Goal: Task Accomplishment & Management: Manage account settings

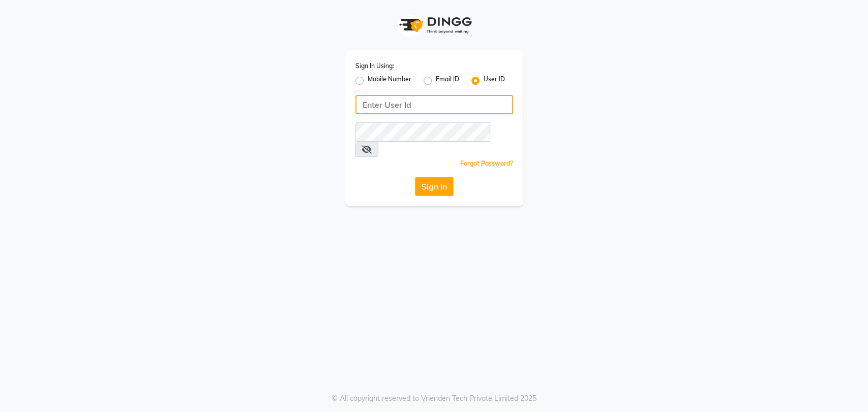
click at [383, 98] on input "Username" at bounding box center [434, 104] width 158 height 19
type input "rush"
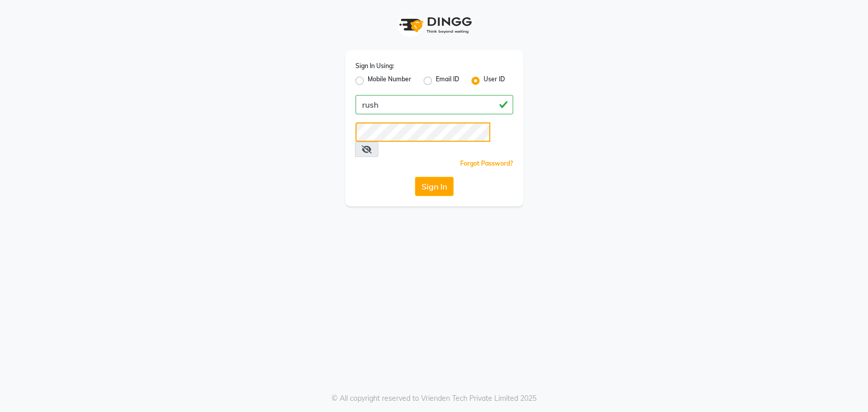
click at [415, 177] on button "Sign In" at bounding box center [434, 186] width 39 height 19
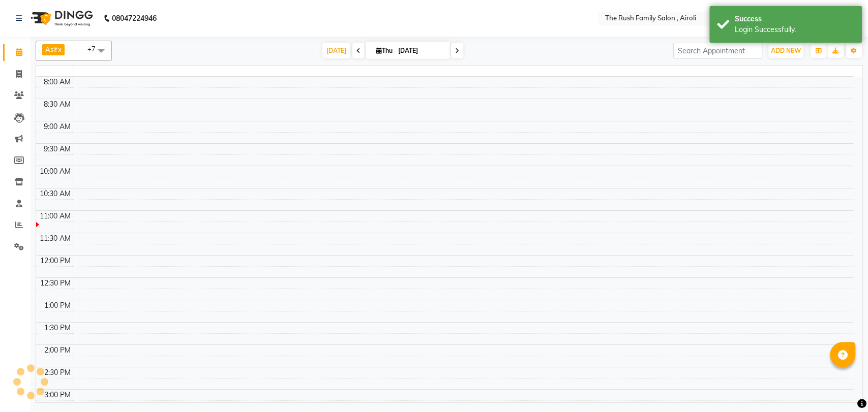
select select "en"
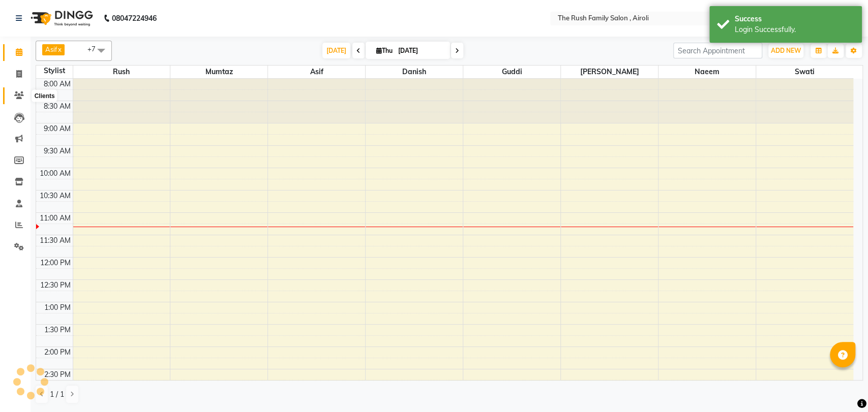
click at [18, 98] on icon at bounding box center [19, 96] width 10 height 8
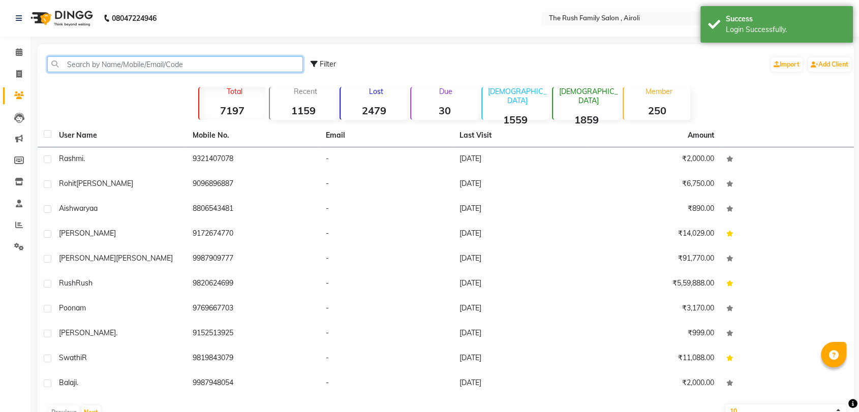
click at [142, 67] on input "text" at bounding box center [175, 64] width 256 height 16
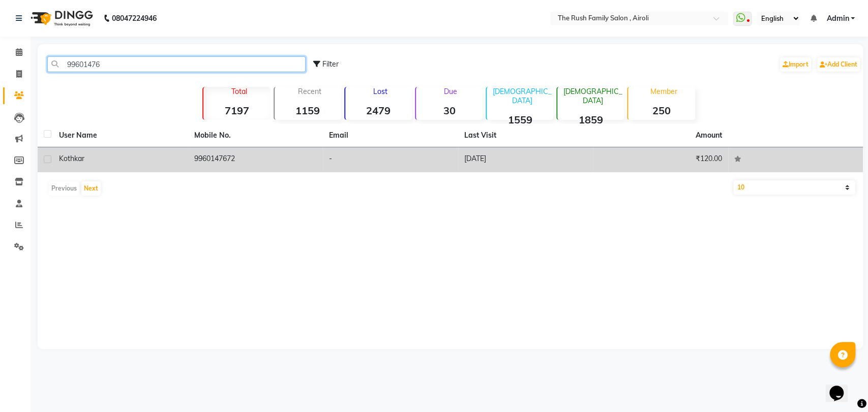
type input "99601476"
click at [130, 162] on div "kothkar" at bounding box center [120, 159] width 123 height 11
click at [188, 162] on td "9960147672" at bounding box center [255, 159] width 135 height 25
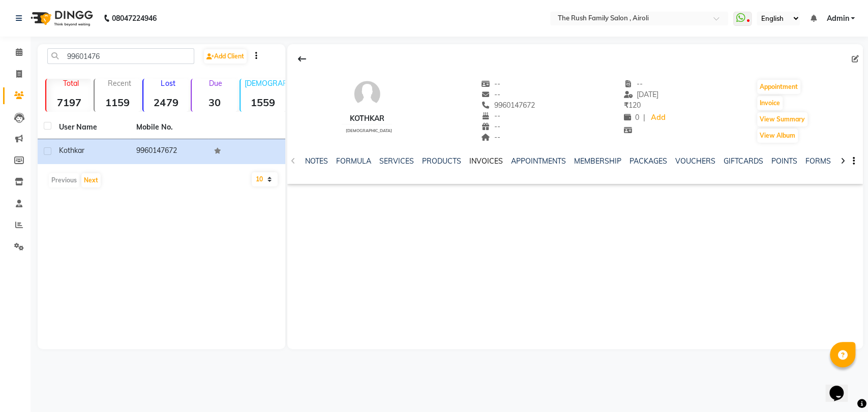
click at [486, 162] on link "INVOICES" at bounding box center [486, 161] width 34 height 9
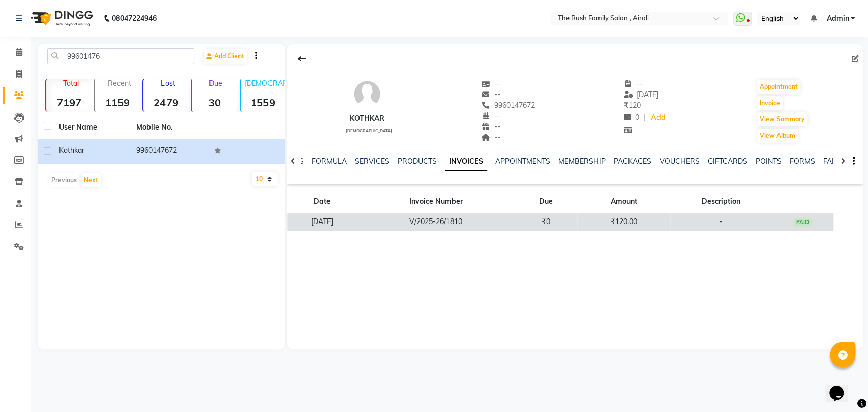
click at [805, 228] on td "PAID" at bounding box center [803, 223] width 62 height 18
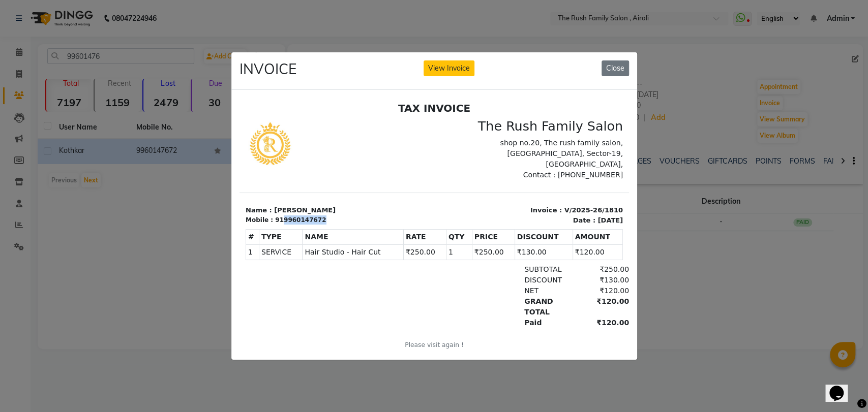
drag, startPoint x: 324, startPoint y: 209, endPoint x: 277, endPoint y: 212, distance: 46.9
click at [277, 216] on div "Mobile : 919960147672" at bounding box center [336, 220] width 183 height 9
copy div "9960147672"
click at [277, 216] on div "919960147672" at bounding box center [300, 220] width 51 height 9
click at [626, 62] on button "Close" at bounding box center [615, 69] width 27 height 16
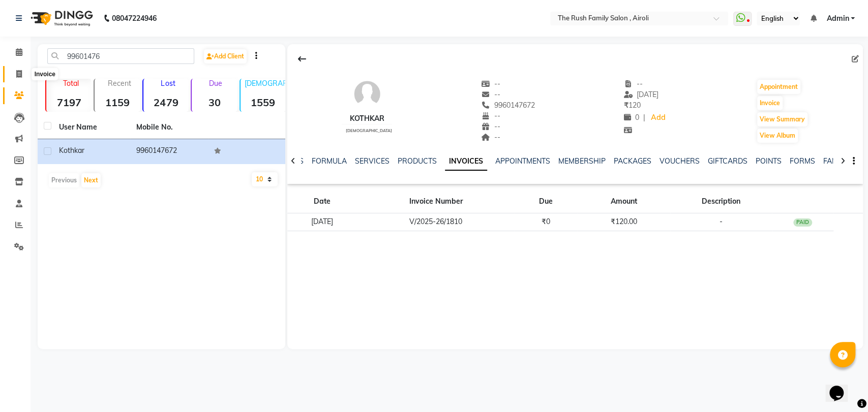
click at [15, 73] on span at bounding box center [19, 75] width 18 height 12
select select "service"
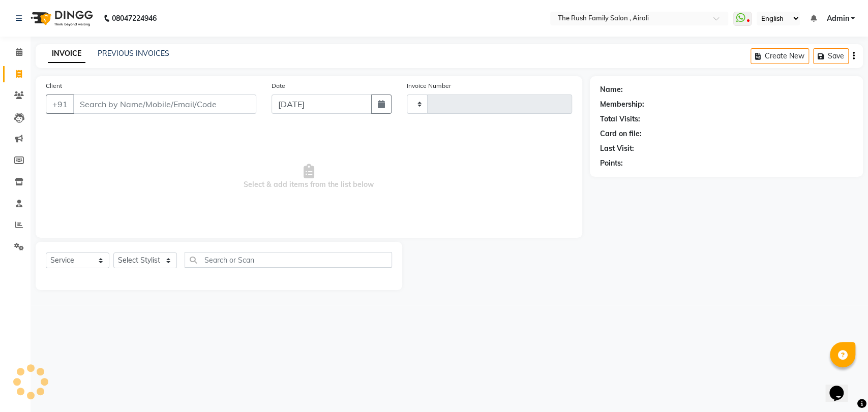
type input "3561"
select select "5419"
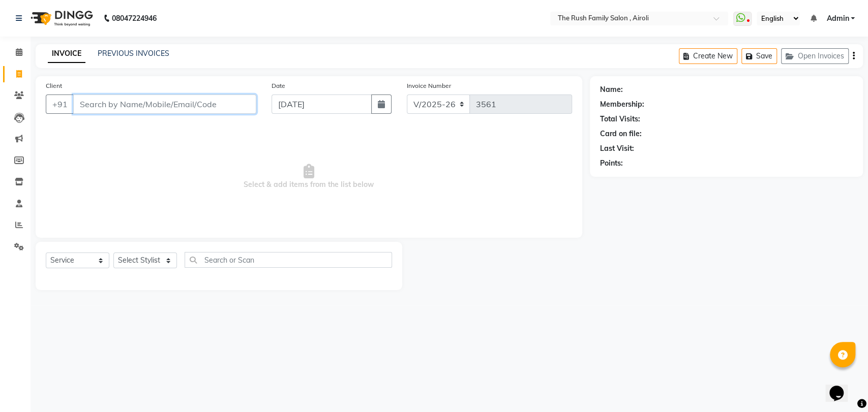
paste input "9960147672"
type input "9960147672"
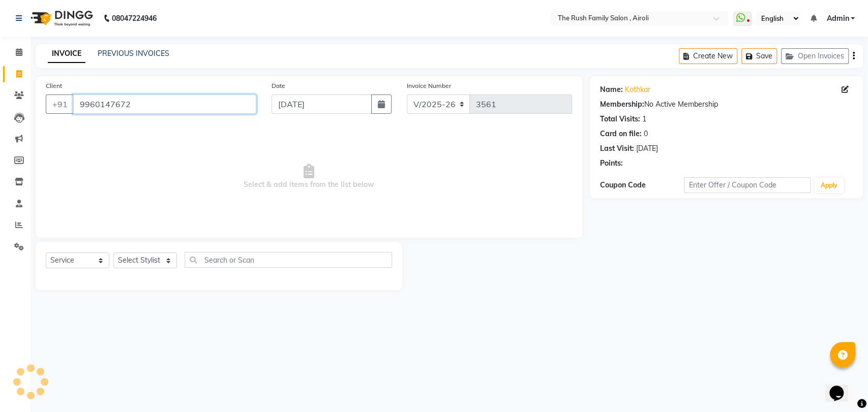
drag, startPoint x: 162, startPoint y: 113, endPoint x: 118, endPoint y: 201, distance: 98.5
click at [118, 201] on div "Client [PHONE_NUMBER] Date [DATE] Invoice Number V/2025 V/[PHONE_NUMBER] Select…" at bounding box center [309, 157] width 547 height 162
click at [134, 262] on select "Select Stylist [PERSON_NAME] [PERSON_NAME] Danish Guddi [PERSON_NAME] [PERSON_N…" at bounding box center [145, 261] width 64 height 16
select select "87642"
click at [113, 253] on select "Select Stylist [PERSON_NAME] [PERSON_NAME] Danish Guddi [PERSON_NAME] [PERSON_N…" at bounding box center [145, 261] width 64 height 16
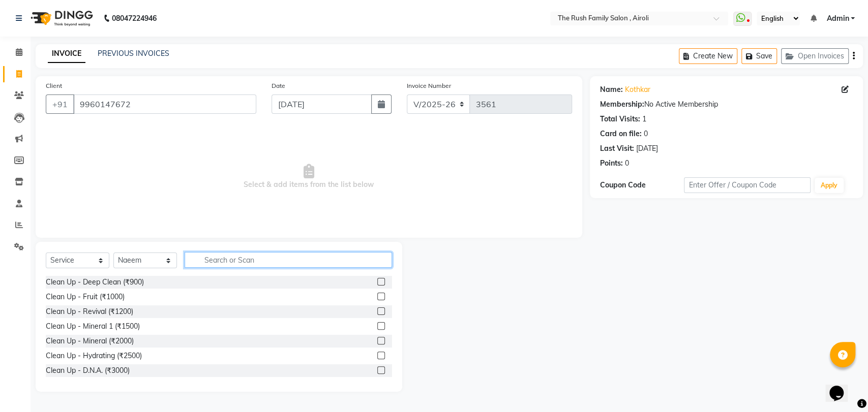
click at [242, 261] on input "text" at bounding box center [288, 260] width 207 height 16
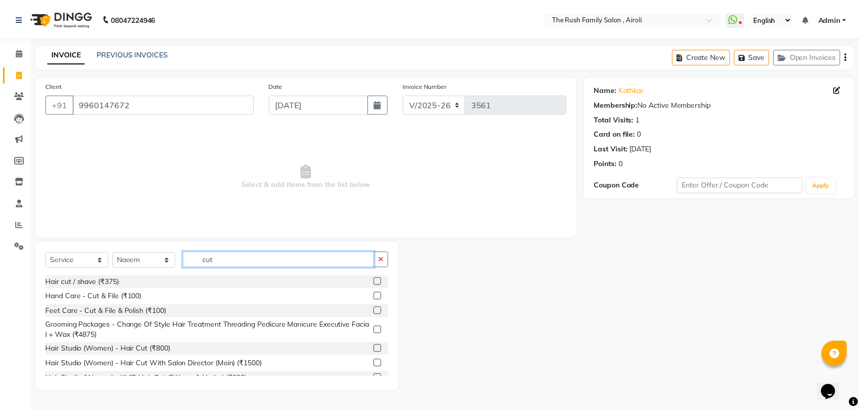
scroll to position [40, 0]
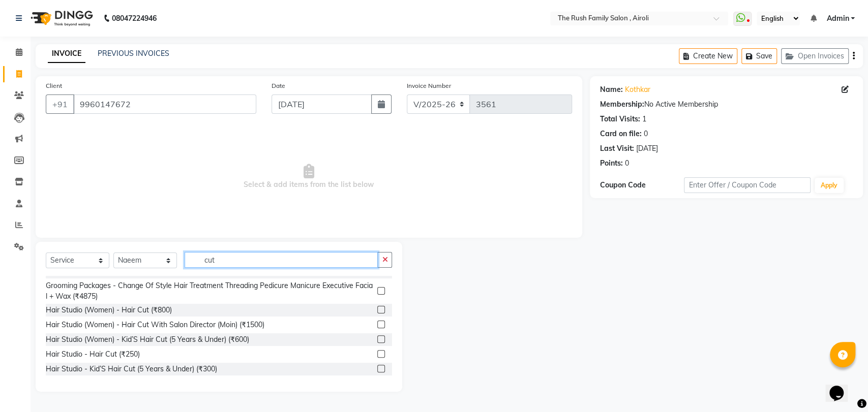
type input "cut"
click at [377, 357] on div at bounding box center [380, 355] width 7 height 11
click at [377, 351] on label at bounding box center [381, 354] width 8 height 8
click at [377, 351] on input "checkbox" at bounding box center [380, 354] width 7 height 7
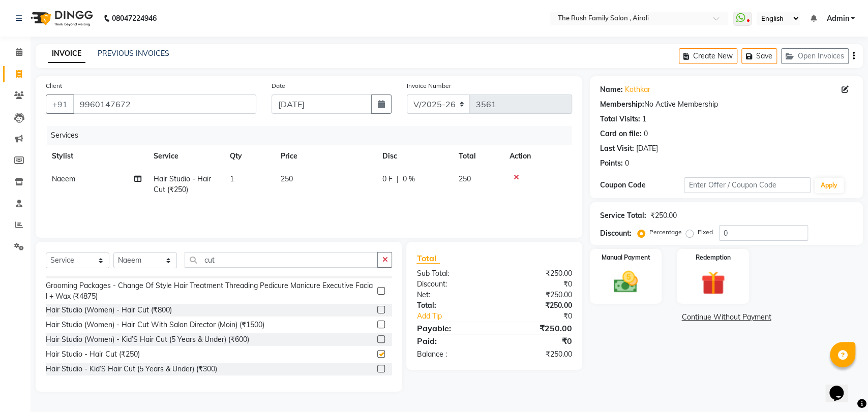
checkbox input "false"
click at [382, 180] on span "0 F" at bounding box center [387, 179] width 10 height 11
select select "87642"
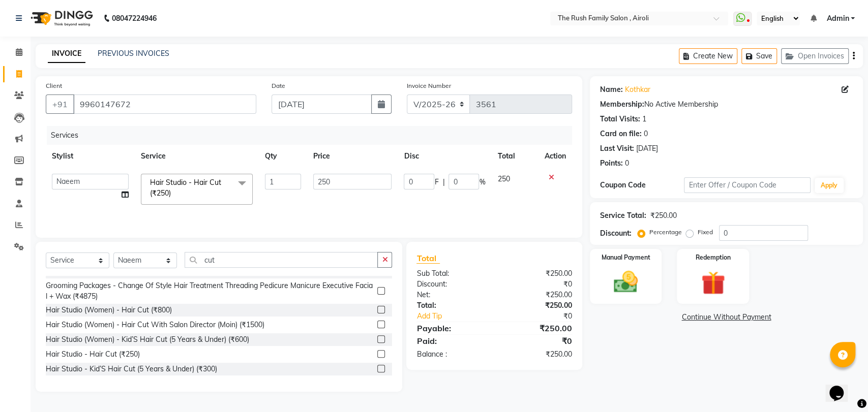
click at [382, 180] on input "250" at bounding box center [352, 182] width 79 height 16
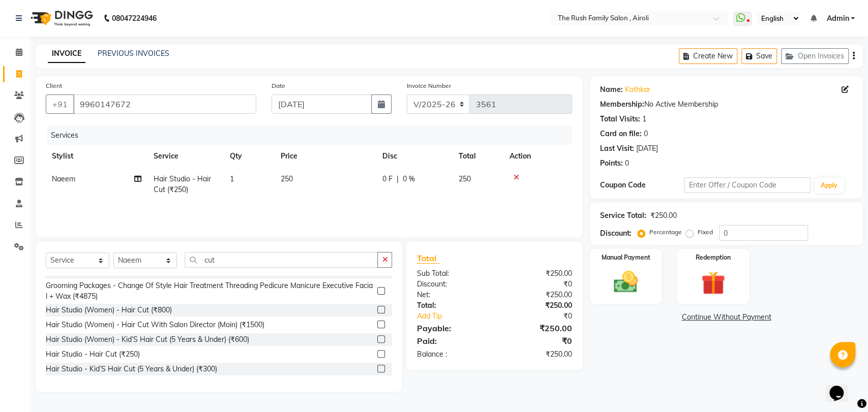
click at [411, 180] on span "0 %" at bounding box center [409, 179] width 12 height 11
select select "87642"
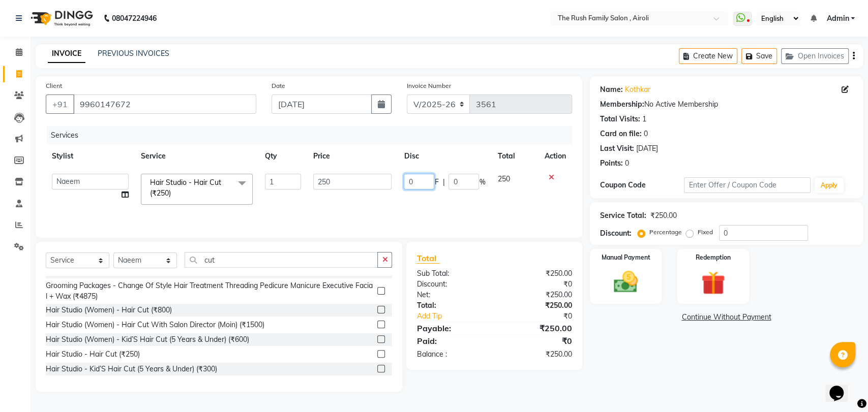
click at [411, 180] on input "0" at bounding box center [419, 182] width 31 height 16
type input "200"
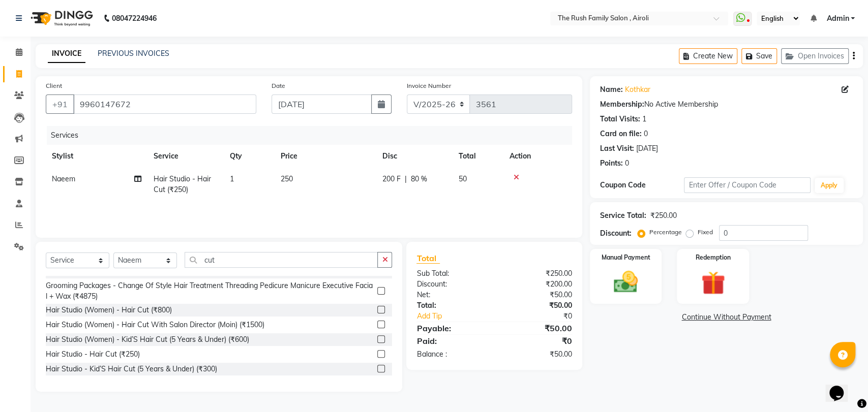
click at [367, 233] on div "Client [PHONE_NUMBER] Date [DATE] Invoice Number V/2025 V/[PHONE_NUMBER] Servic…" at bounding box center [309, 157] width 547 height 162
click at [637, 294] on img at bounding box center [626, 282] width 40 height 28
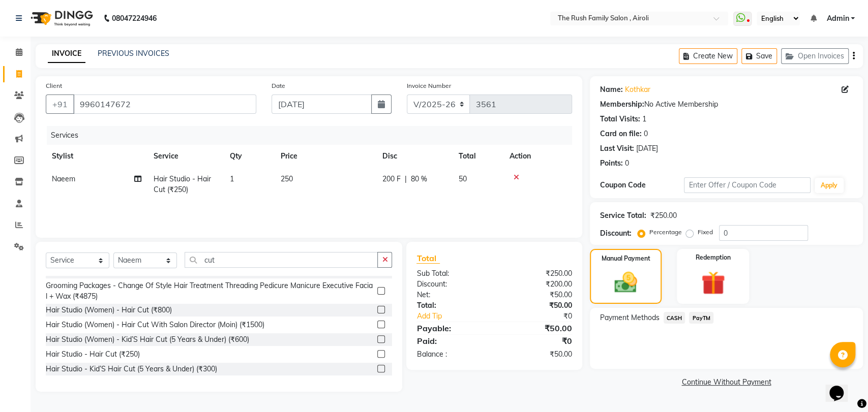
click at [705, 315] on span "PayTM" at bounding box center [701, 318] width 24 height 12
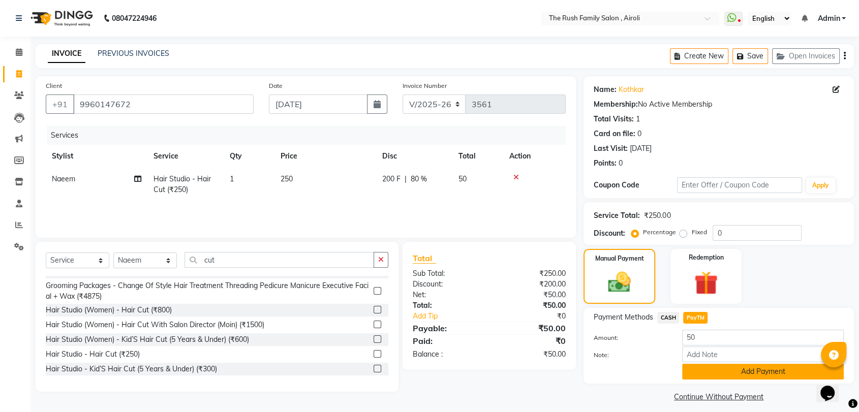
click at [766, 365] on button "Add Payment" at bounding box center [763, 372] width 162 height 16
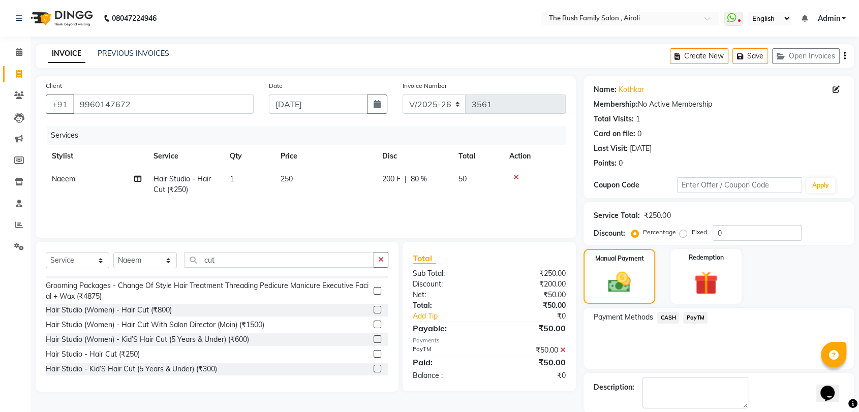
drag, startPoint x: 856, startPoint y: 260, endPoint x: 867, endPoint y: 308, distance: 49.6
click at [859, 308] on html "08047224946 Select Location × The Rush Family Salon , Airoli WhatsApp Status ✕ …" at bounding box center [429, 206] width 859 height 412
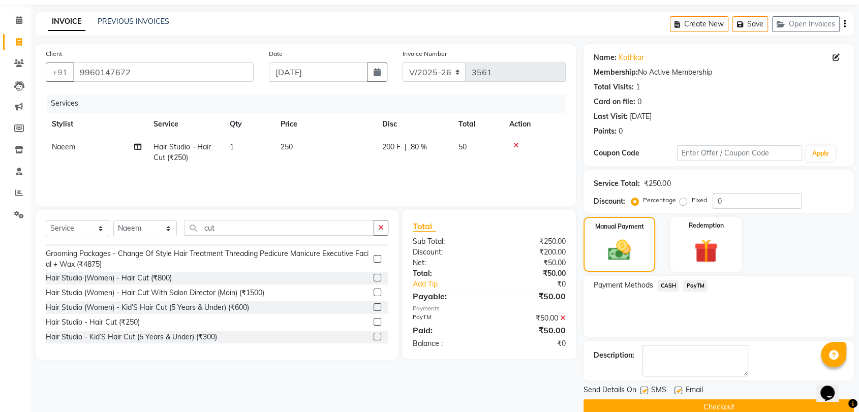
scroll to position [38, 0]
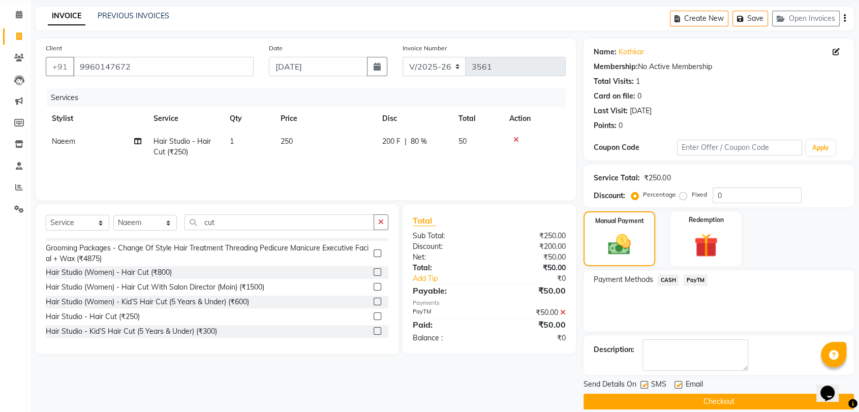
click at [644, 385] on label at bounding box center [645, 385] width 8 height 8
click at [644, 385] on input "checkbox" at bounding box center [644, 385] width 7 height 7
checkbox input "false"
click at [679, 385] on label at bounding box center [679, 385] width 8 height 8
click at [679, 385] on input "checkbox" at bounding box center [678, 385] width 7 height 7
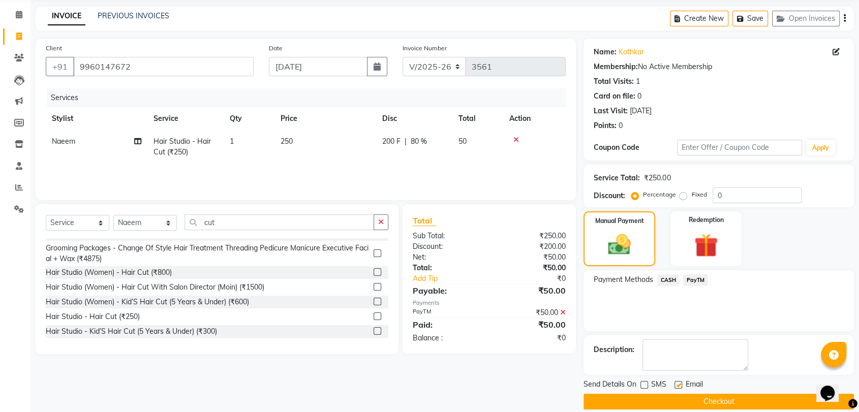
checkbox input "false"
click at [668, 399] on button "Checkout" at bounding box center [719, 402] width 271 height 16
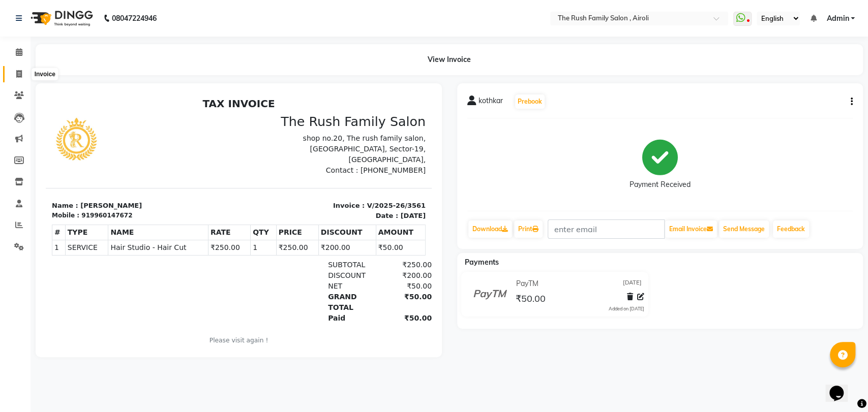
click at [22, 74] on span at bounding box center [19, 75] width 18 height 12
select select "5419"
select select "service"
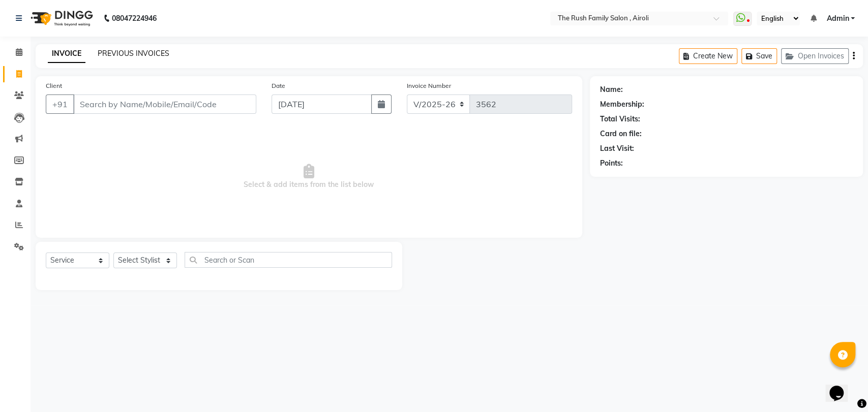
click at [154, 54] on link "PREVIOUS INVOICES" at bounding box center [134, 53] width 72 height 9
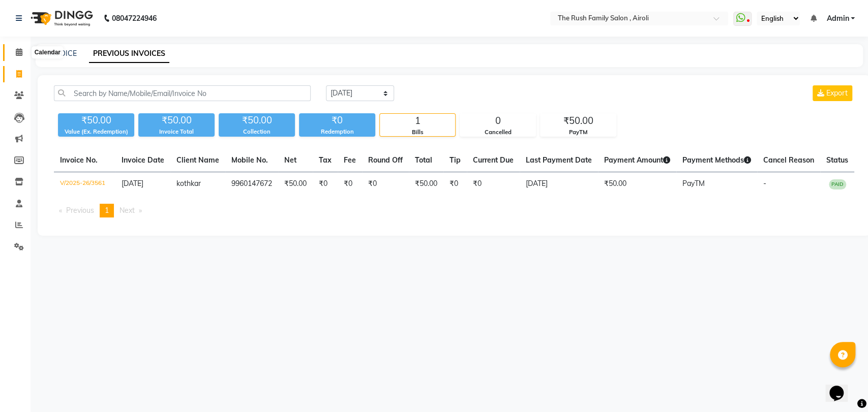
click at [21, 55] on icon at bounding box center [19, 52] width 7 height 8
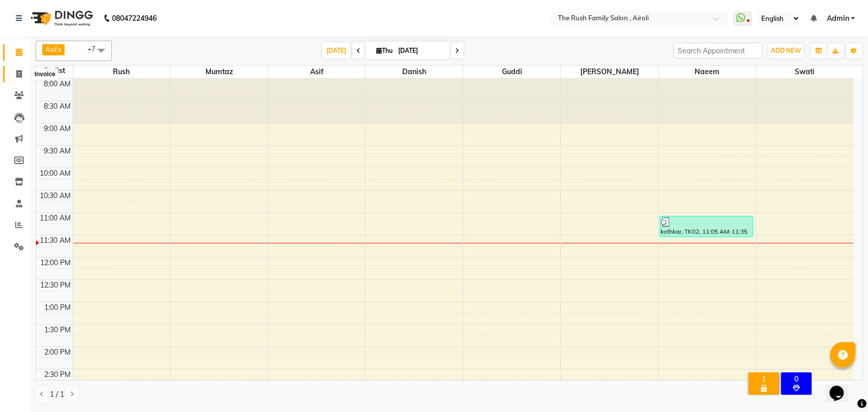
click at [18, 69] on span at bounding box center [19, 75] width 18 height 12
select select "5419"
select select "service"
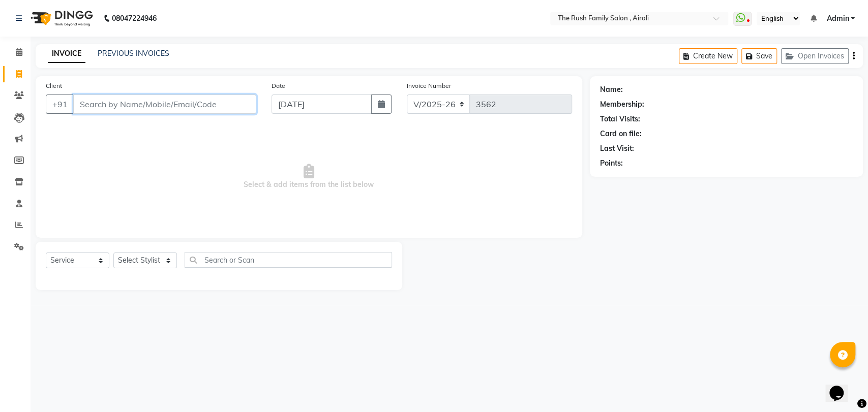
click at [117, 102] on input "Client" at bounding box center [164, 104] width 183 height 19
type input "8"
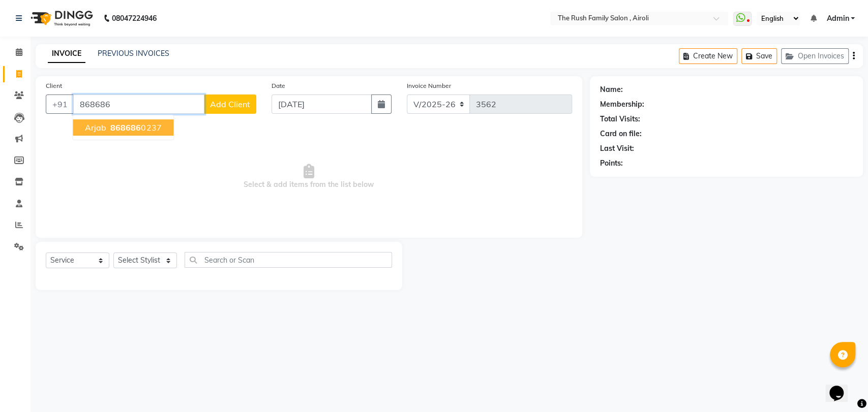
click at [128, 128] on span "868686" at bounding box center [125, 128] width 31 height 10
type input "8686860237"
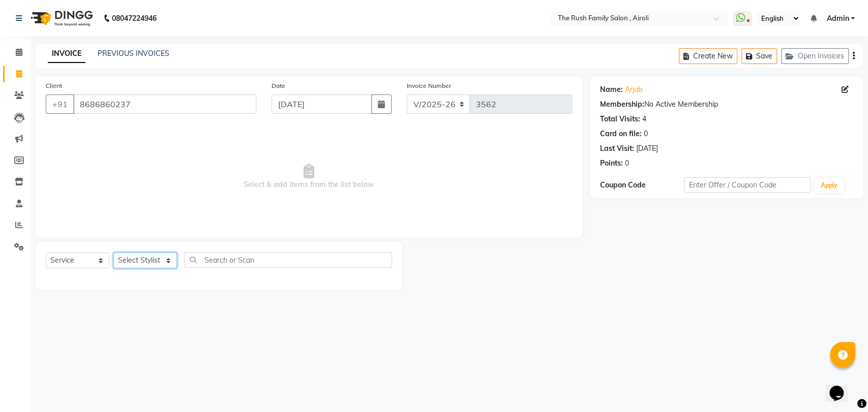
click at [168, 264] on select "Select Stylist [PERSON_NAME] [PERSON_NAME] Danish Guddi [PERSON_NAME] [PERSON_N…" at bounding box center [145, 261] width 64 height 16
select select "87642"
click at [113, 253] on select "Select Stylist [PERSON_NAME] [PERSON_NAME] Danish Guddi [PERSON_NAME] [PERSON_N…" at bounding box center [145, 261] width 64 height 16
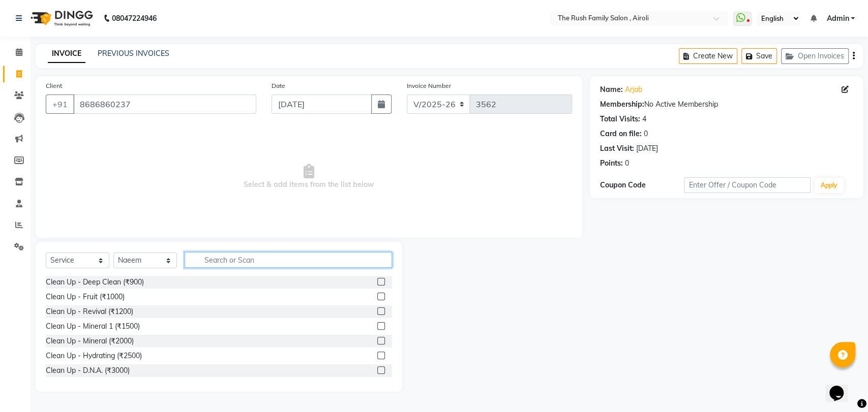
click at [244, 264] on input "text" at bounding box center [288, 260] width 207 height 16
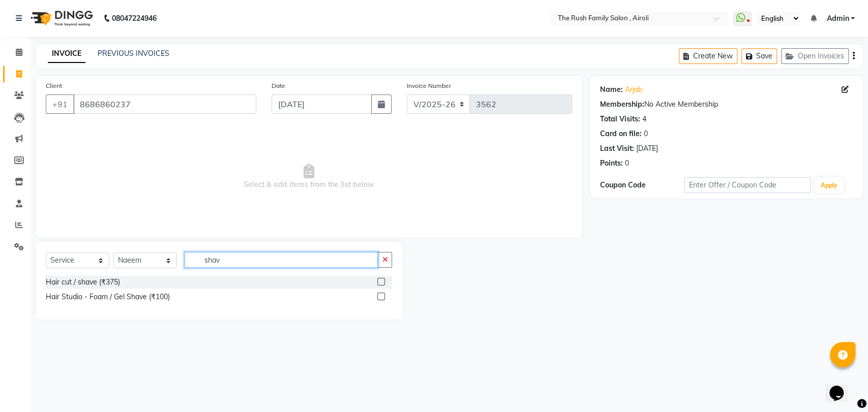
type input "shav"
click at [382, 299] on label at bounding box center [381, 297] width 8 height 8
click at [382, 299] on input "checkbox" at bounding box center [380, 297] width 7 height 7
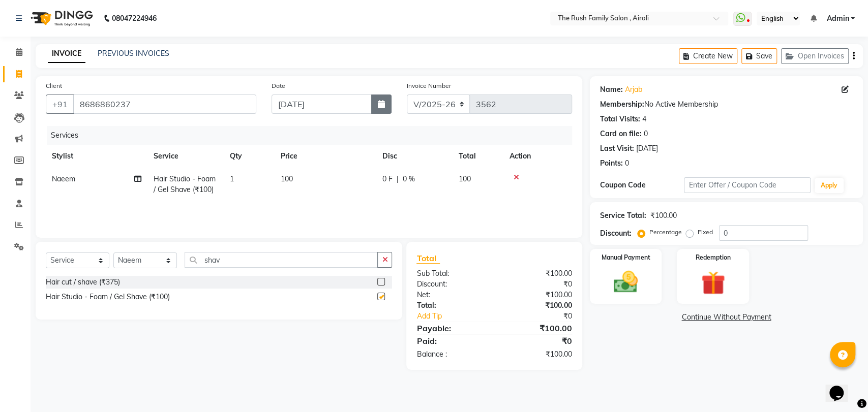
checkbox input "false"
click at [383, 100] on icon "button" at bounding box center [381, 104] width 7 height 8
select select "9"
select select "2025"
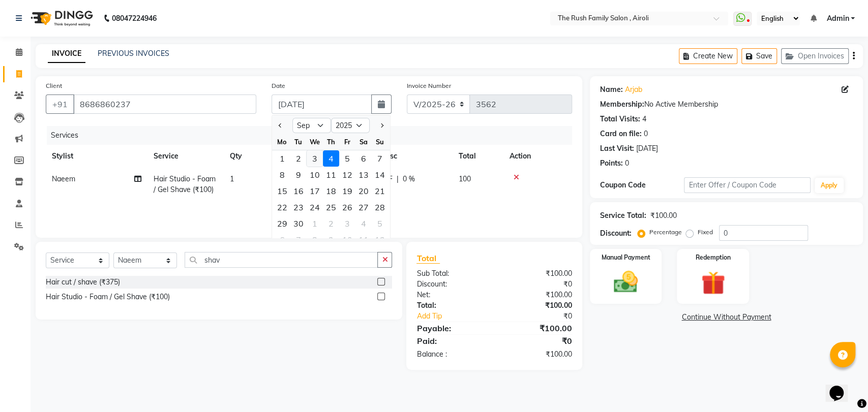
click at [316, 159] on div "3" at bounding box center [315, 159] width 16 height 16
type input "[DATE]"
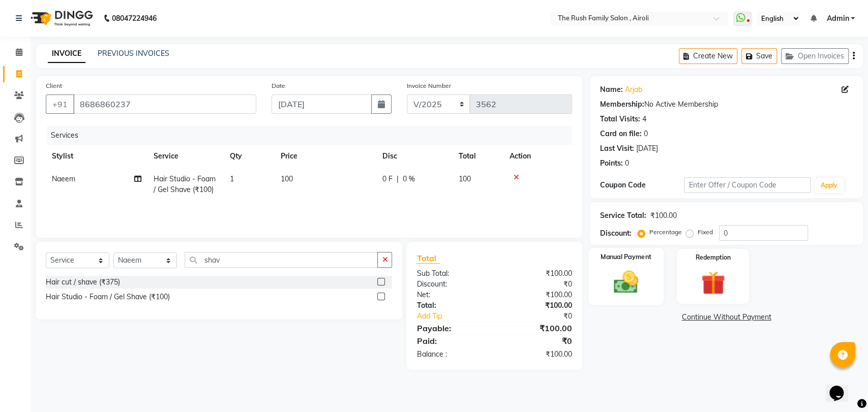
click at [611, 293] on img at bounding box center [626, 282] width 40 height 28
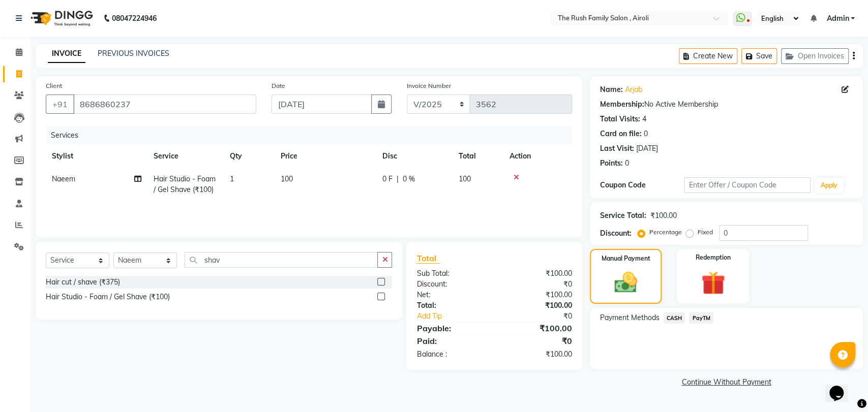
click at [696, 319] on span "PayTM" at bounding box center [701, 318] width 24 height 12
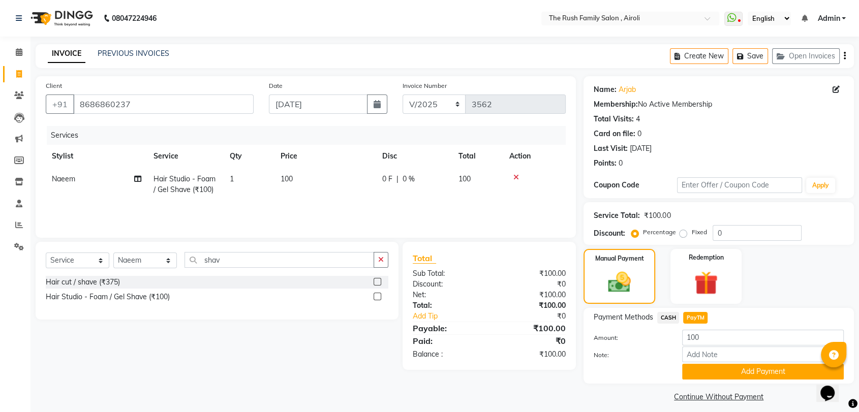
click at [667, 316] on span "CASH" at bounding box center [668, 318] width 22 height 12
click at [711, 365] on button "Add Payment" at bounding box center [763, 372] width 162 height 16
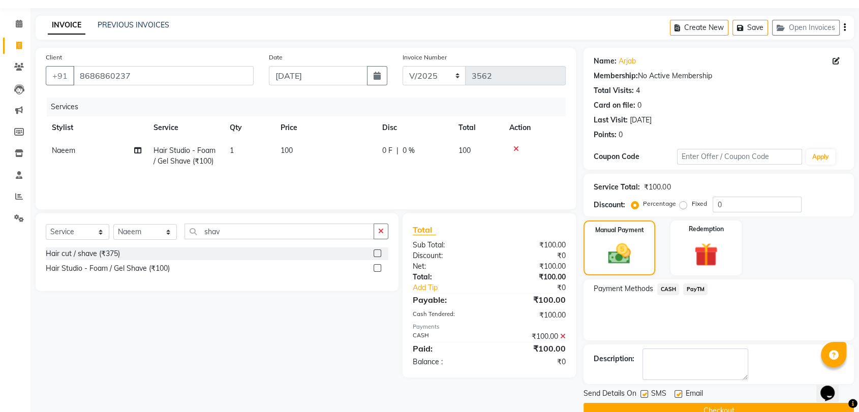
scroll to position [50, 0]
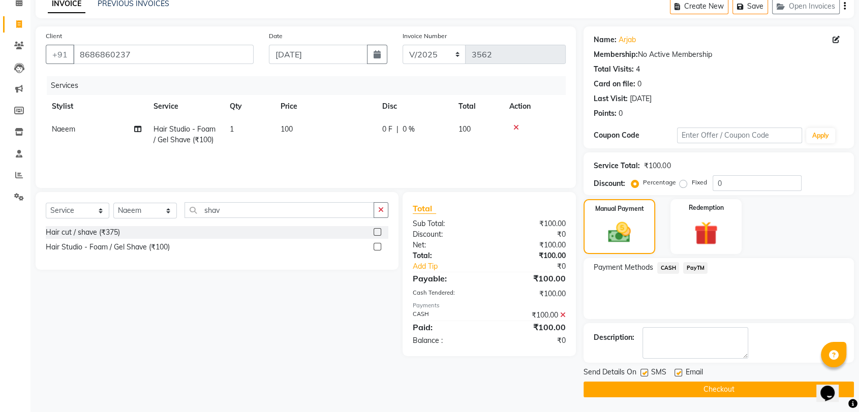
click at [232, 127] on span "1" at bounding box center [232, 129] width 4 height 9
select select "87642"
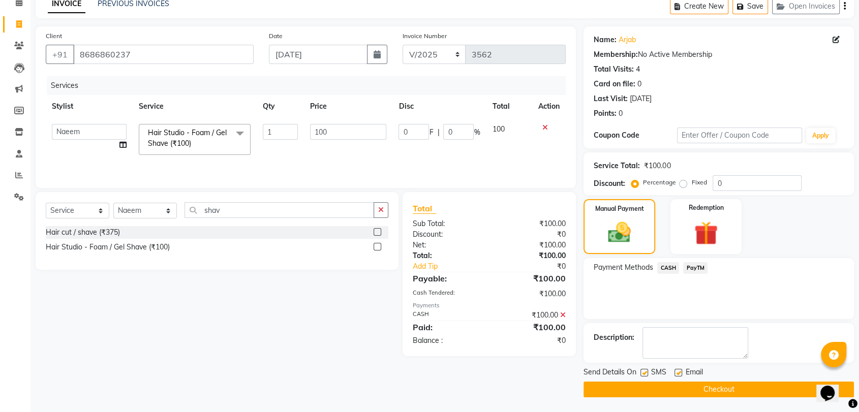
click at [232, 127] on span at bounding box center [240, 133] width 20 height 19
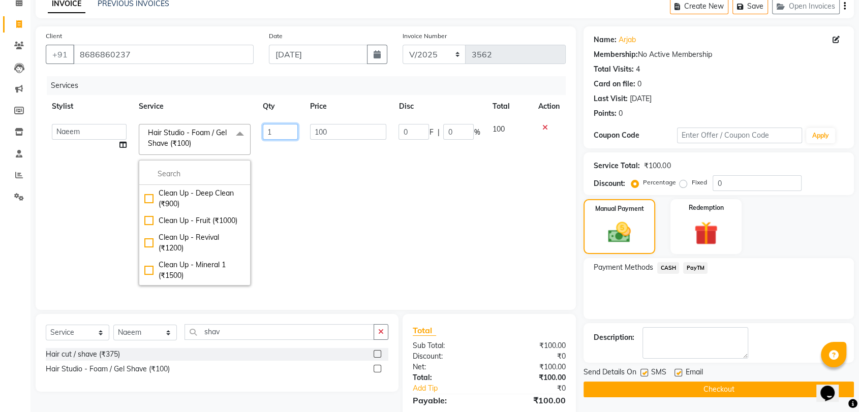
click at [267, 127] on input "1" at bounding box center [280, 132] width 35 height 16
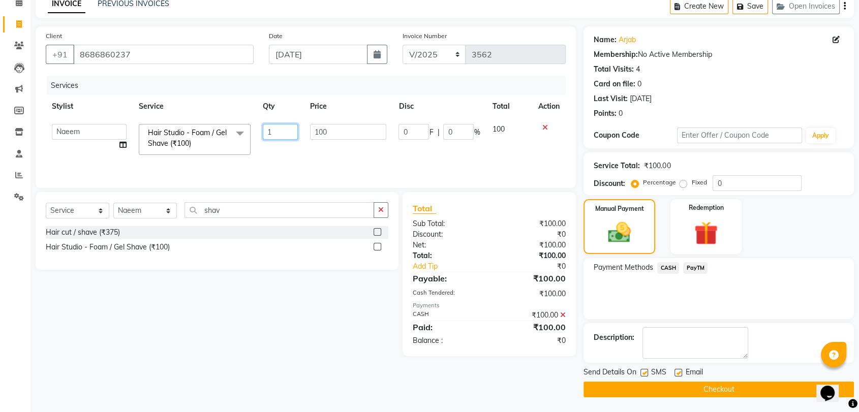
click at [267, 127] on input "1" at bounding box center [280, 132] width 35 height 16
click at [273, 128] on input "1" at bounding box center [280, 132] width 35 height 16
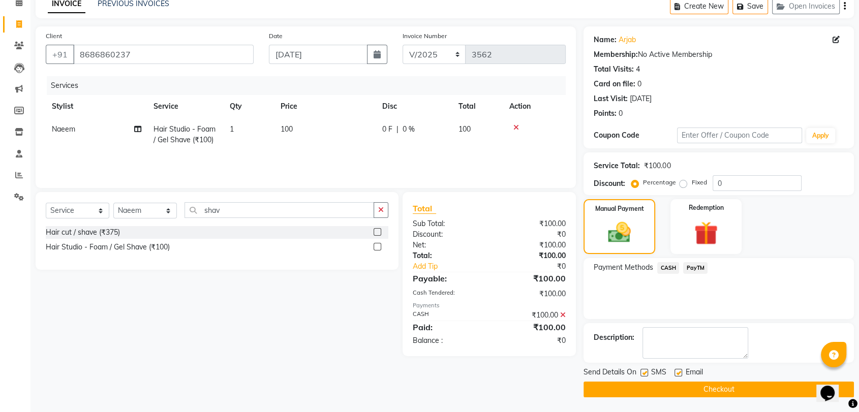
click at [643, 374] on label at bounding box center [645, 373] width 8 height 8
click at [643, 374] on input "checkbox" at bounding box center [644, 373] width 7 height 7
checkbox input "false"
click at [678, 372] on label at bounding box center [679, 373] width 8 height 8
click at [678, 372] on input "checkbox" at bounding box center [678, 373] width 7 height 7
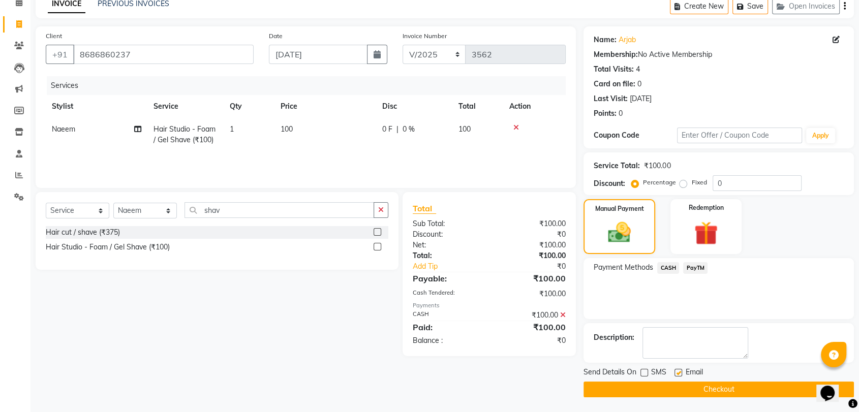
checkbox input "false"
click at [666, 391] on button "Checkout" at bounding box center [719, 390] width 271 height 16
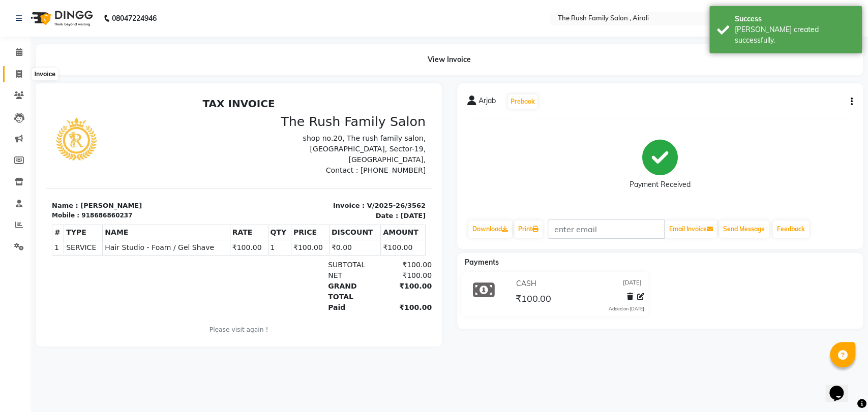
click at [22, 76] on span at bounding box center [19, 75] width 18 height 12
select select "5419"
select select "service"
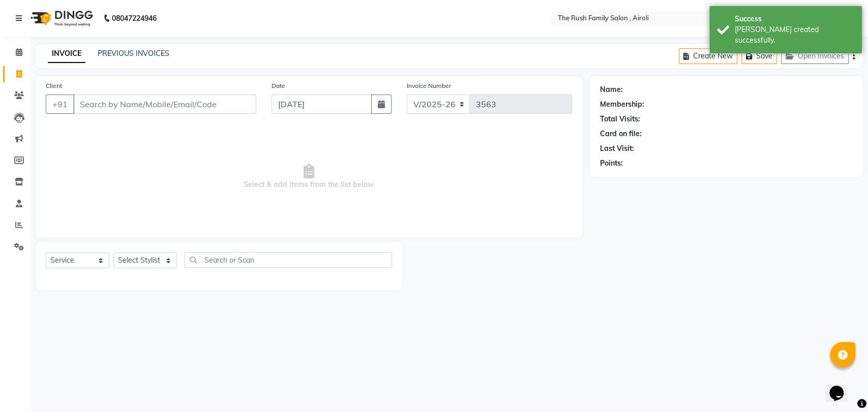
click at [92, 101] on input "Client" at bounding box center [164, 104] width 183 height 19
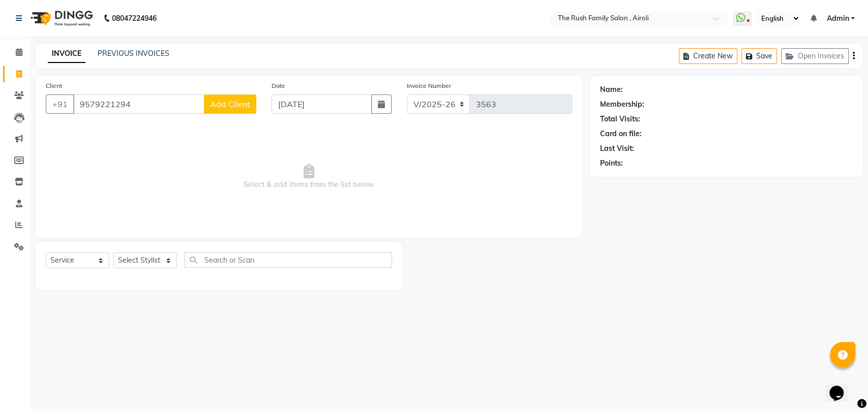
type input "9579221294"
click at [233, 107] on span "Add Client" at bounding box center [230, 104] width 40 height 10
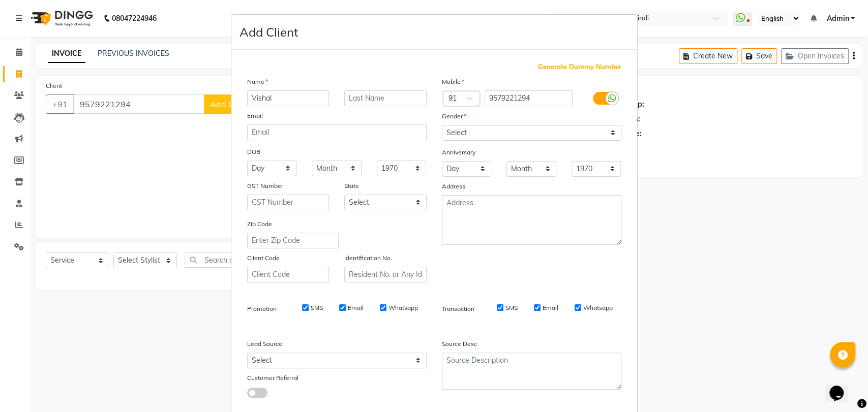
type input "Vishal"
click at [345, 98] on input "text" at bounding box center [385, 99] width 82 height 16
type input "."
click at [516, 133] on select "Select [DEMOGRAPHIC_DATA] [DEMOGRAPHIC_DATA] Other Prefer Not To Say" at bounding box center [531, 133] width 179 height 16
select select "[DEMOGRAPHIC_DATA]"
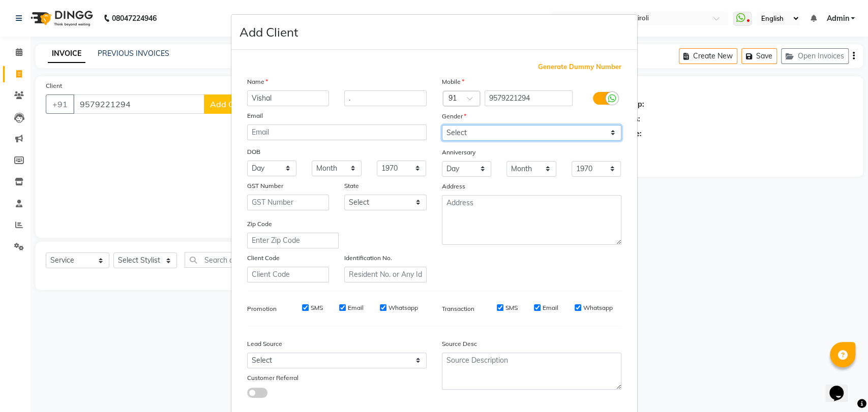
click at [442, 125] on select "Select [DEMOGRAPHIC_DATA] [DEMOGRAPHIC_DATA] Other Prefer Not To Say" at bounding box center [531, 133] width 179 height 16
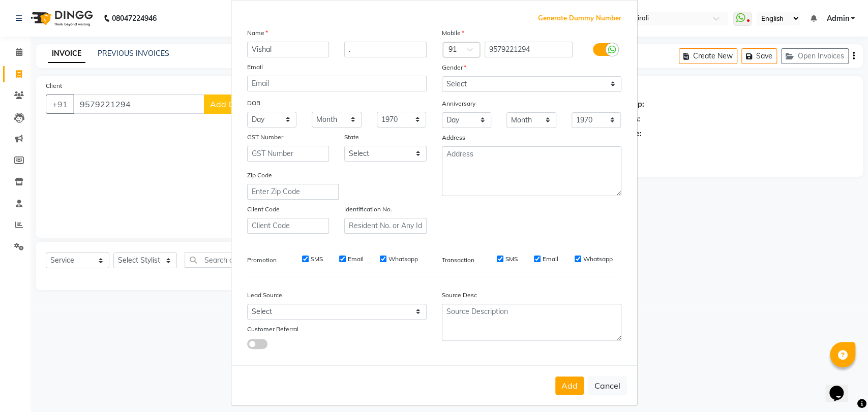
scroll to position [55, 0]
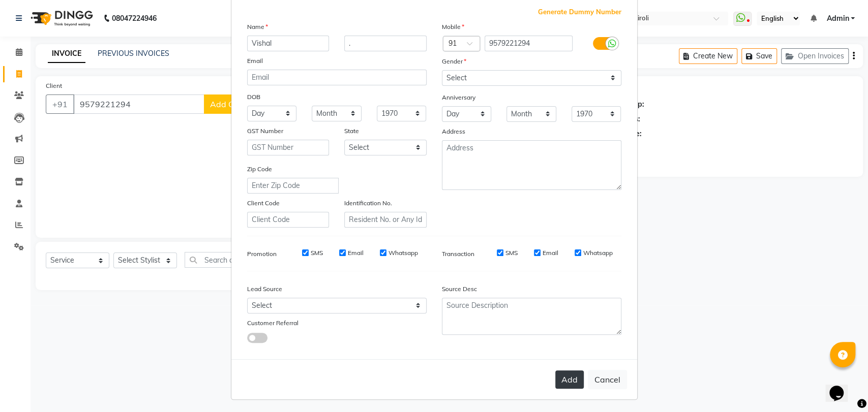
click at [570, 380] on button "Add" at bounding box center [569, 380] width 28 height 18
select select
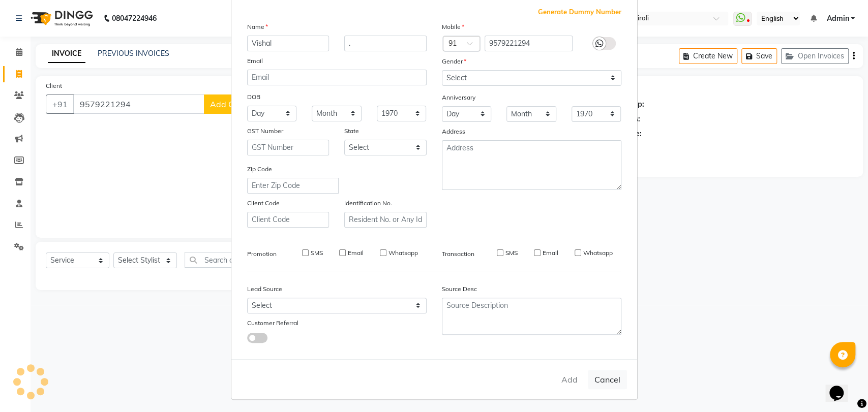
select select
checkbox input "false"
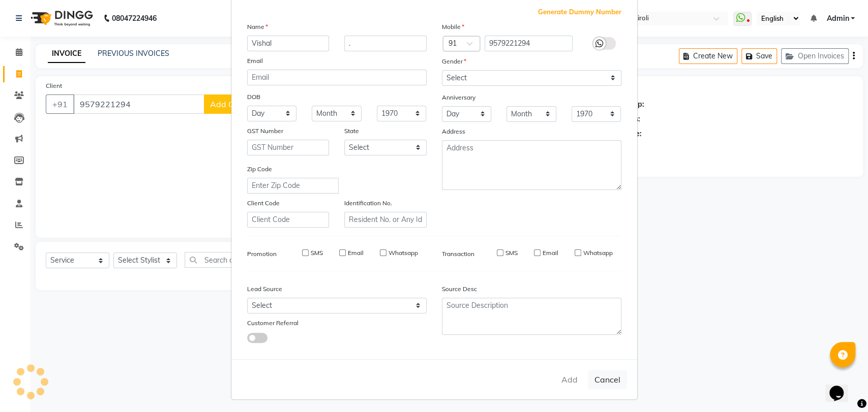
checkbox input "false"
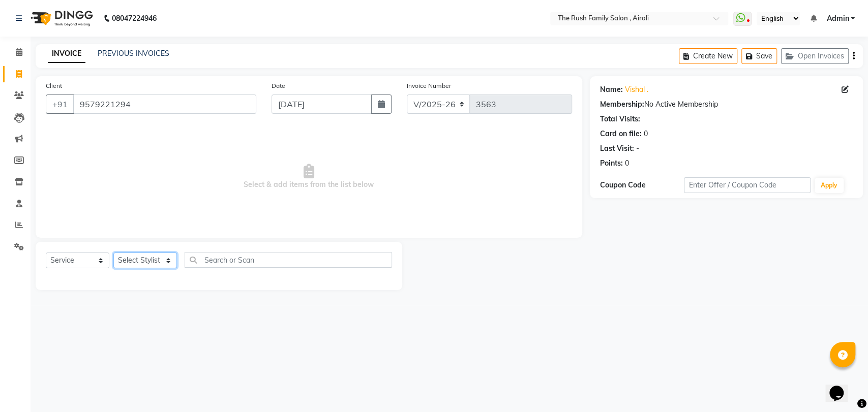
click at [159, 262] on select "Select Stylist [PERSON_NAME] [PERSON_NAME] Danish Guddi [PERSON_NAME] [PERSON_N…" at bounding box center [145, 261] width 64 height 16
click at [16, 52] on icon at bounding box center [19, 52] width 7 height 8
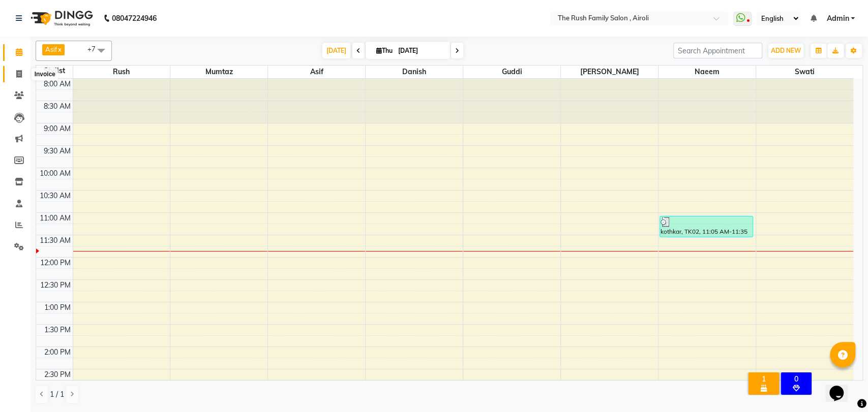
click at [19, 69] on span at bounding box center [19, 75] width 18 height 12
select select "5419"
select select "service"
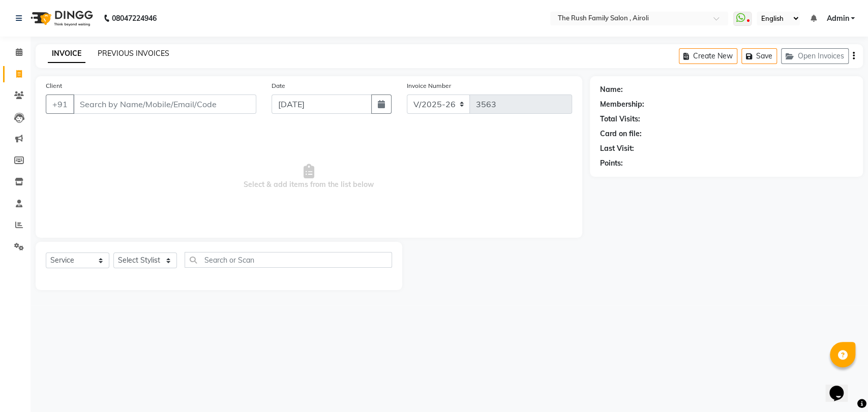
click at [146, 52] on link "PREVIOUS INVOICES" at bounding box center [134, 53] width 72 height 9
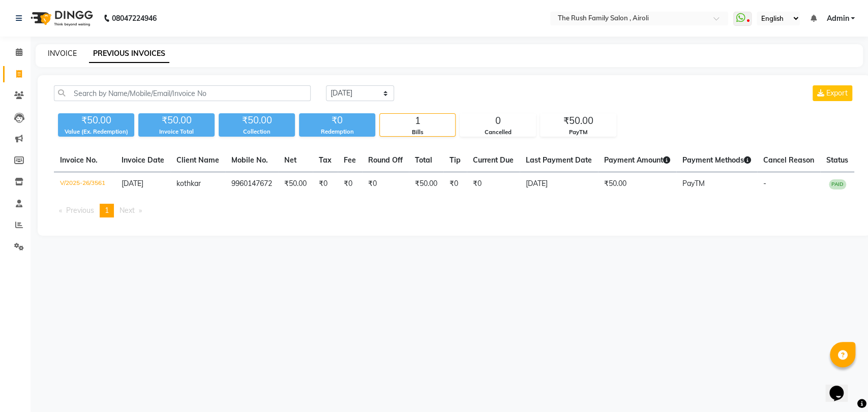
click at [57, 56] on link "INVOICE" at bounding box center [62, 53] width 29 height 9
select select "5419"
select select "service"
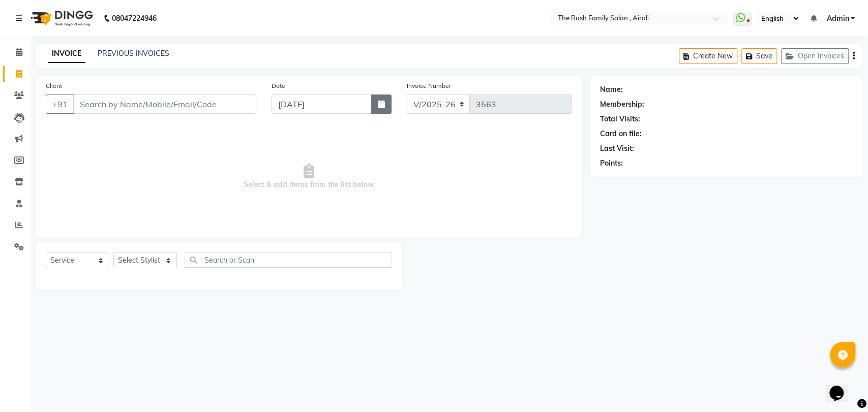
click at [385, 103] on button "button" at bounding box center [381, 104] width 20 height 19
select select "9"
select select "2025"
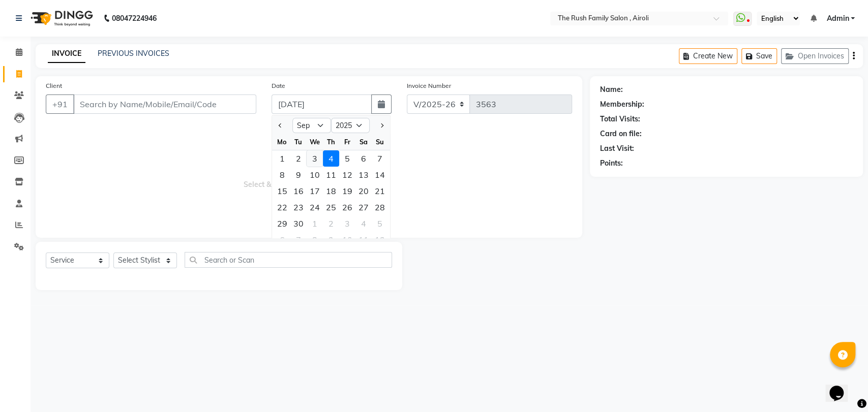
click at [314, 163] on div "3" at bounding box center [315, 159] width 16 height 16
type input "[DATE]"
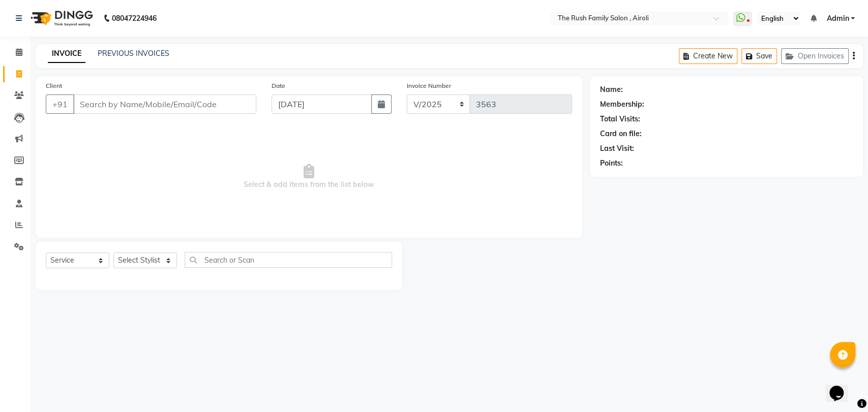
click at [147, 47] on div "INVOICE PREVIOUS INVOICES Create New Save Open Invoices" at bounding box center [449, 56] width 827 height 24
click at [149, 50] on link "PREVIOUS INVOICES" at bounding box center [134, 53] width 72 height 9
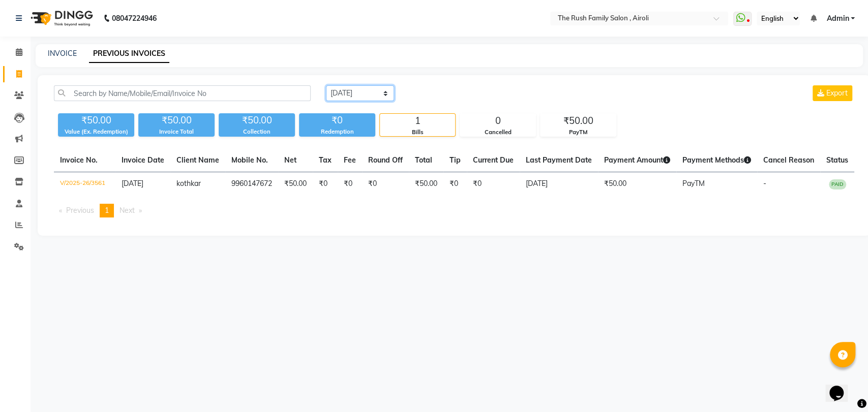
click at [378, 95] on select "[DATE] [DATE] Custom Range" at bounding box center [360, 93] width 68 height 16
select select "[DATE]"
click at [326, 85] on select "[DATE] [DATE] Custom Range" at bounding box center [360, 93] width 68 height 16
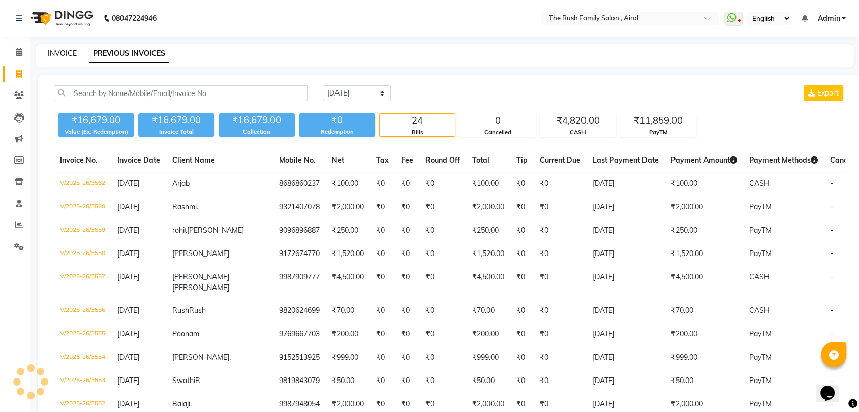
click at [67, 54] on link "INVOICE" at bounding box center [62, 53] width 29 height 9
select select "service"
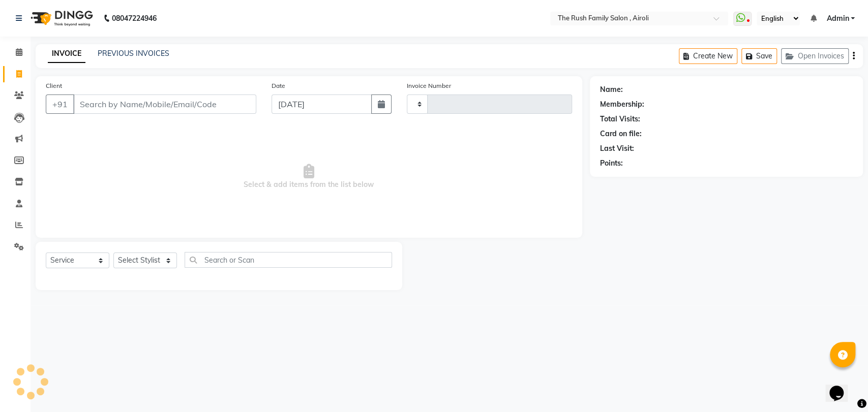
type input "3563"
select select "5419"
click at [235, 111] on input "Client" at bounding box center [164, 104] width 183 height 19
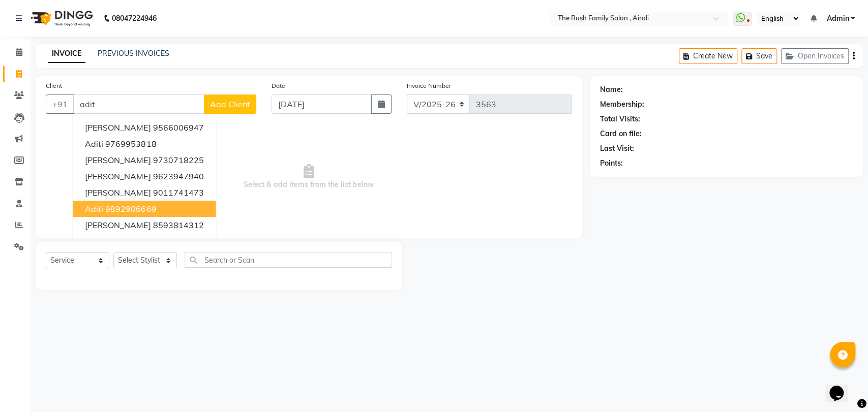
click at [179, 201] on button "Aditi 9892906669" at bounding box center [144, 209] width 143 height 16
type input "9892906669"
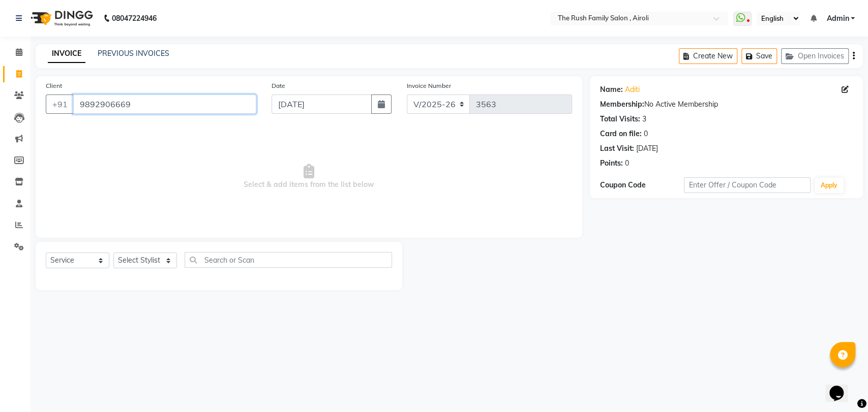
click at [167, 107] on input "9892906669" at bounding box center [164, 104] width 183 height 19
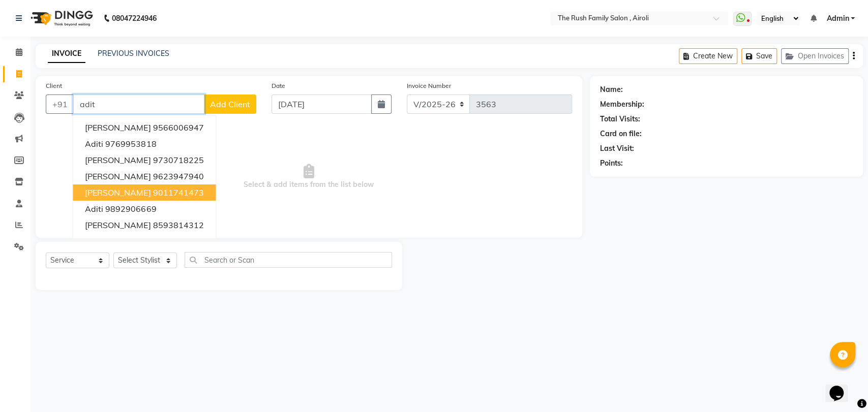
click at [140, 189] on span "[PERSON_NAME]" at bounding box center [118, 193] width 66 height 10
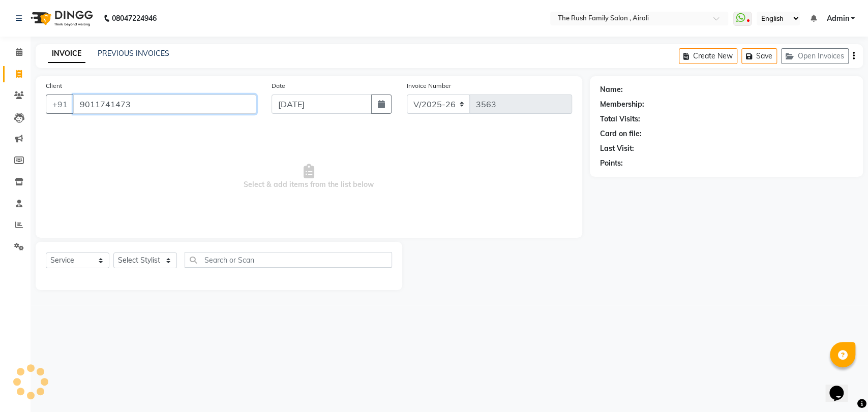
type input "9011741473"
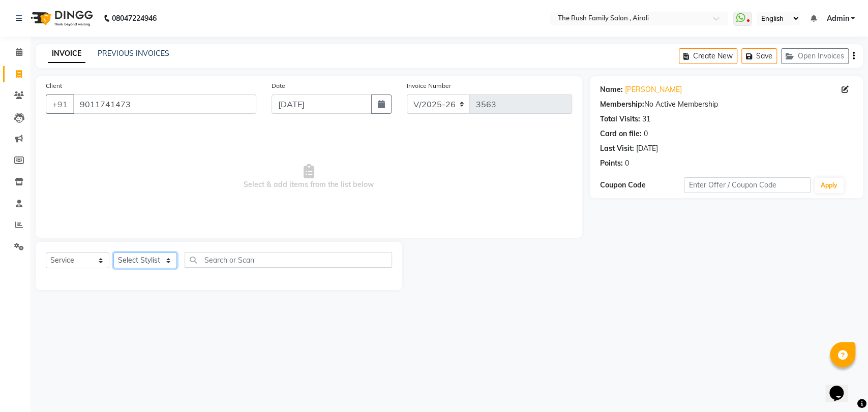
click at [152, 256] on select "Select Stylist [PERSON_NAME] [PERSON_NAME] Danish Guddi [PERSON_NAME] [PERSON_N…" at bounding box center [145, 261] width 64 height 16
select select "65380"
click at [113, 253] on select "Select Stylist [PERSON_NAME] [PERSON_NAME] Danish Guddi [PERSON_NAME] [PERSON_N…" at bounding box center [145, 261] width 64 height 16
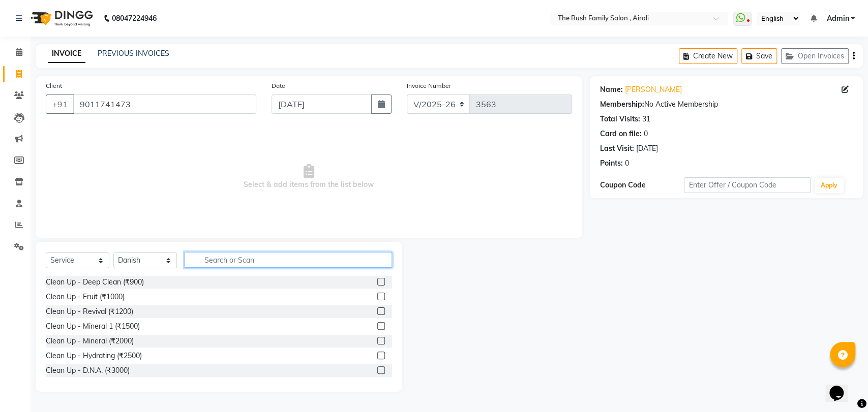
click at [209, 261] on input "text" at bounding box center [288, 260] width 207 height 16
type input "clean"
click at [377, 294] on label at bounding box center [381, 297] width 8 height 8
click at [377, 294] on input "checkbox" at bounding box center [380, 297] width 7 height 7
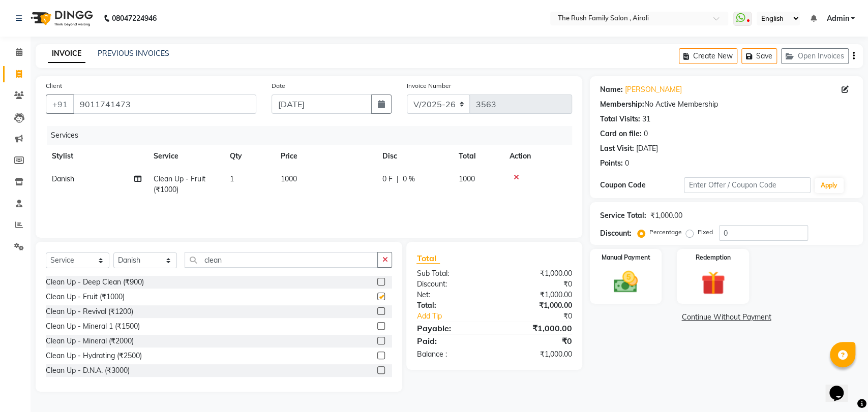
checkbox input "false"
click at [272, 256] on input "clean" at bounding box center [281, 260] width 193 height 16
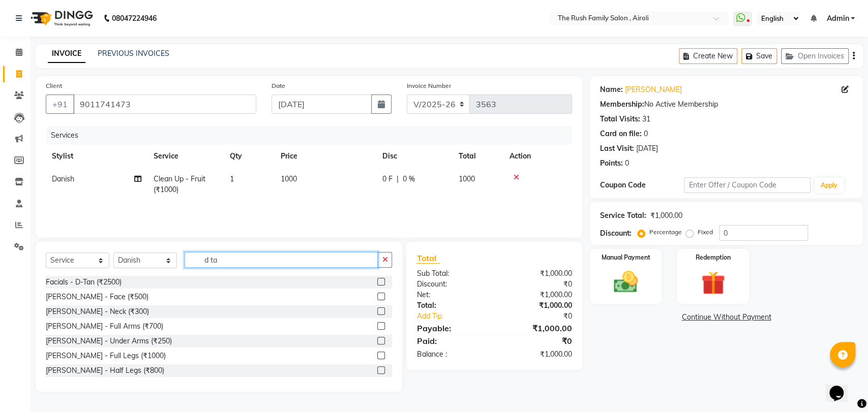
type input "d ta"
click at [377, 297] on label at bounding box center [381, 297] width 8 height 8
click at [377, 297] on input "checkbox" at bounding box center [380, 297] width 7 height 7
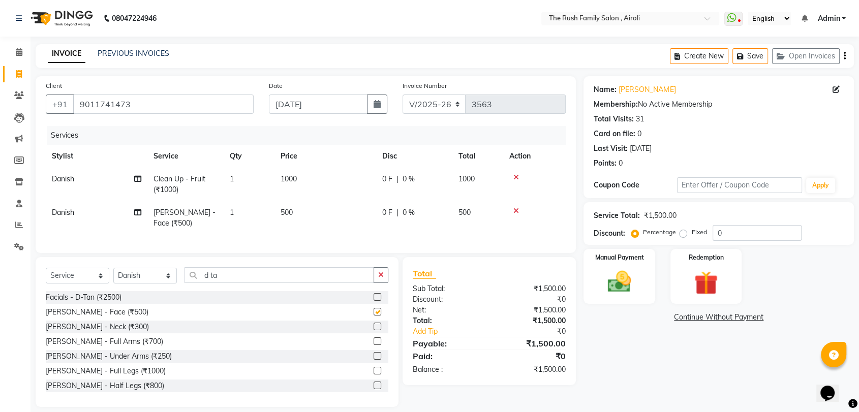
checkbox input "false"
drag, startPoint x: 279, startPoint y: 271, endPoint x: 275, endPoint y: 283, distance: 13.0
click at [275, 283] on div "Select Service Product Membership Package Voucher Prepaid Gift Card Select Styl…" at bounding box center [217, 332] width 363 height 150
click at [275, 283] on input "d ta" at bounding box center [280, 275] width 190 height 16
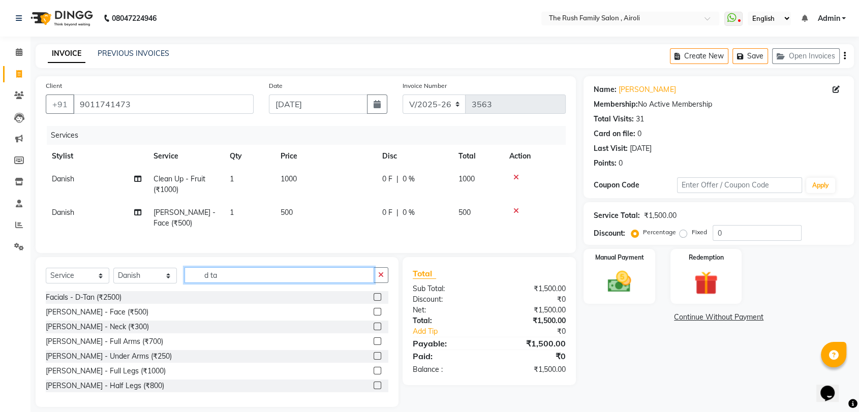
click at [275, 283] on input "d ta" at bounding box center [280, 275] width 190 height 16
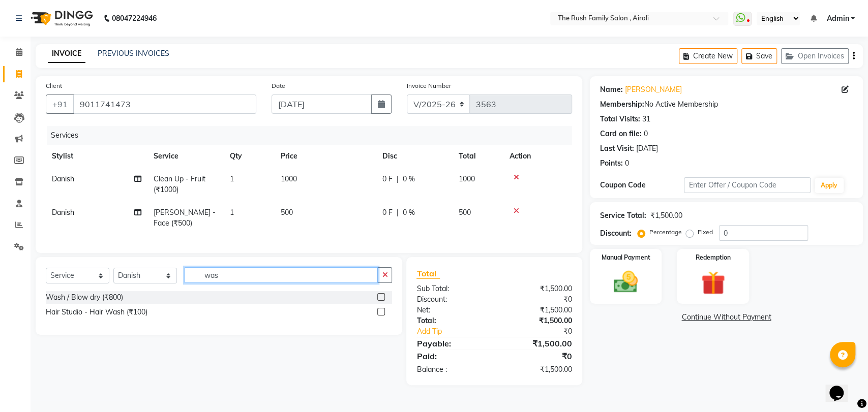
type input "was"
click at [382, 316] on label at bounding box center [381, 312] width 8 height 8
click at [382, 316] on input "checkbox" at bounding box center [380, 312] width 7 height 7
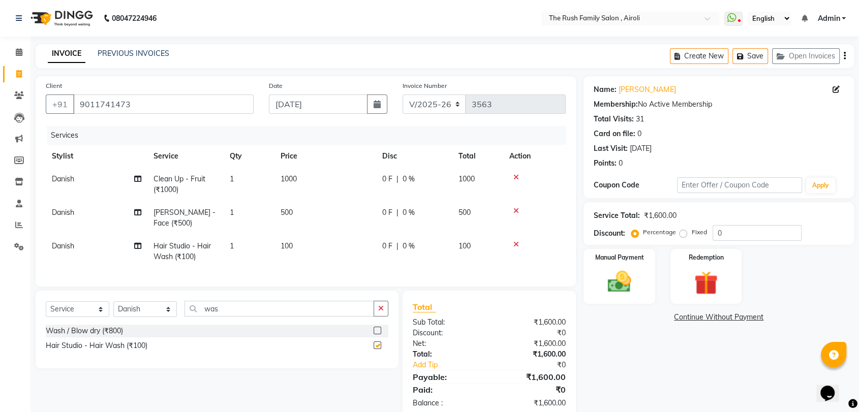
checkbox input "false"
click at [171, 110] on input "9011741473" at bounding box center [163, 104] width 181 height 19
click at [20, 96] on icon at bounding box center [19, 96] width 10 height 8
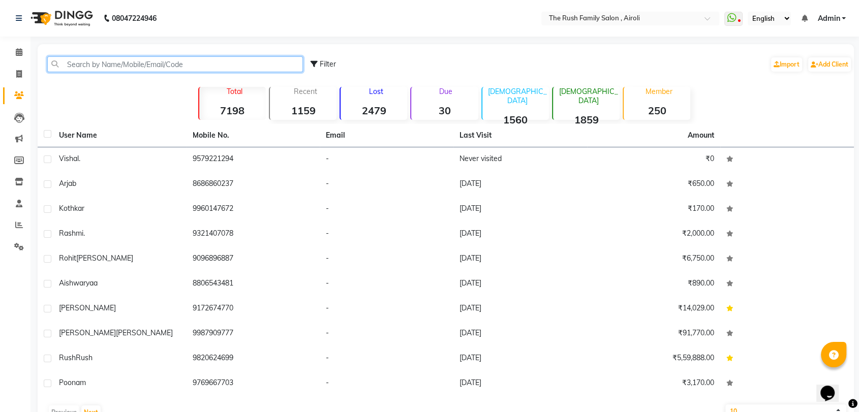
click at [214, 65] on input "text" at bounding box center [175, 64] width 256 height 16
paste input "9011741473"
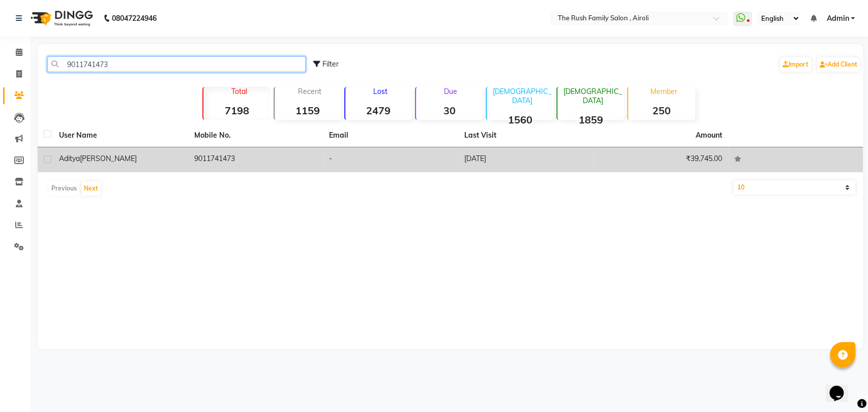
type input "9011741473"
click at [102, 153] on td "[PERSON_NAME]" at bounding box center [120, 159] width 135 height 25
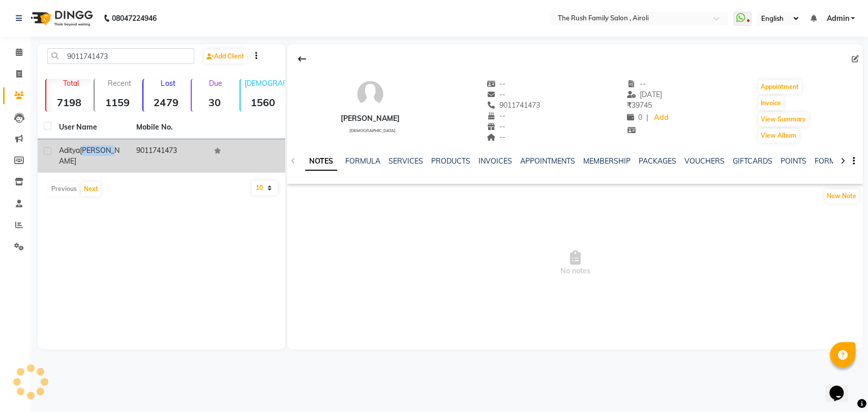
click at [102, 153] on span "[PERSON_NAME]" at bounding box center [89, 156] width 61 height 20
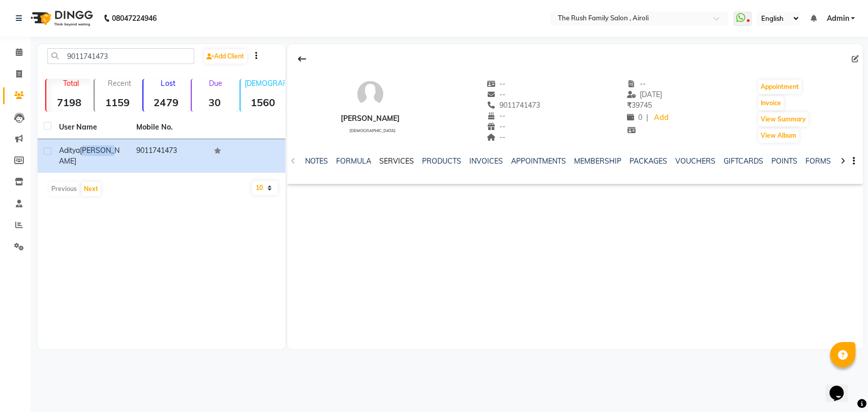
click at [393, 162] on link "SERVICES" at bounding box center [396, 161] width 35 height 9
click at [393, 162] on link "SERVICES" at bounding box center [392, 162] width 43 height 18
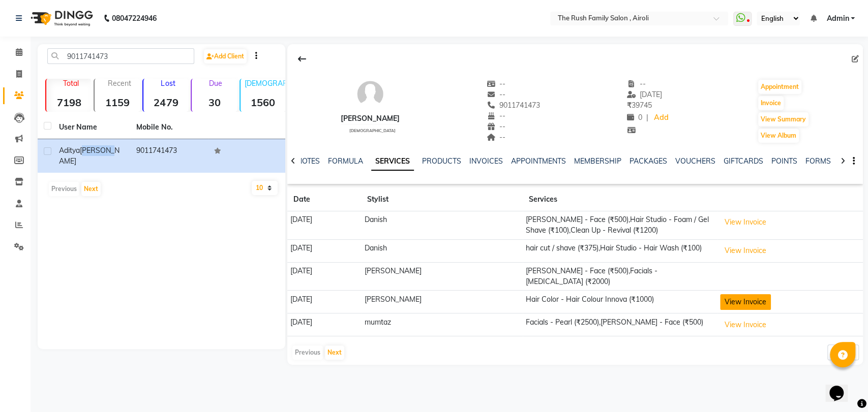
click at [722, 294] on button "View Invoice" at bounding box center [745, 302] width 51 height 16
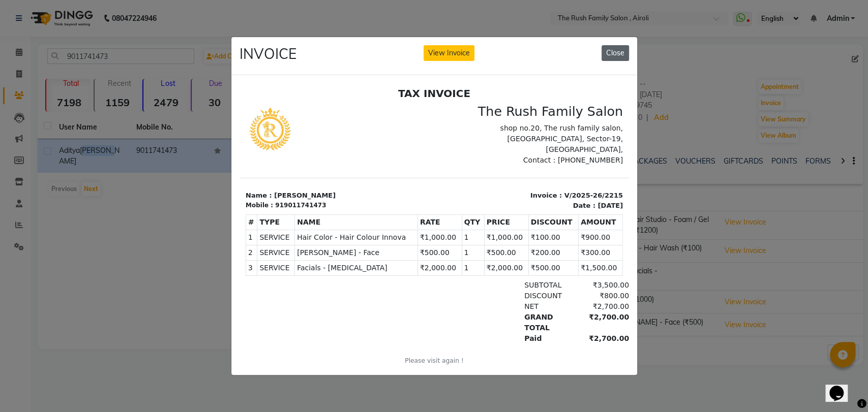
click at [617, 45] on button "Close" at bounding box center [615, 53] width 27 height 16
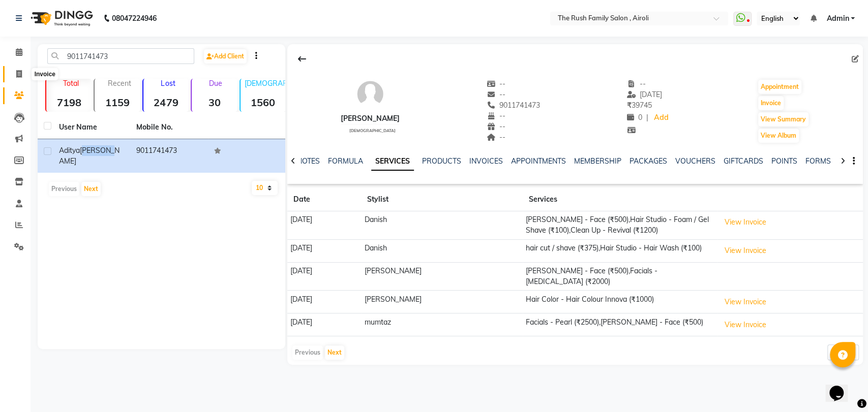
click at [16, 72] on icon at bounding box center [19, 74] width 6 height 8
select select "5419"
select select "service"
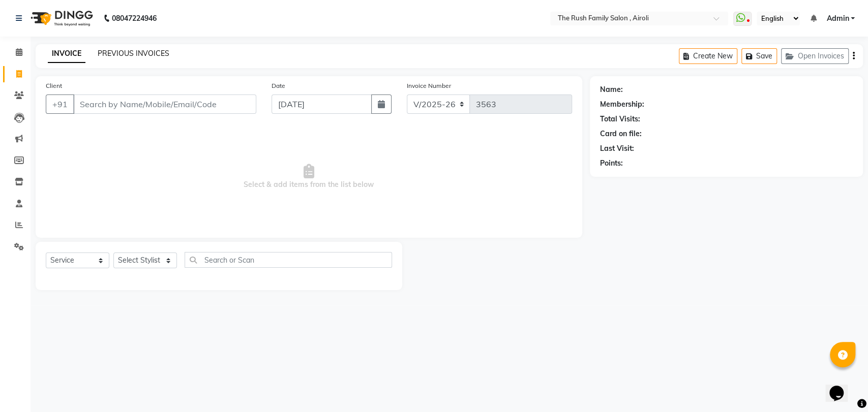
click at [122, 52] on link "PREVIOUS INVOICES" at bounding box center [134, 53] width 72 height 9
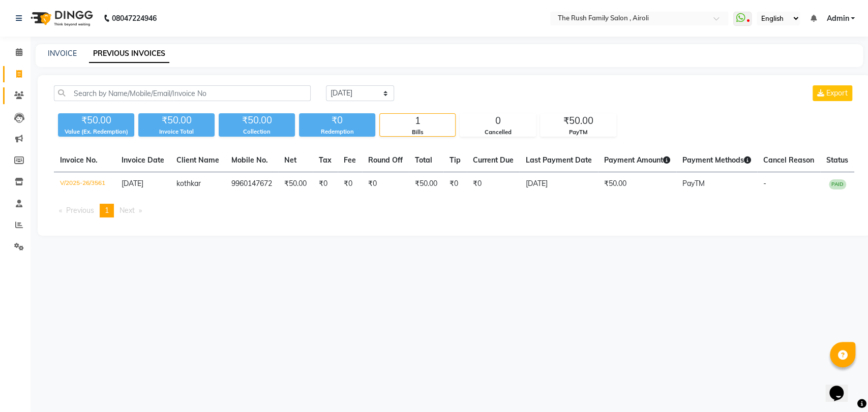
click at [25, 99] on span at bounding box center [19, 96] width 18 height 12
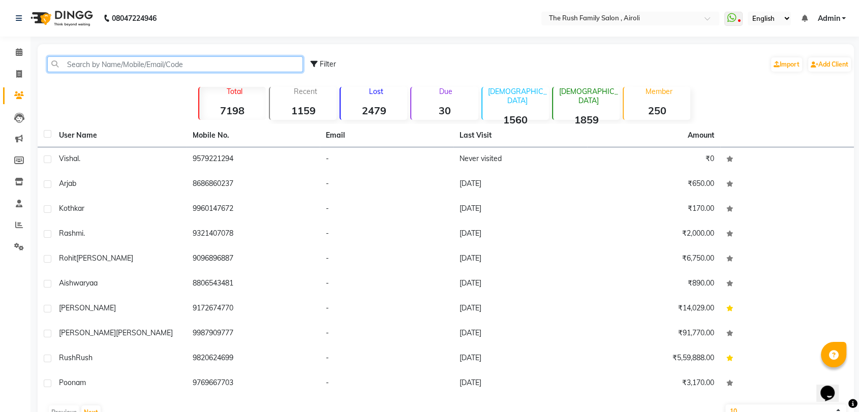
click at [115, 65] on input "text" at bounding box center [175, 64] width 256 height 16
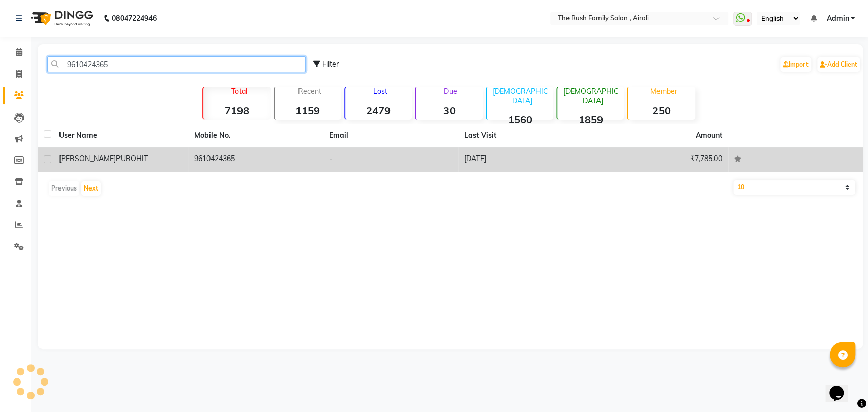
type input "9610424365"
click at [116, 161] on span "PUROHIT" at bounding box center [132, 158] width 32 height 9
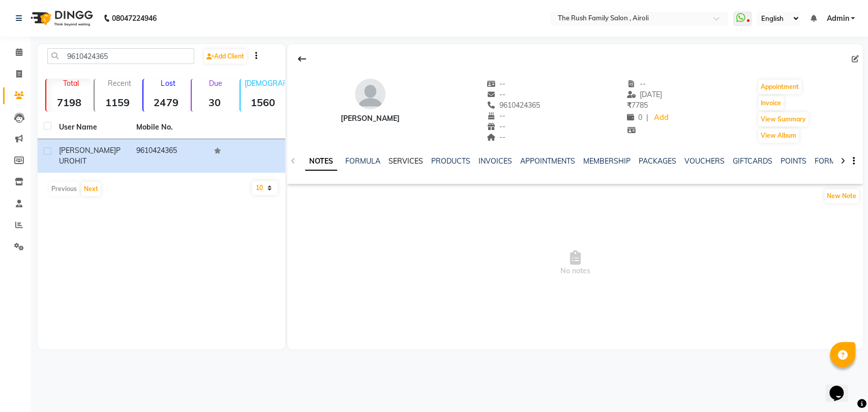
click at [411, 161] on link "SERVICES" at bounding box center [405, 161] width 35 height 9
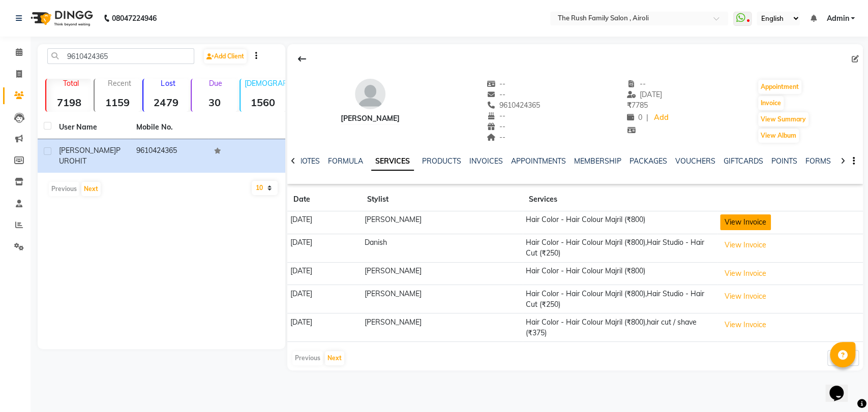
click at [720, 222] on button "View Invoice" at bounding box center [745, 223] width 51 height 16
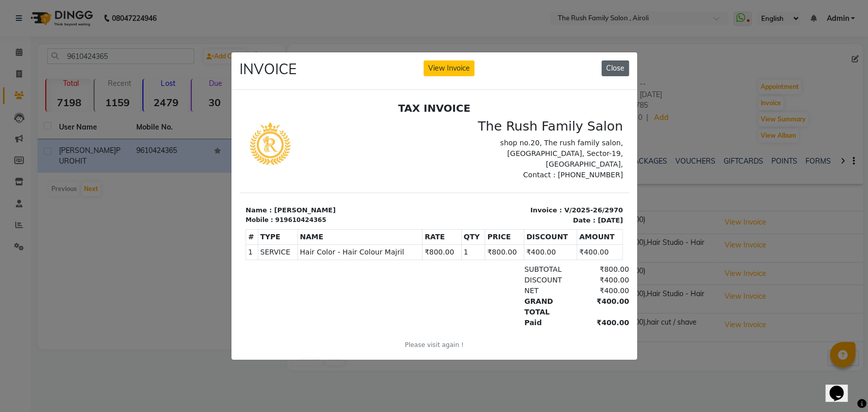
click at [619, 61] on button "Close" at bounding box center [615, 69] width 27 height 16
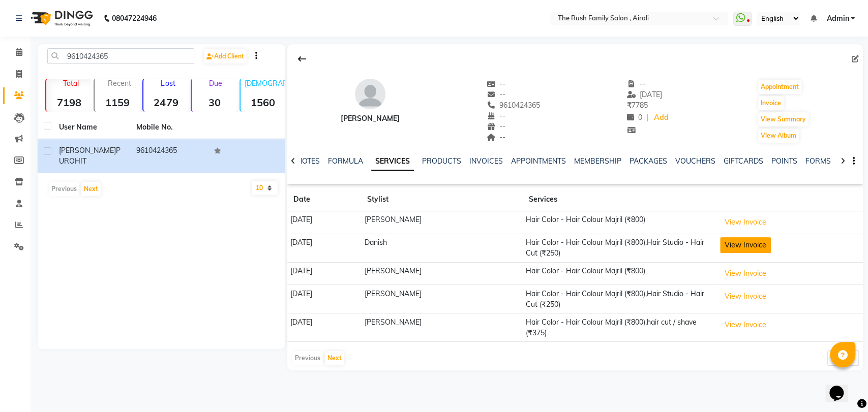
click at [729, 245] on button "View Invoice" at bounding box center [745, 245] width 51 height 16
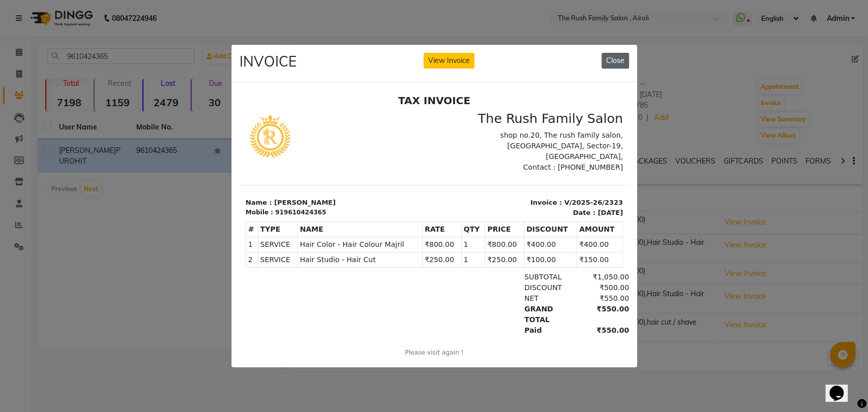
click at [618, 59] on button "Close" at bounding box center [615, 61] width 27 height 16
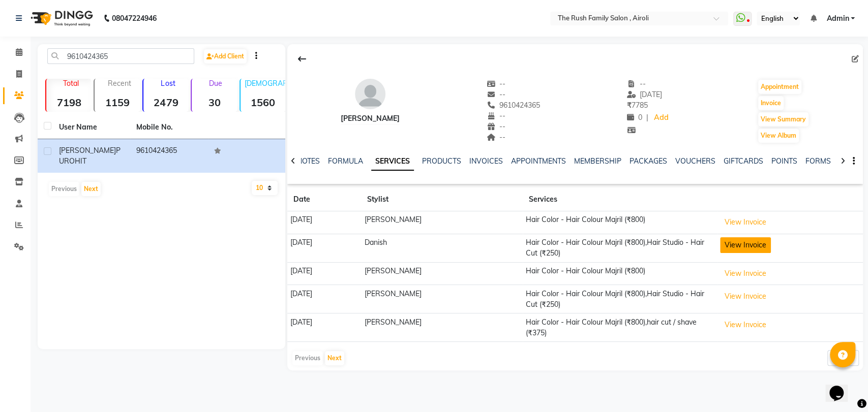
click at [725, 239] on button "View Invoice" at bounding box center [745, 245] width 51 height 16
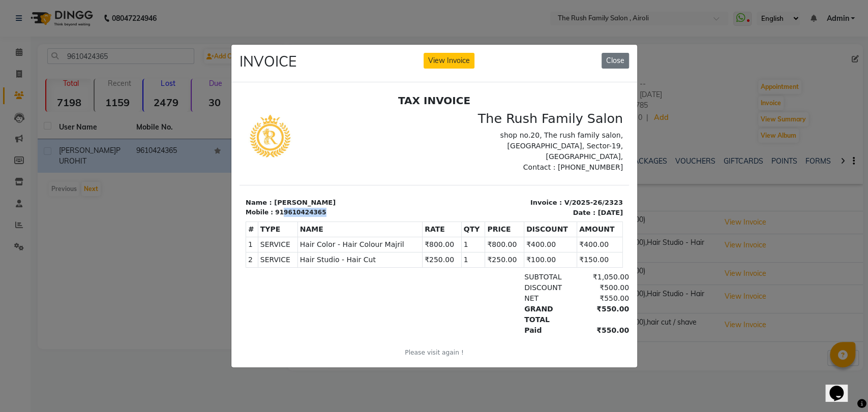
drag, startPoint x: 314, startPoint y: 205, endPoint x: 276, endPoint y: 206, distance: 37.6
click at [276, 206] on div "Name : [PERSON_NAME] Mobile : 919610424365" at bounding box center [336, 208] width 195 height 20
copy div "9610424365"
click at [618, 54] on button "Close" at bounding box center [615, 61] width 27 height 16
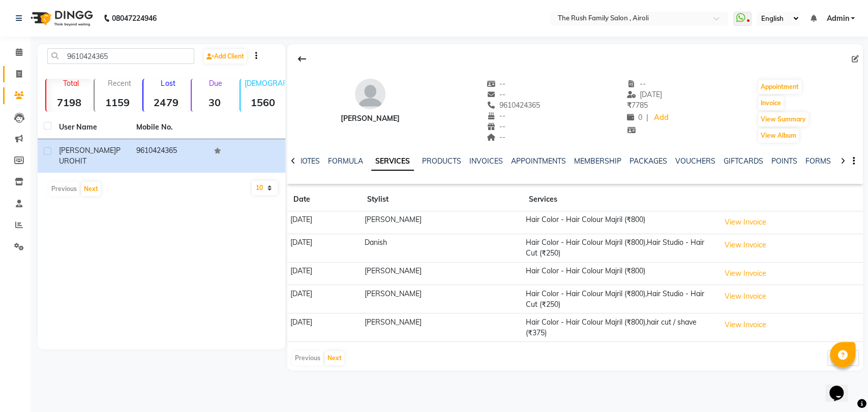
click at [16, 68] on link "Invoice" at bounding box center [15, 74] width 24 height 17
select select "5419"
select select "service"
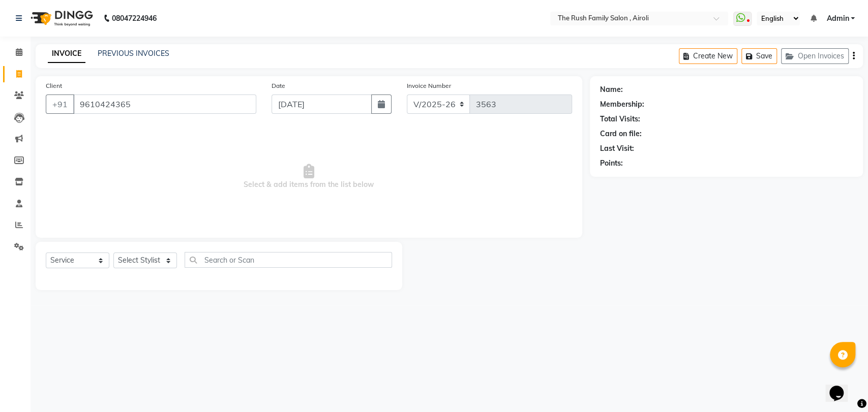
type input "9610424365"
click at [141, 264] on select "Select Stylist [PERSON_NAME] [PERSON_NAME] Danish Guddi [PERSON_NAME] [PERSON_N…" at bounding box center [145, 261] width 64 height 16
select select "88452"
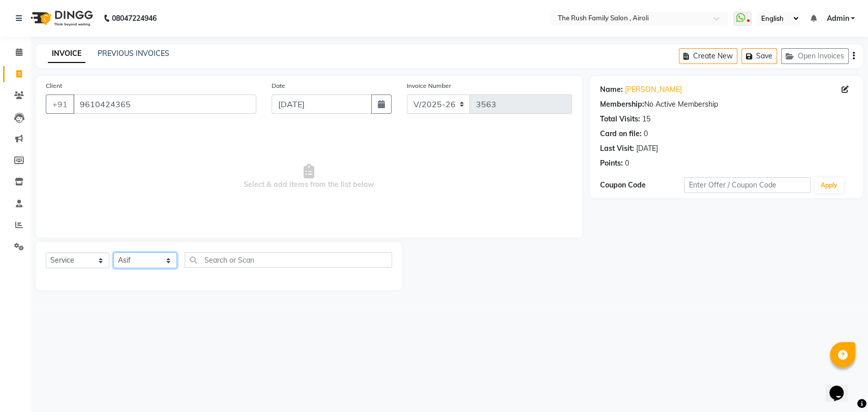
click at [113, 253] on select "Select Stylist [PERSON_NAME] [PERSON_NAME] Danish Guddi [PERSON_NAME] [PERSON_N…" at bounding box center [145, 261] width 64 height 16
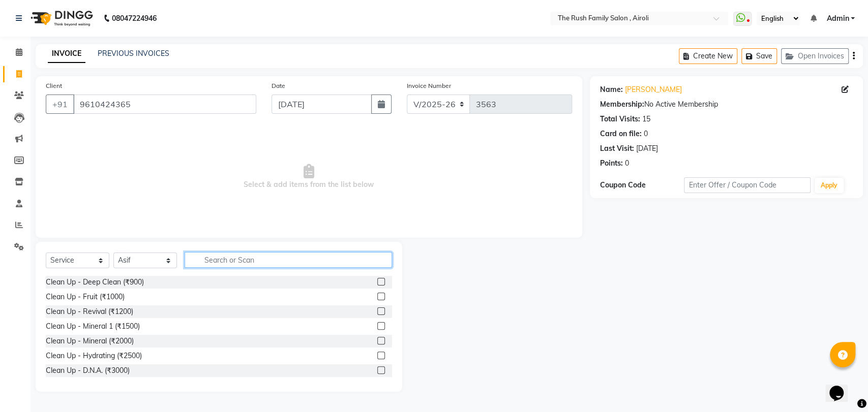
click at [219, 256] on input "text" at bounding box center [288, 260] width 207 height 16
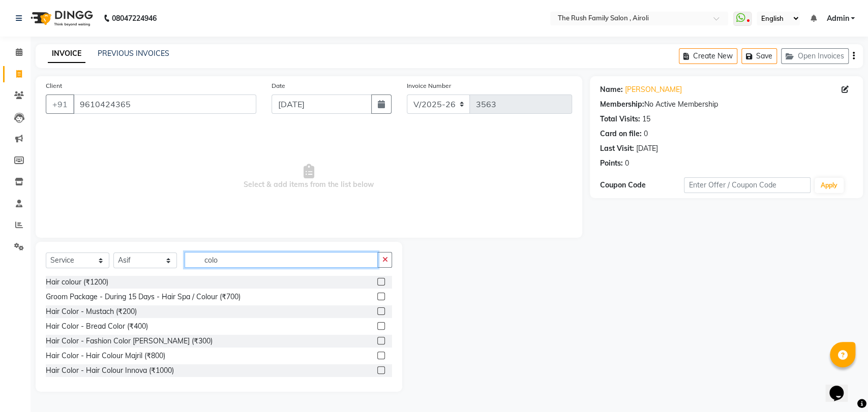
type input "colo"
click at [377, 355] on label at bounding box center [381, 356] width 8 height 8
click at [377, 355] on input "checkbox" at bounding box center [380, 356] width 7 height 7
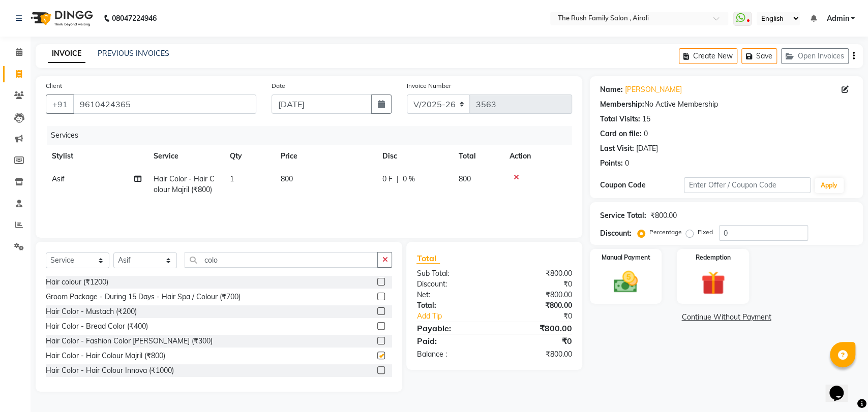
checkbox input "false"
click at [252, 261] on input "colo" at bounding box center [281, 260] width 193 height 16
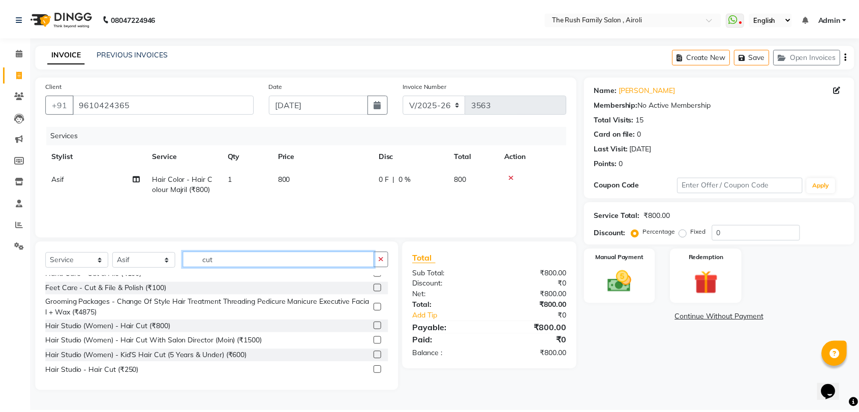
scroll to position [40, 0]
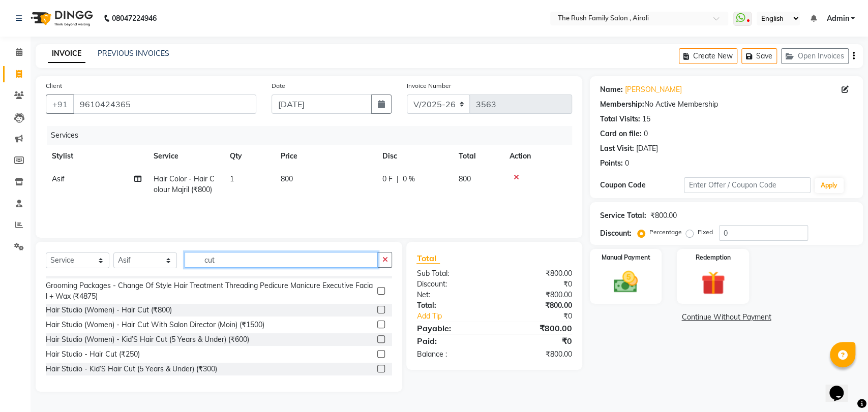
type input "cut"
click at [377, 351] on label at bounding box center [381, 354] width 8 height 8
click at [377, 351] on input "checkbox" at bounding box center [380, 354] width 7 height 7
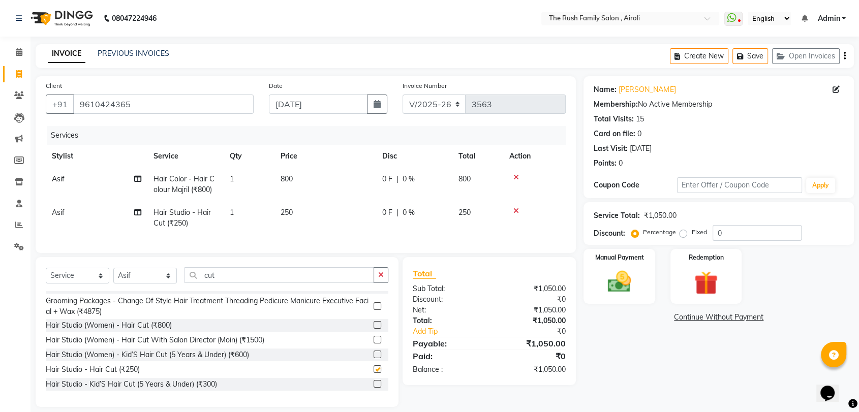
checkbox input "false"
click at [385, 178] on span "0 F" at bounding box center [387, 179] width 10 height 11
select select "88452"
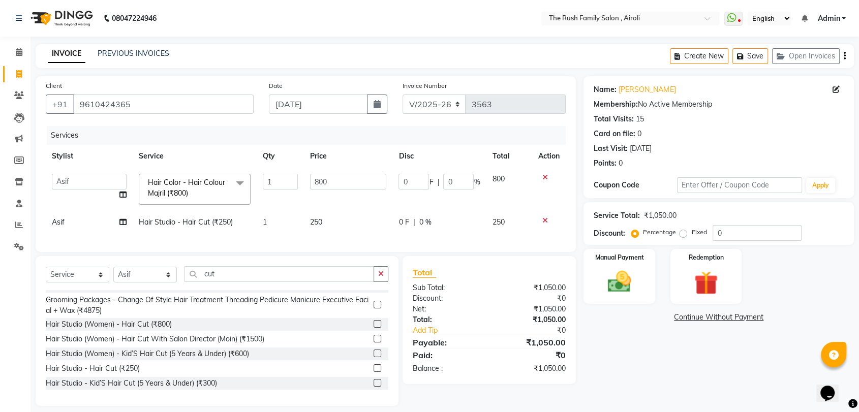
click at [385, 178] on input "800" at bounding box center [348, 182] width 77 height 16
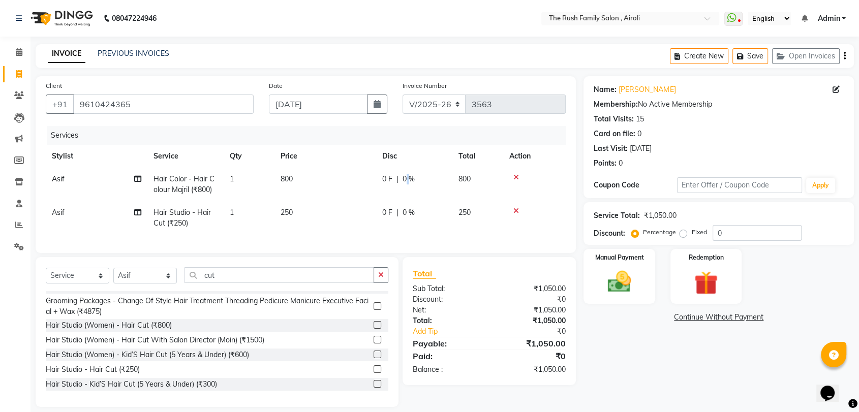
click at [406, 182] on span "0 %" at bounding box center [409, 179] width 12 height 11
select select "88452"
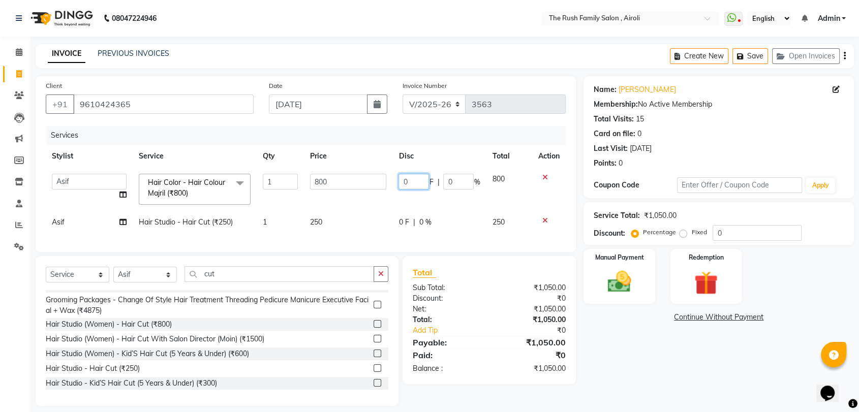
click at [404, 182] on input "0" at bounding box center [414, 182] width 31 height 16
type input "400"
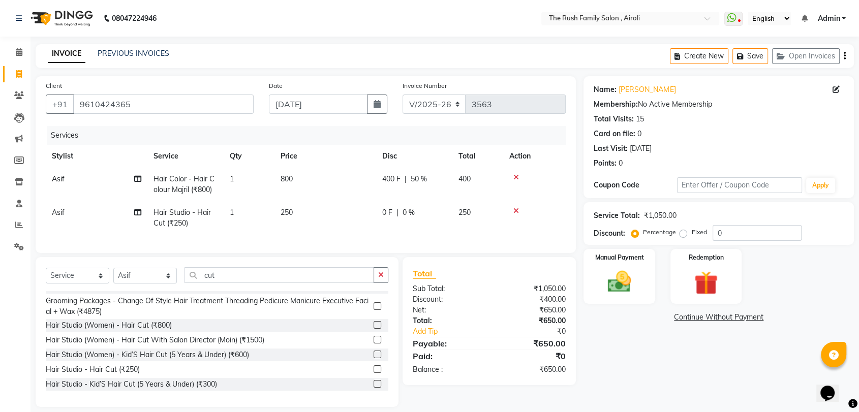
click at [378, 200] on tbody "Asif Hair Color - Hair Colour Majril (₹800) 1 800 400 F | 50 % 400 Asif Hair St…" at bounding box center [306, 201] width 520 height 67
click at [386, 214] on span "0 F" at bounding box center [387, 212] width 10 height 11
click at [376, 214] on td "250" at bounding box center [326, 218] width 102 height 34
click at [386, 214] on tr "Asif Hair Studio - Hair Cut (₹250) 1 250 0 F | 0 % 250" at bounding box center [306, 218] width 520 height 34
click at [376, 212] on td "0 F | 0 %" at bounding box center [414, 218] width 76 height 34
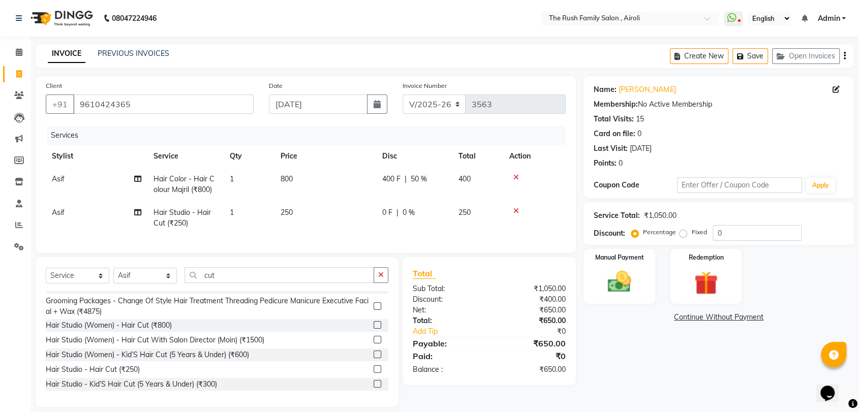
select select "88452"
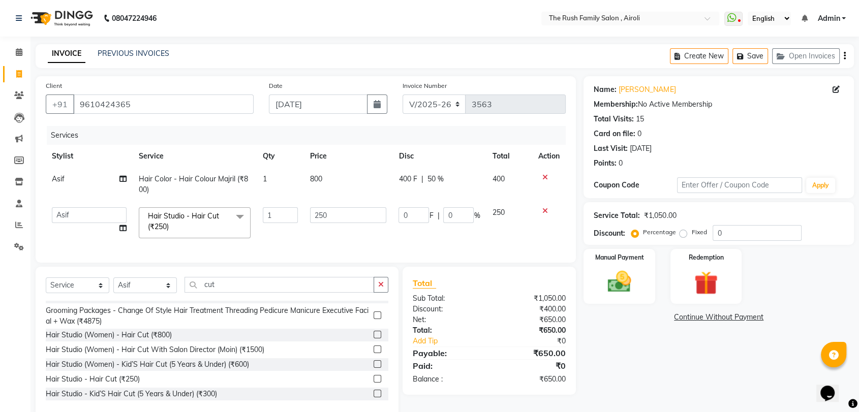
click at [412, 212] on tr "[PERSON_NAME] [PERSON_NAME] Danish Guddi [PERSON_NAME] [PERSON_NAME] Neha [PERS…" at bounding box center [306, 222] width 520 height 43
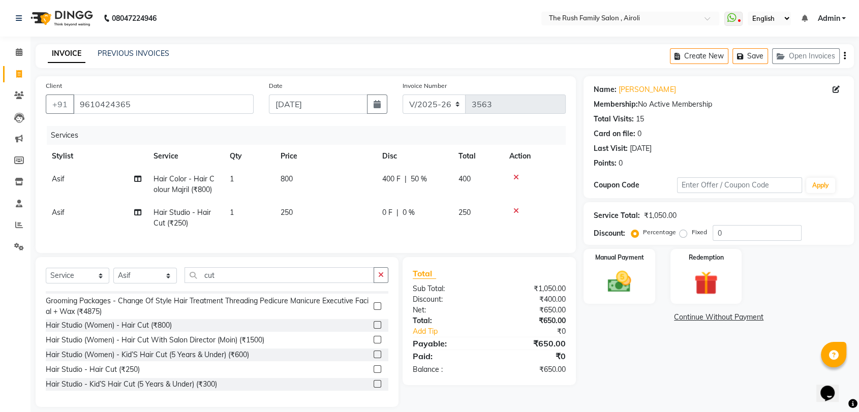
click at [412, 212] on span "0 %" at bounding box center [409, 212] width 12 height 11
select select "88452"
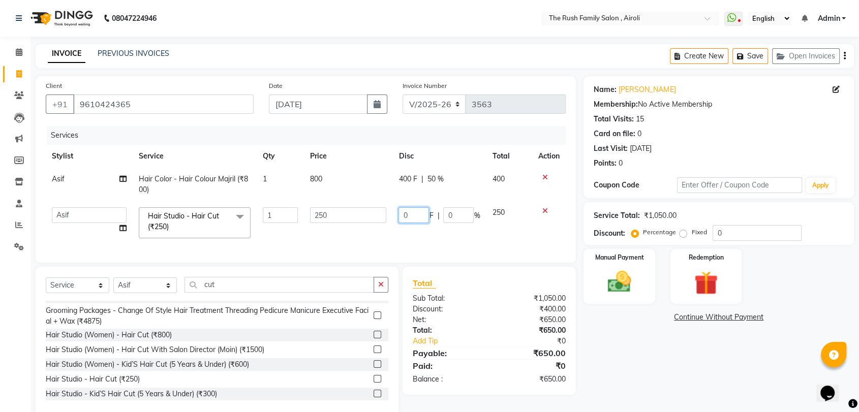
click at [410, 215] on input "0" at bounding box center [414, 215] width 31 height 16
type input "100"
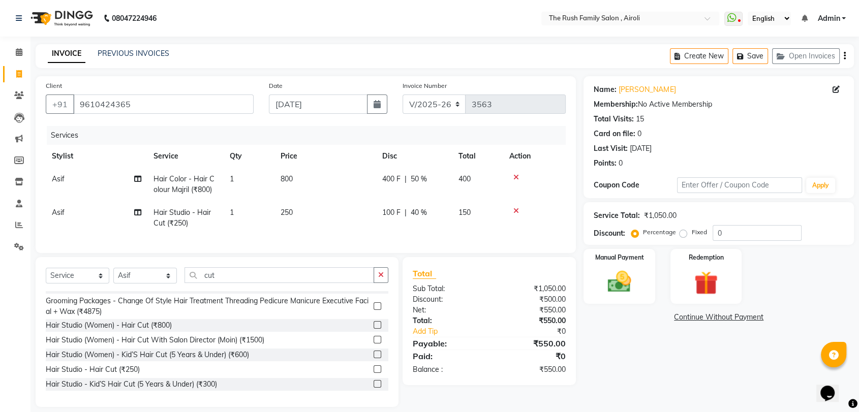
click at [393, 228] on td "100 F | 40 %" at bounding box center [414, 218] width 76 height 34
select select "88452"
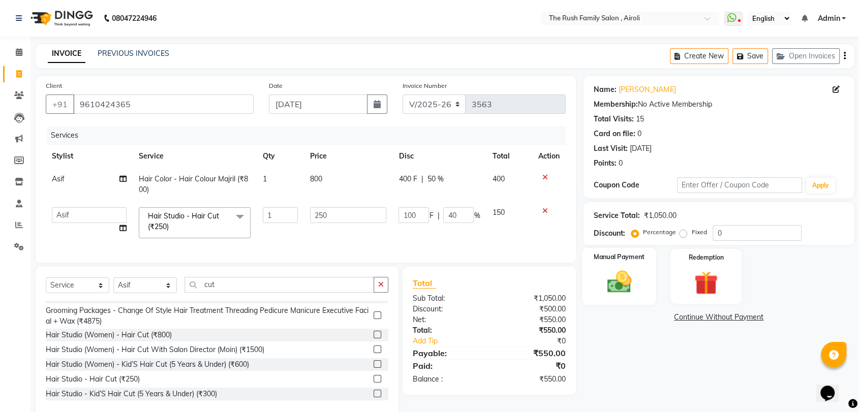
click at [591, 292] on div "Manual Payment" at bounding box center [620, 276] width 74 height 57
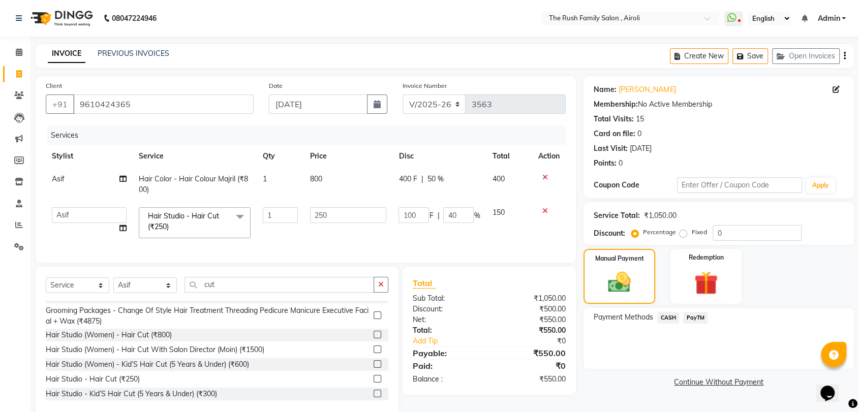
click at [692, 319] on span "PayTM" at bounding box center [695, 318] width 24 height 12
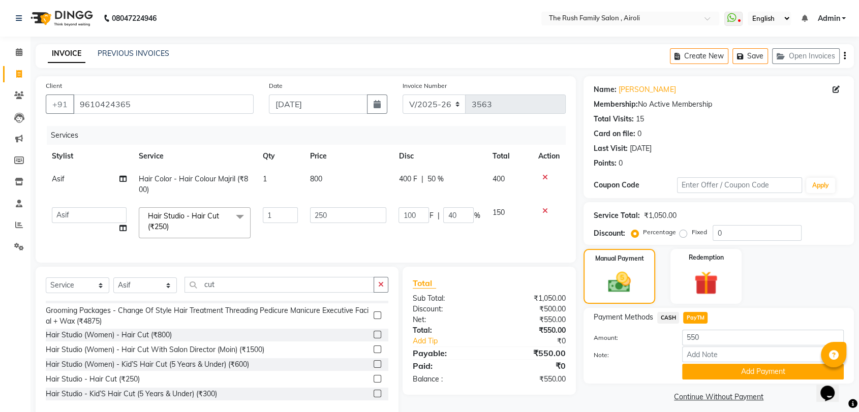
scroll to position [28, 0]
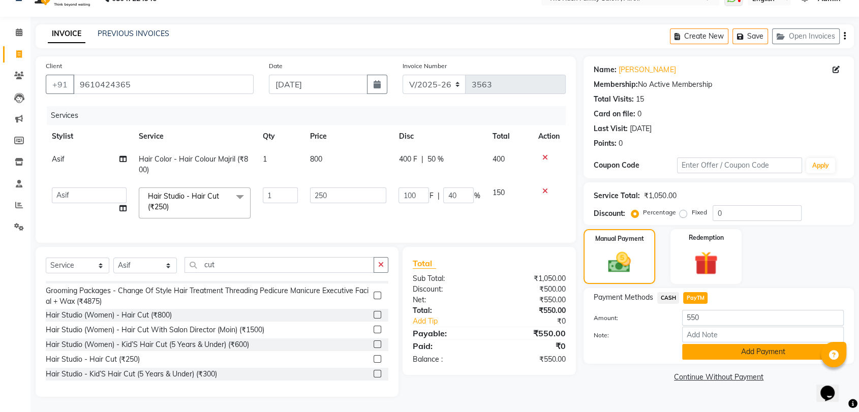
click at [696, 344] on button "Add Payment" at bounding box center [763, 352] width 162 height 16
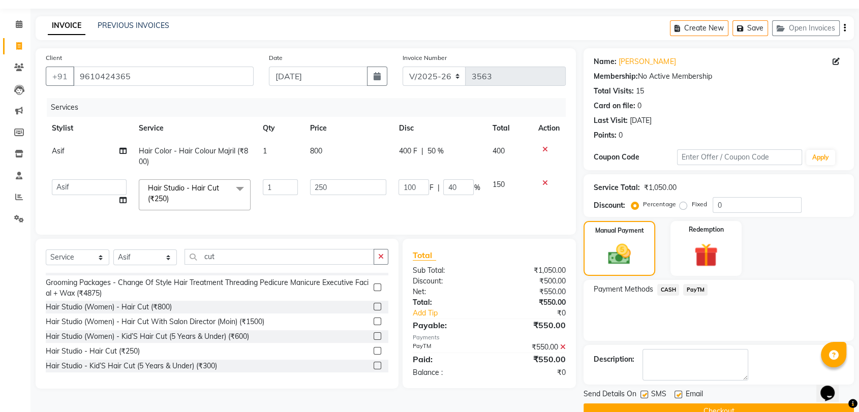
scroll to position [50, 0]
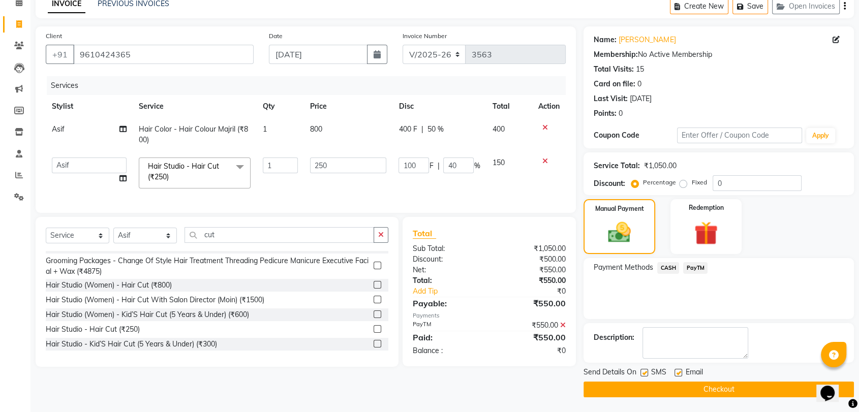
click at [642, 371] on label at bounding box center [645, 373] width 8 height 8
click at [642, 371] on input "checkbox" at bounding box center [644, 373] width 7 height 7
checkbox input "false"
click at [676, 373] on label at bounding box center [679, 373] width 8 height 8
click at [676, 373] on input "checkbox" at bounding box center [678, 373] width 7 height 7
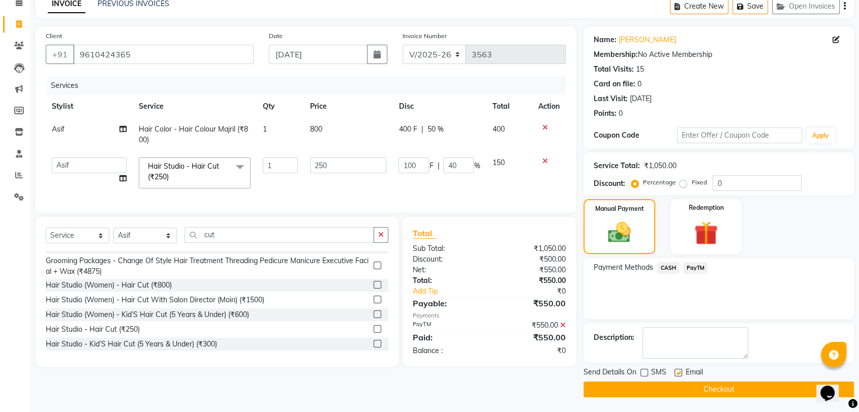
checkbox input "false"
click at [52, 129] on span "Asif" at bounding box center [58, 129] width 13 height 9
select select "88452"
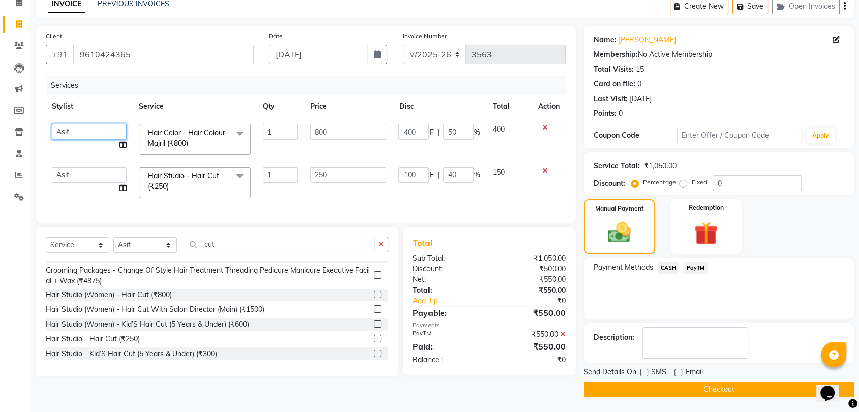
click at [63, 129] on select "[PERSON_NAME] [PERSON_NAME] [DEMOGRAPHIC_DATA] Guddi [PERSON_NAME] [PERSON_NAME…" at bounding box center [89, 132] width 75 height 16
select select "65380"
click at [74, 176] on select "[PERSON_NAME] [PERSON_NAME] [DEMOGRAPHIC_DATA] Guddi [PERSON_NAME] [PERSON_NAME…" at bounding box center [89, 175] width 75 height 16
select select "65380"
click at [613, 388] on button "Checkout" at bounding box center [719, 390] width 271 height 16
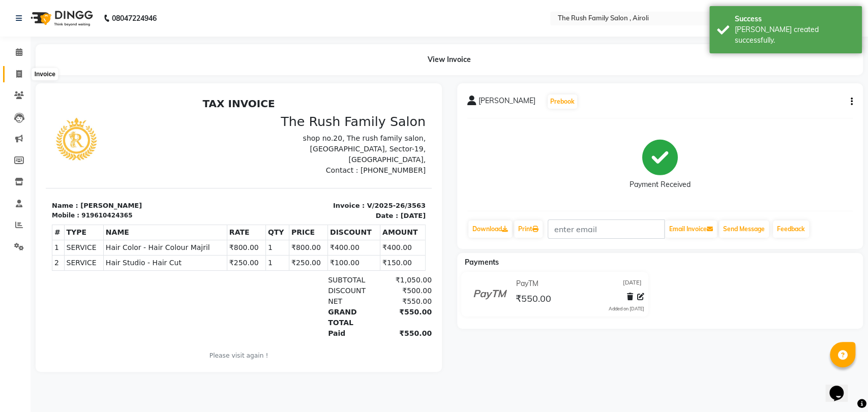
click at [19, 70] on icon at bounding box center [19, 74] width 6 height 8
select select "5419"
select select "service"
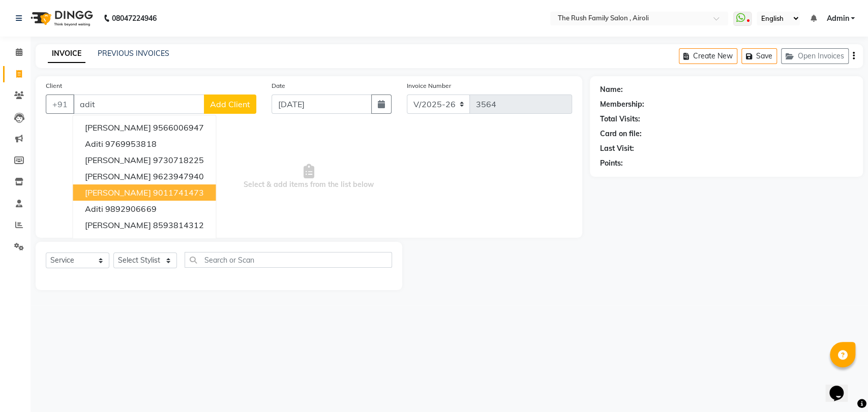
click at [121, 195] on span "[PERSON_NAME]" at bounding box center [118, 193] width 66 height 10
type input "9011741473"
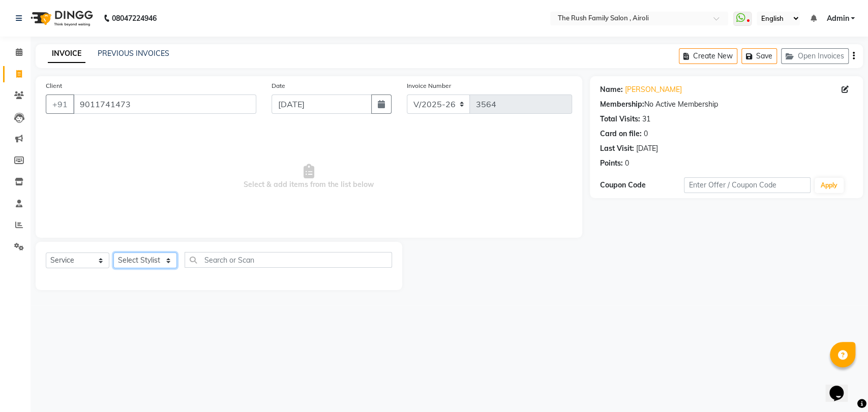
click at [146, 260] on select "Select Stylist [PERSON_NAME] [PERSON_NAME] Danish Guddi [PERSON_NAME] [PERSON_N…" at bounding box center [145, 261] width 64 height 16
click at [385, 110] on button "button" at bounding box center [381, 104] width 20 height 19
select select "9"
select select "2025"
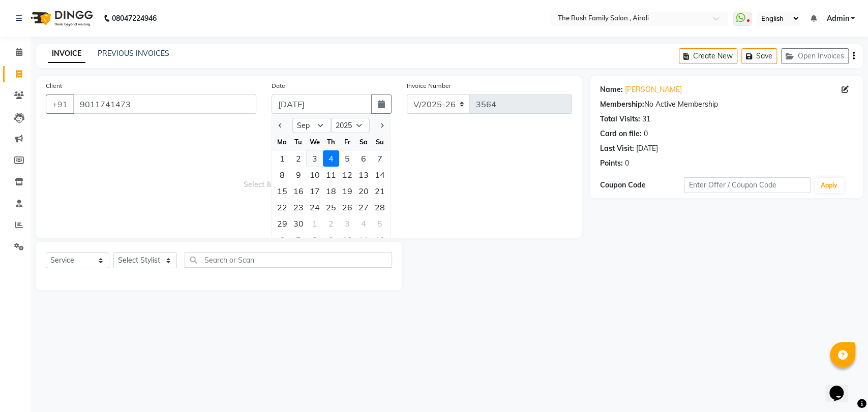
click at [319, 156] on div "3" at bounding box center [315, 159] width 16 height 16
type input "[DATE]"
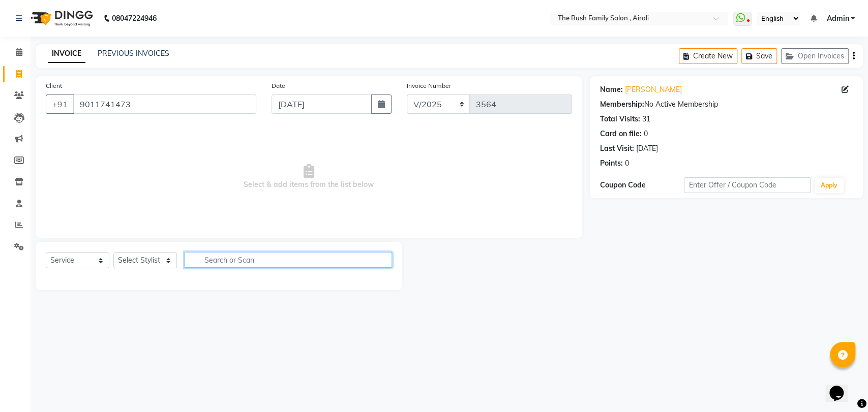
click at [216, 261] on input "text" at bounding box center [288, 260] width 207 height 16
click at [141, 261] on select "Select Stylist [PERSON_NAME] [PERSON_NAME] Danish Guddi [PERSON_NAME] [PERSON_N…" at bounding box center [145, 261] width 64 height 16
select select "65380"
click at [113, 253] on select "Select Stylist [PERSON_NAME] [PERSON_NAME] Danish Guddi [PERSON_NAME] [PERSON_N…" at bounding box center [145, 261] width 64 height 16
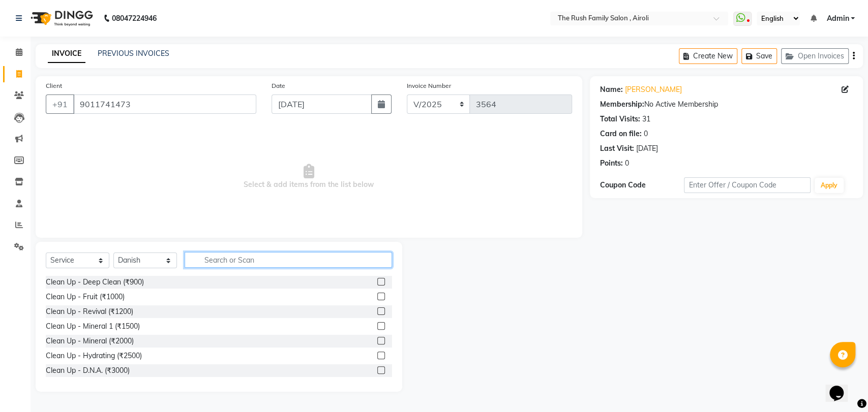
click at [226, 261] on input "text" at bounding box center [288, 260] width 207 height 16
type input "cle"
click at [377, 326] on label at bounding box center [381, 326] width 8 height 8
click at [377, 326] on input "checkbox" at bounding box center [380, 326] width 7 height 7
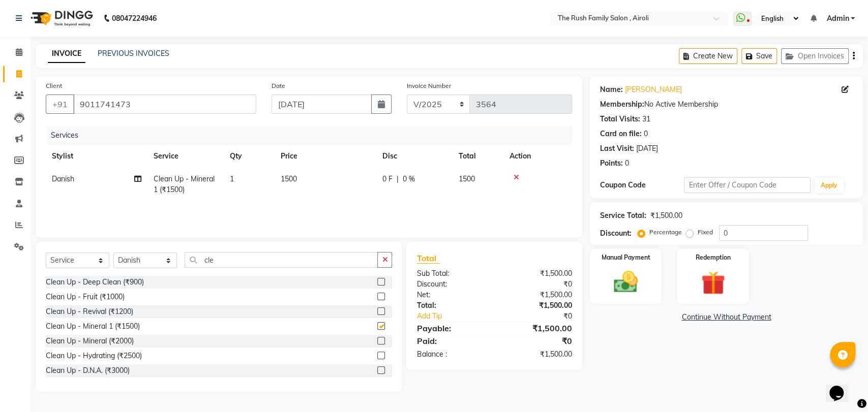
checkbox input "false"
click at [226, 263] on input "cle" at bounding box center [281, 260] width 193 height 16
type input "c"
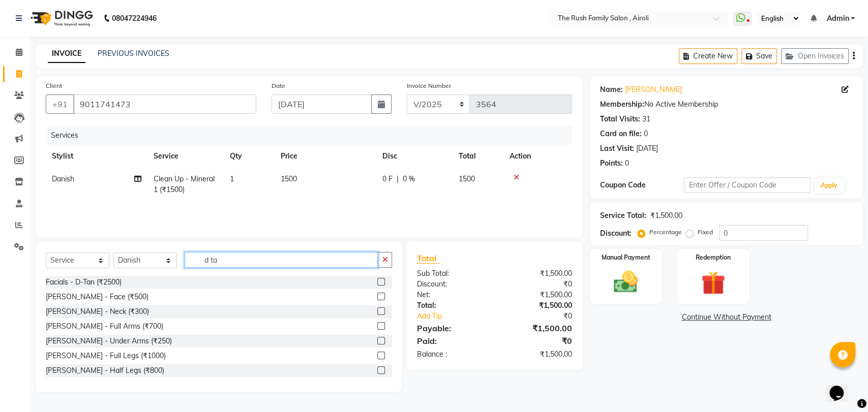
type input "d ta"
click at [377, 294] on label at bounding box center [381, 297] width 8 height 8
click at [377, 294] on input "checkbox" at bounding box center [380, 297] width 7 height 7
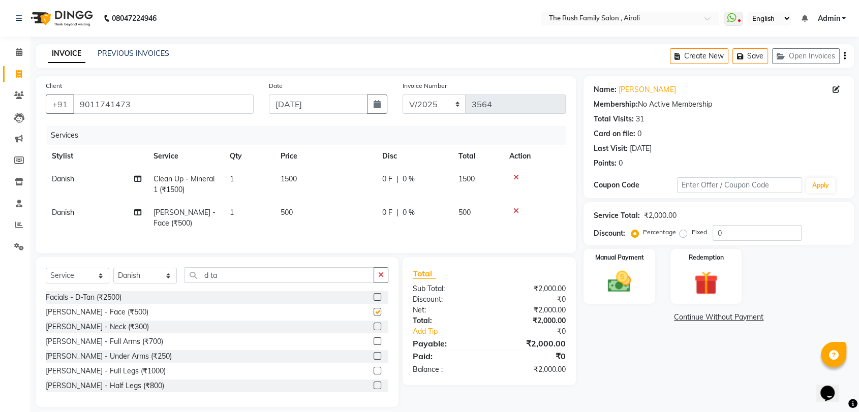
checkbox input "false"
click at [263, 283] on input "d ta" at bounding box center [280, 275] width 190 height 16
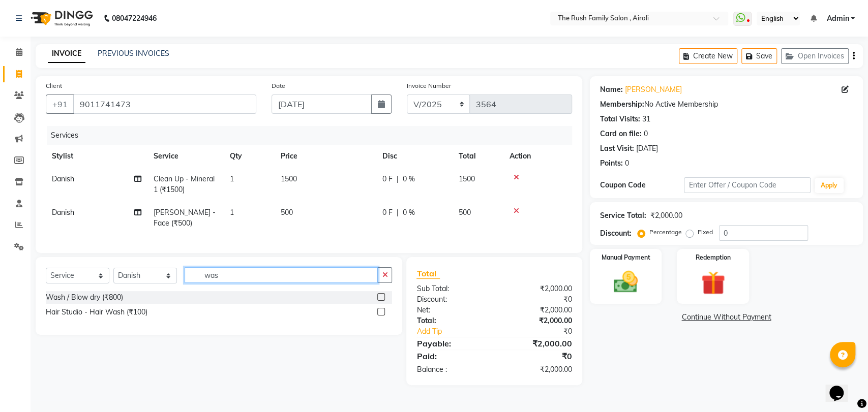
type input "was"
click at [382, 316] on label at bounding box center [381, 312] width 8 height 8
click at [382, 316] on input "checkbox" at bounding box center [380, 312] width 7 height 7
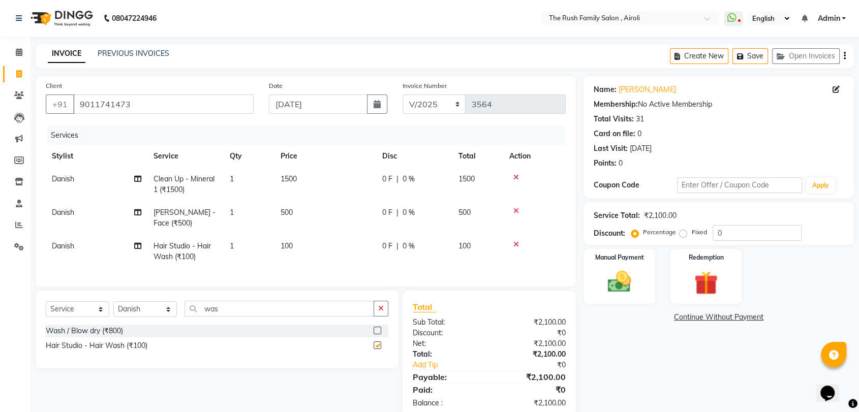
checkbox input "false"
click at [387, 179] on span "0 F" at bounding box center [387, 179] width 10 height 11
select select "65380"
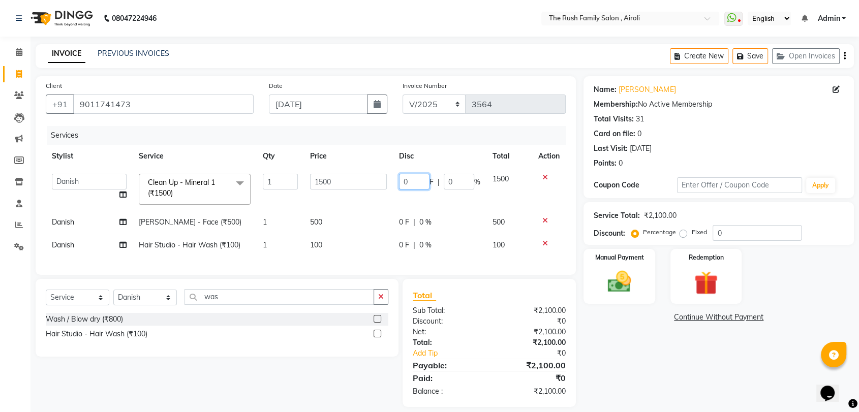
click at [412, 179] on input "0" at bounding box center [414, 182] width 31 height 16
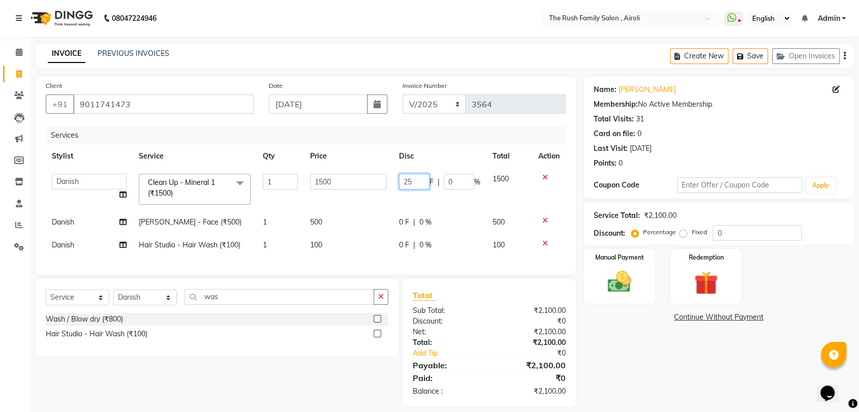
type input "250"
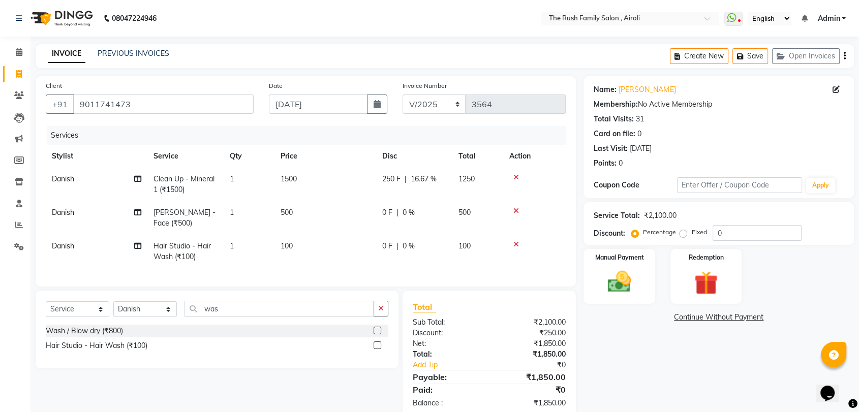
click at [407, 194] on td "250 F | 16.67 %" at bounding box center [414, 185] width 76 height 34
select select "65380"
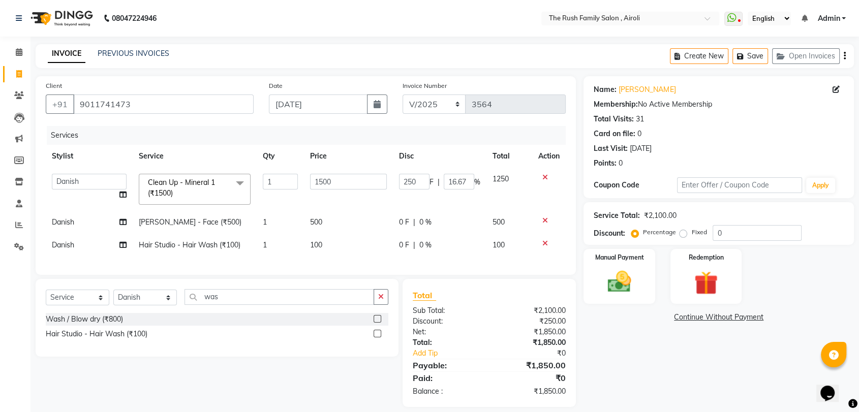
click at [400, 218] on span "0 F" at bounding box center [404, 222] width 10 height 11
select select "65380"
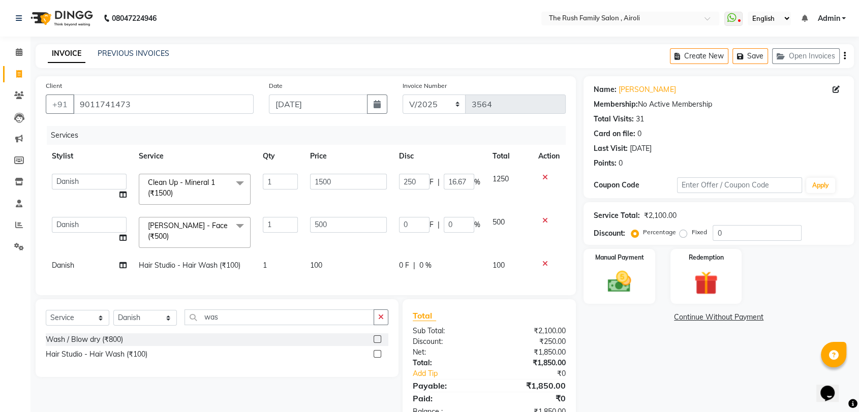
click at [400, 218] on input "0" at bounding box center [414, 225] width 31 height 16
type input "250"
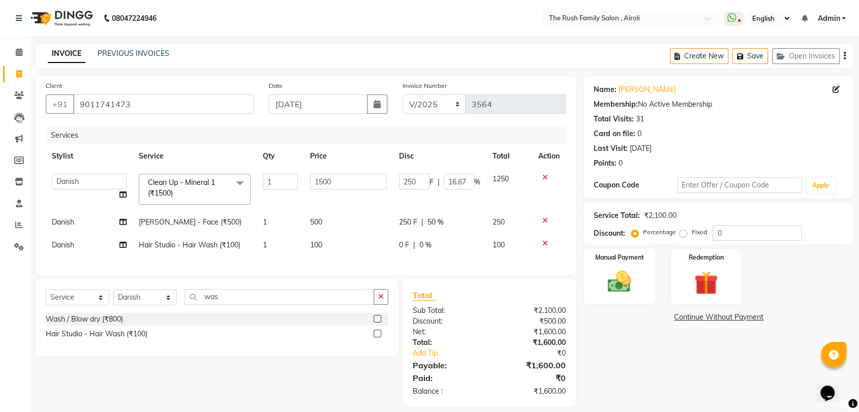
click at [380, 251] on td "100" at bounding box center [348, 245] width 88 height 23
select select "65380"
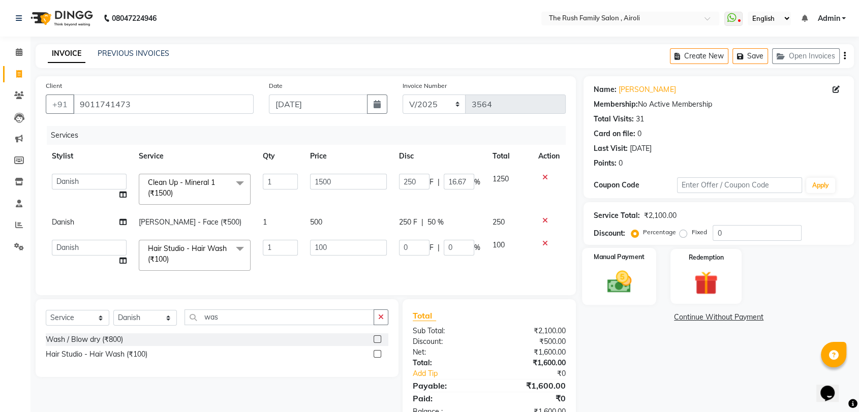
click at [645, 302] on div "Manual Payment" at bounding box center [620, 276] width 74 height 57
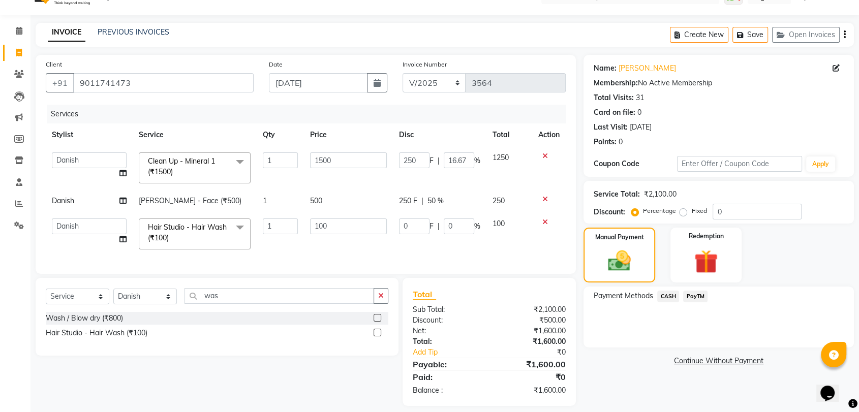
scroll to position [38, 0]
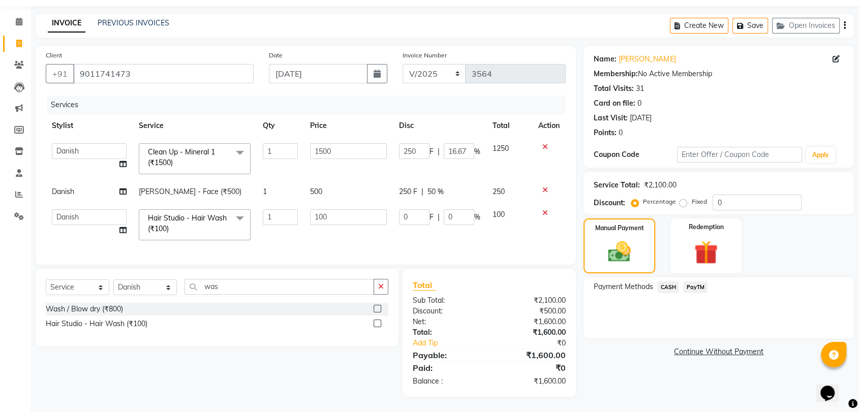
click at [692, 282] on span "PayTM" at bounding box center [695, 288] width 24 height 12
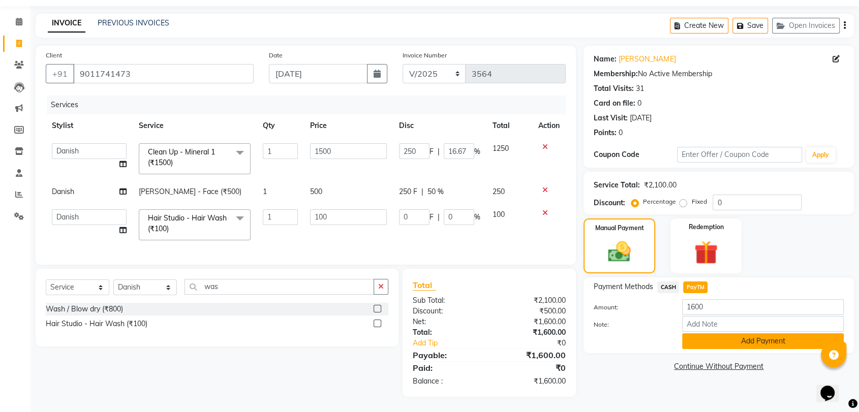
click at [702, 340] on button "Add Payment" at bounding box center [763, 342] width 162 height 16
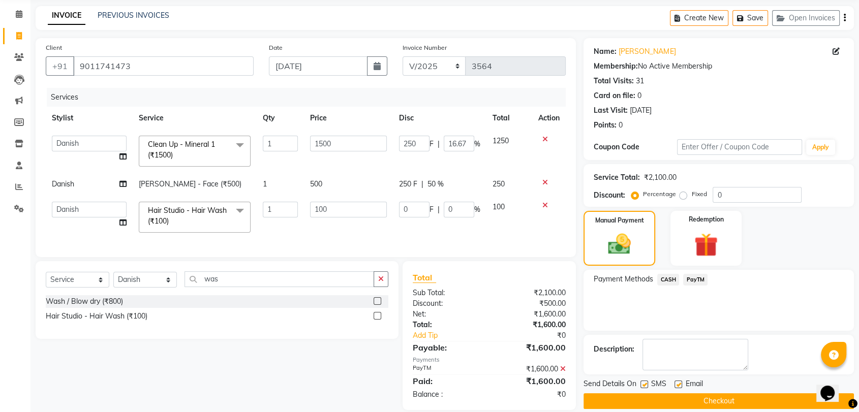
click at [643, 383] on label at bounding box center [645, 385] width 8 height 8
click at [643, 383] on input "checkbox" at bounding box center [644, 385] width 7 height 7
checkbox input "false"
click at [679, 383] on label at bounding box center [679, 385] width 8 height 8
click at [679, 383] on input "checkbox" at bounding box center [678, 385] width 7 height 7
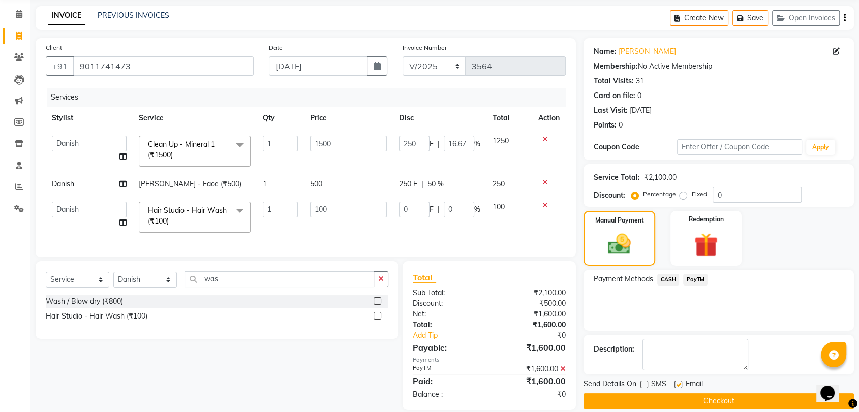
checkbox input "false"
click at [671, 390] on div "SMS" at bounding box center [658, 385] width 34 height 13
click at [668, 394] on button "Checkout" at bounding box center [719, 402] width 271 height 16
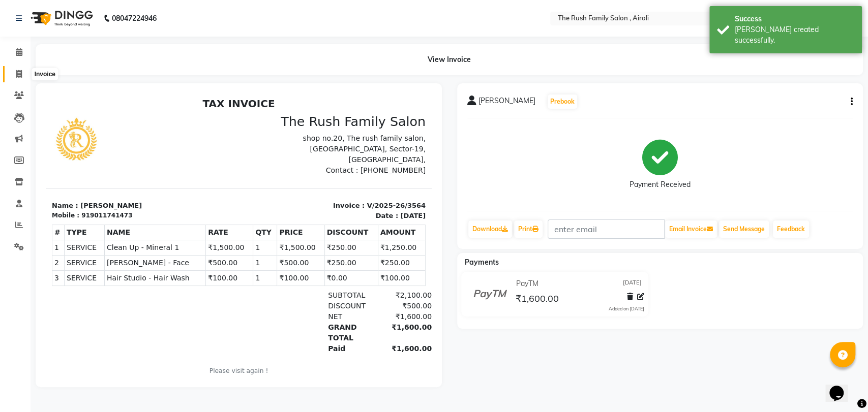
click at [20, 77] on icon at bounding box center [19, 74] width 6 height 8
select select "5419"
select select "service"
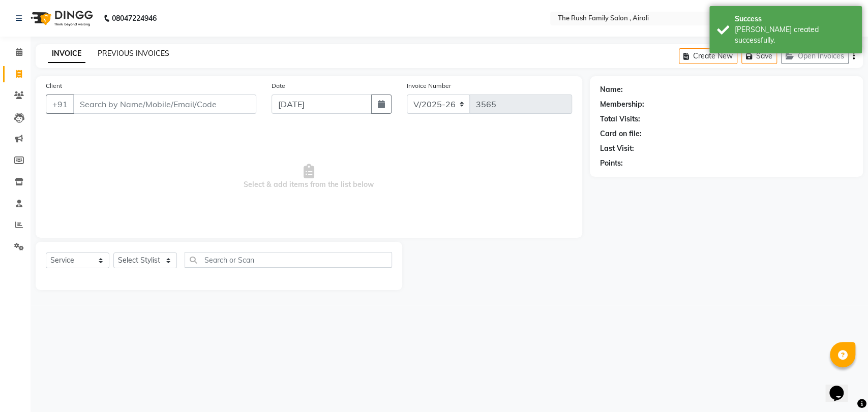
click at [115, 57] on link "PREVIOUS INVOICES" at bounding box center [134, 53] width 72 height 9
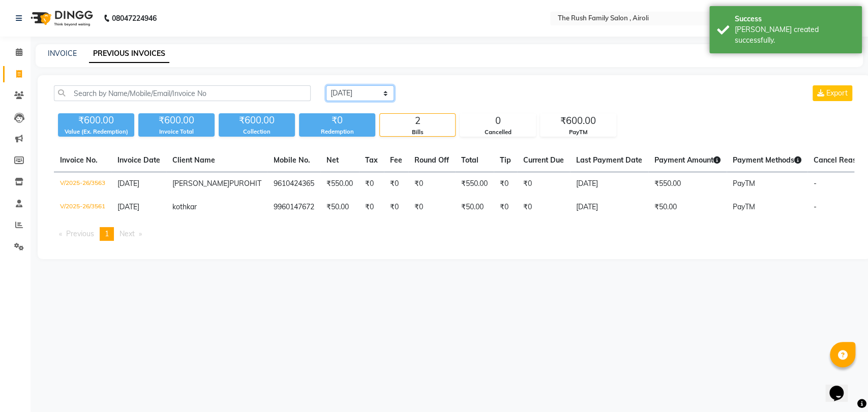
click at [354, 98] on select "[DATE] [DATE] Custom Range" at bounding box center [360, 93] width 68 height 16
select select "[DATE]"
click at [326, 85] on select "[DATE] [DATE] Custom Range" at bounding box center [360, 93] width 68 height 16
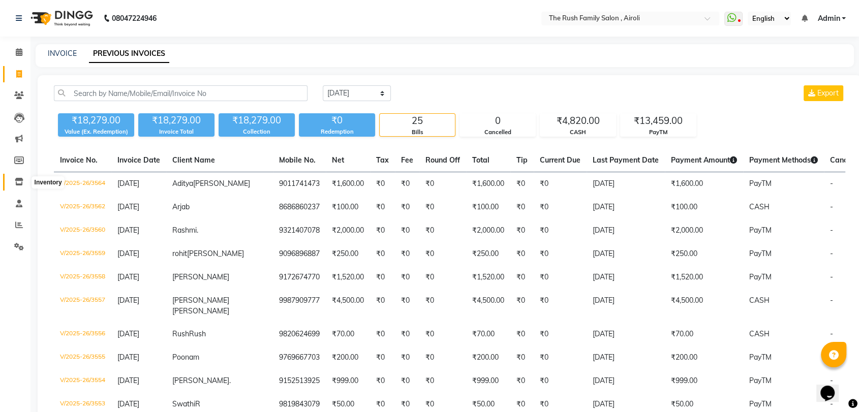
click at [18, 184] on icon at bounding box center [19, 182] width 9 height 8
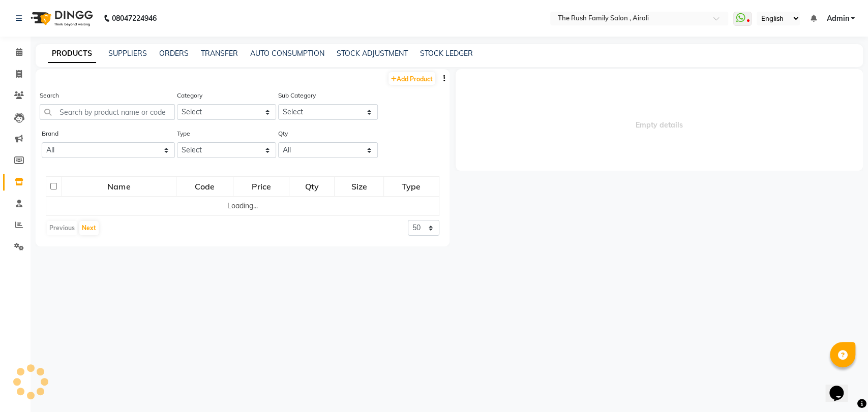
select select
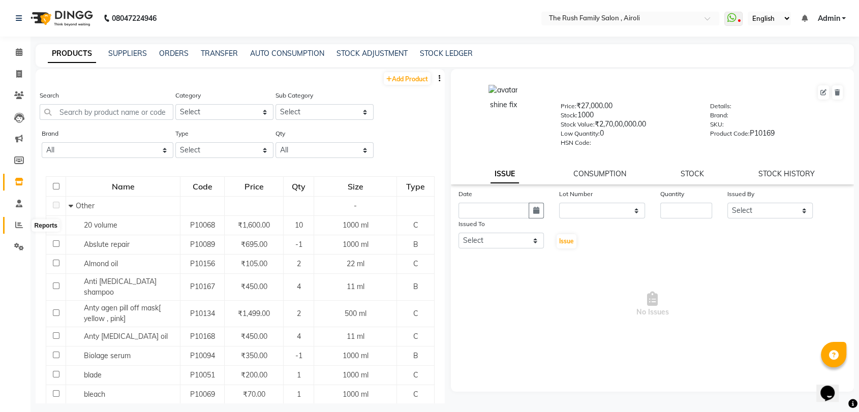
click at [14, 225] on span at bounding box center [19, 226] width 18 height 12
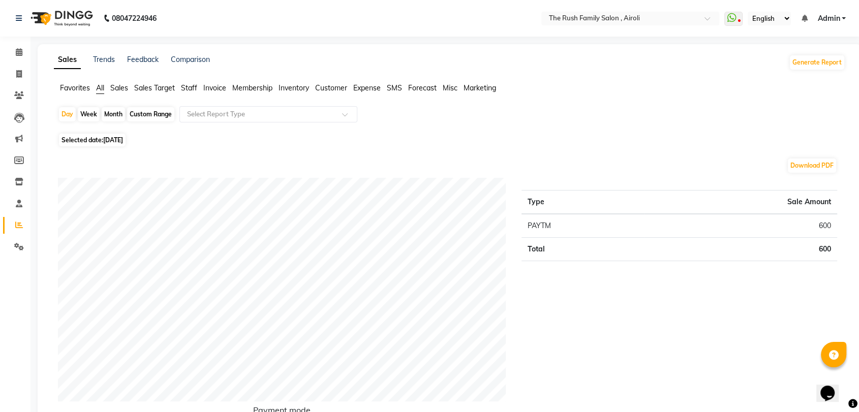
click at [111, 139] on span "[DATE]" at bounding box center [113, 140] width 20 height 8
select select "9"
select select "2025"
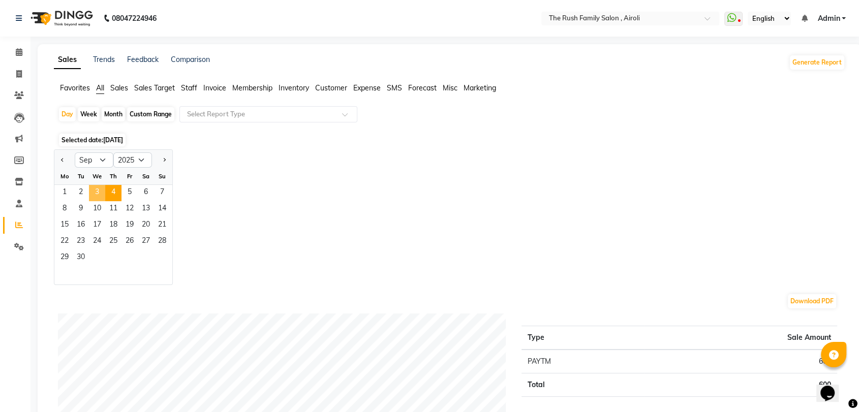
click at [97, 196] on span "3" at bounding box center [97, 193] width 16 height 16
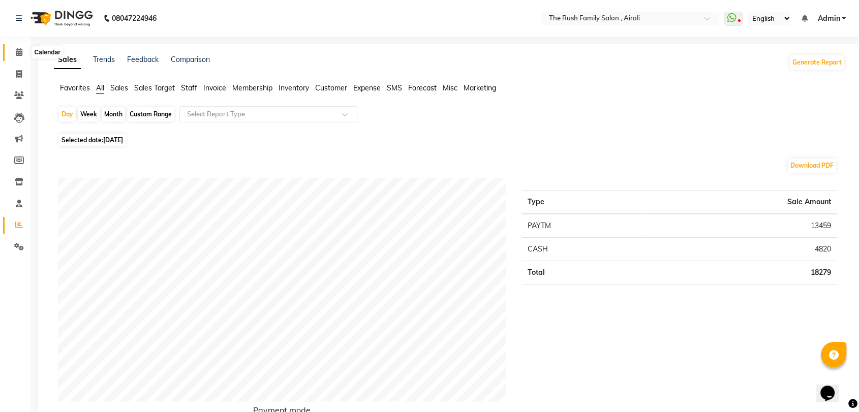
click at [24, 51] on span at bounding box center [19, 53] width 18 height 12
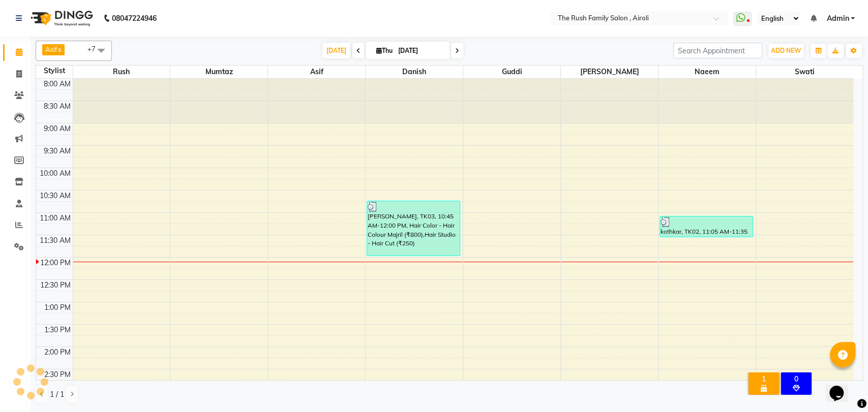
scroll to position [178, 0]
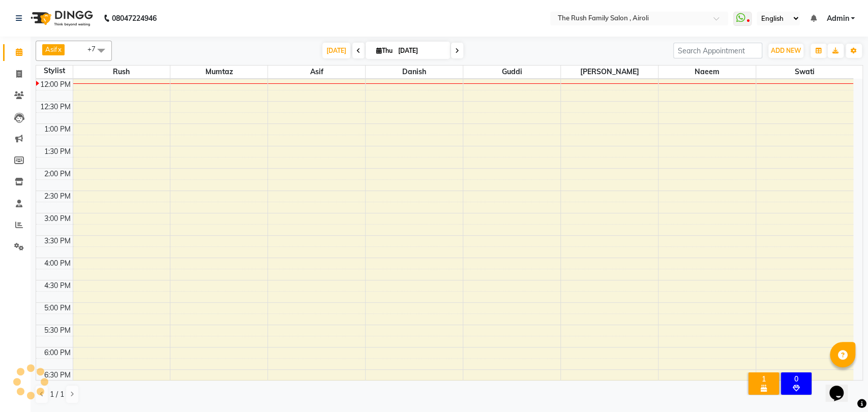
click at [399, 51] on input "[DATE]" at bounding box center [420, 50] width 51 height 15
select select "9"
select select "2025"
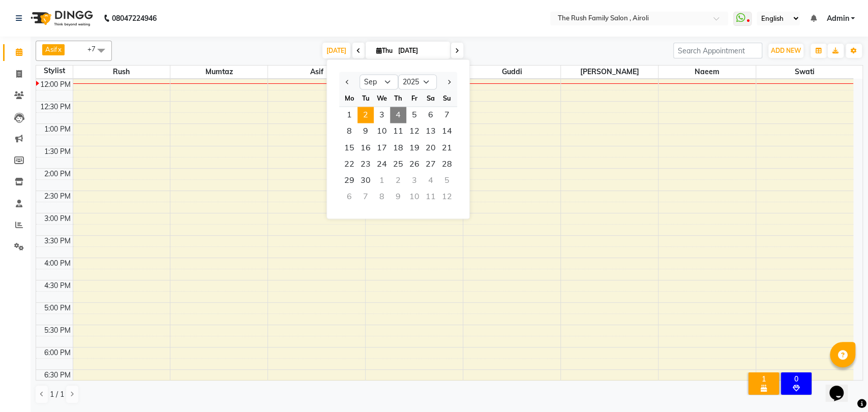
click at [366, 115] on span "2" at bounding box center [365, 115] width 16 height 16
type input "[DATE]"
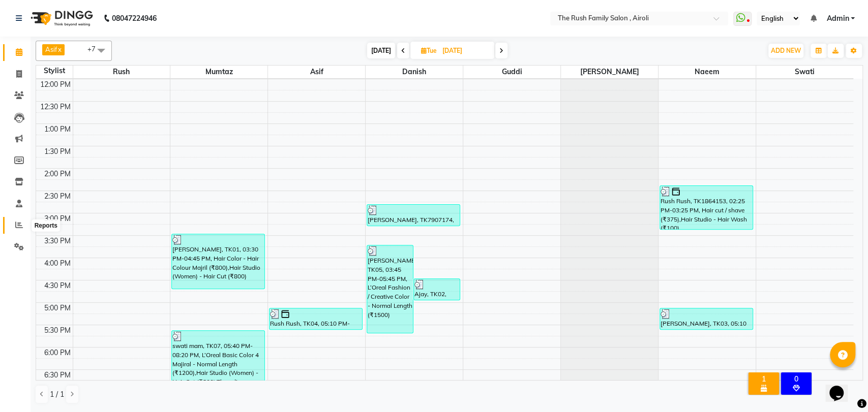
click at [17, 230] on span at bounding box center [19, 226] width 18 height 12
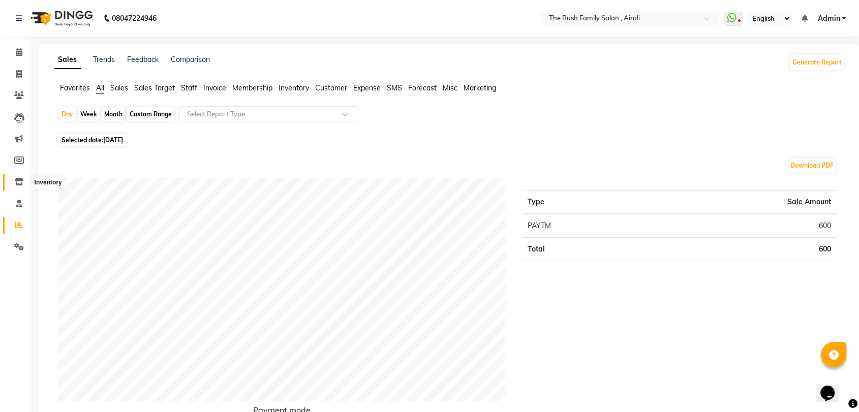
click at [20, 177] on span at bounding box center [19, 182] width 18 height 12
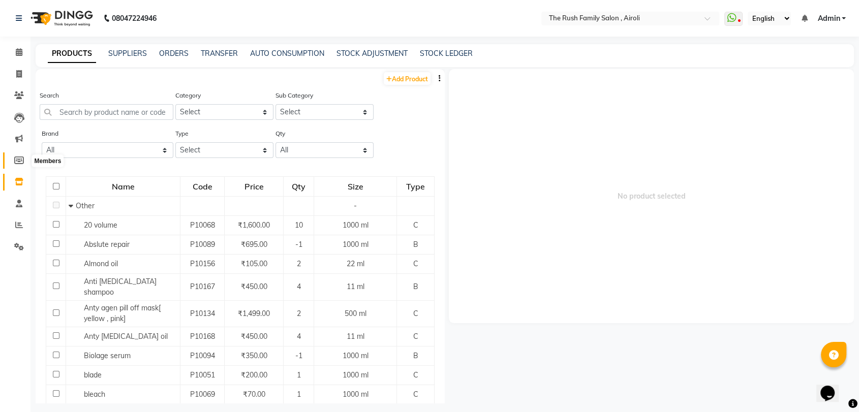
click at [21, 162] on icon at bounding box center [19, 161] width 10 height 8
select select
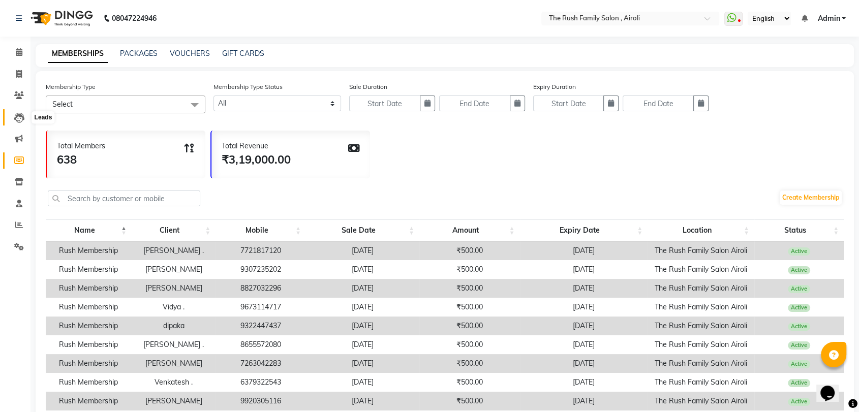
click at [16, 122] on icon at bounding box center [19, 118] width 10 height 10
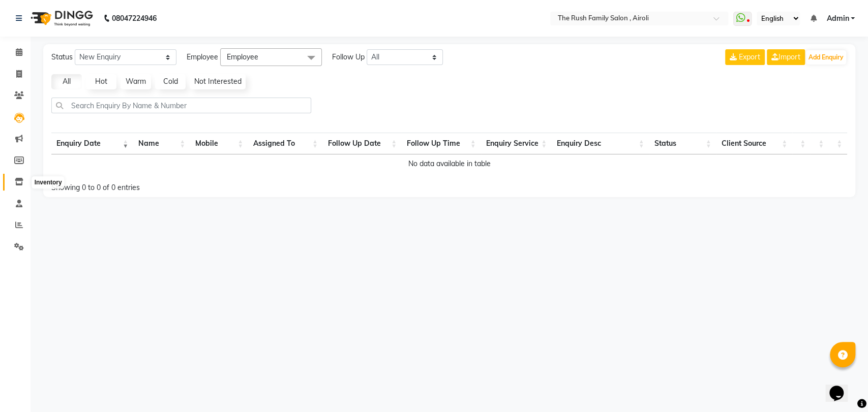
click at [16, 180] on icon at bounding box center [19, 182] width 9 height 8
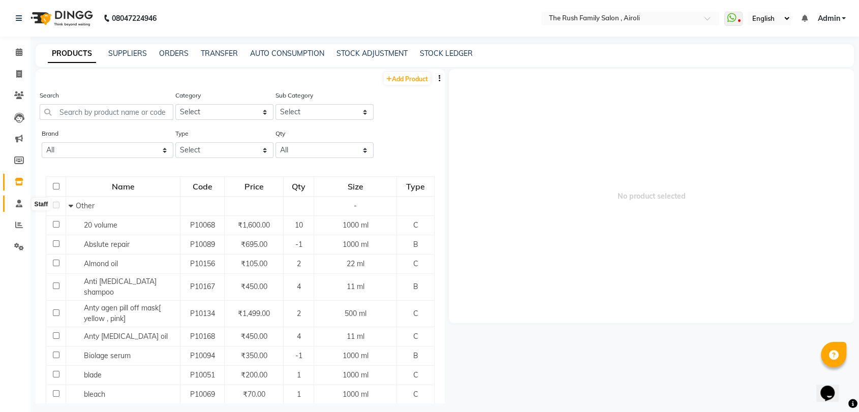
click at [20, 203] on icon at bounding box center [19, 204] width 7 height 8
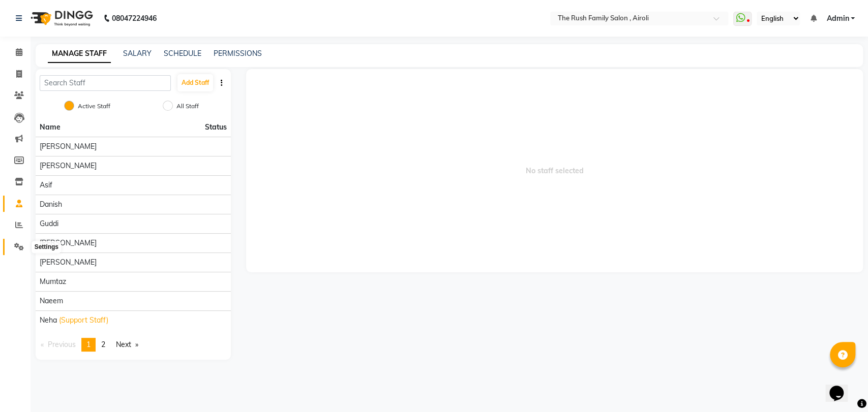
click at [13, 246] on span at bounding box center [19, 248] width 18 height 12
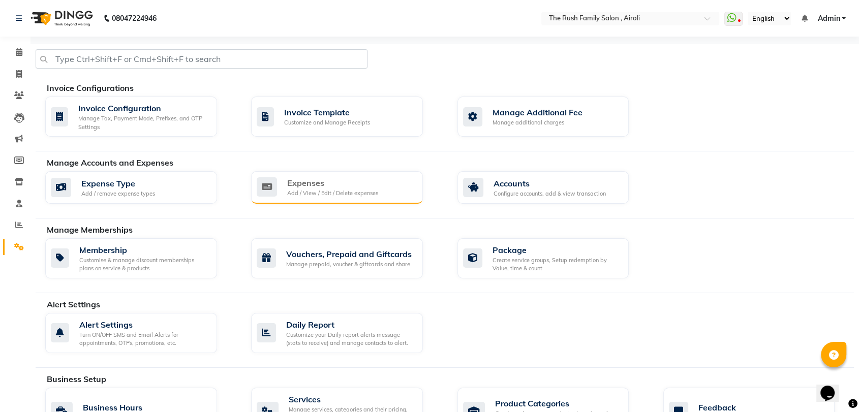
click at [300, 177] on div "Expenses" at bounding box center [332, 183] width 91 height 12
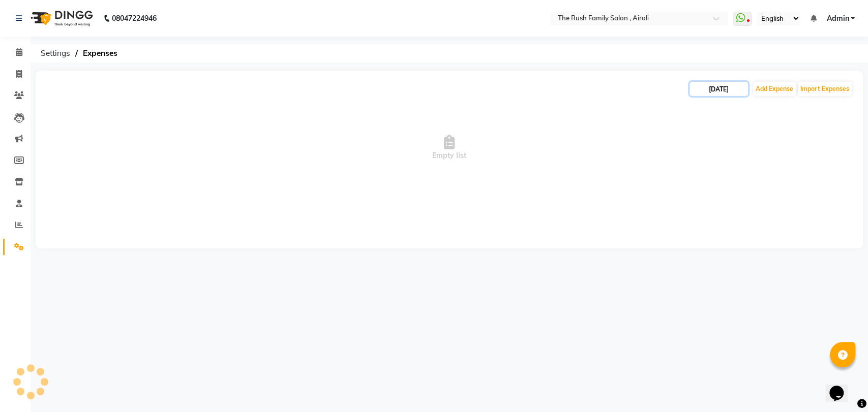
click at [712, 86] on input "[DATE]" at bounding box center [719, 89] width 58 height 14
select select "9"
select select "2025"
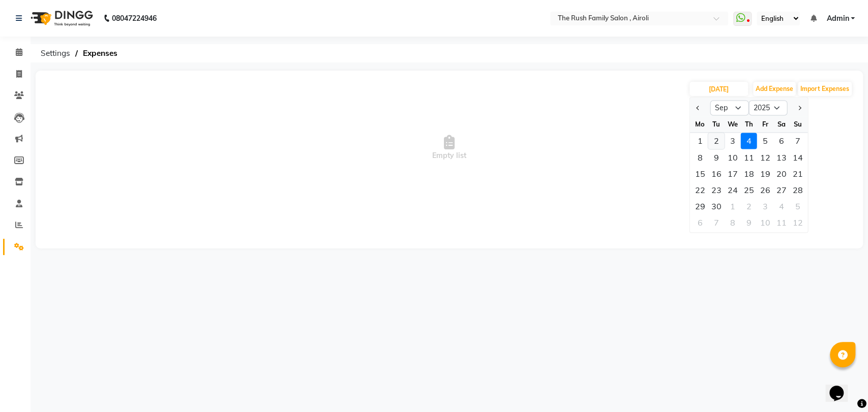
click at [711, 139] on div "2" at bounding box center [716, 141] width 16 height 16
type input "[DATE]"
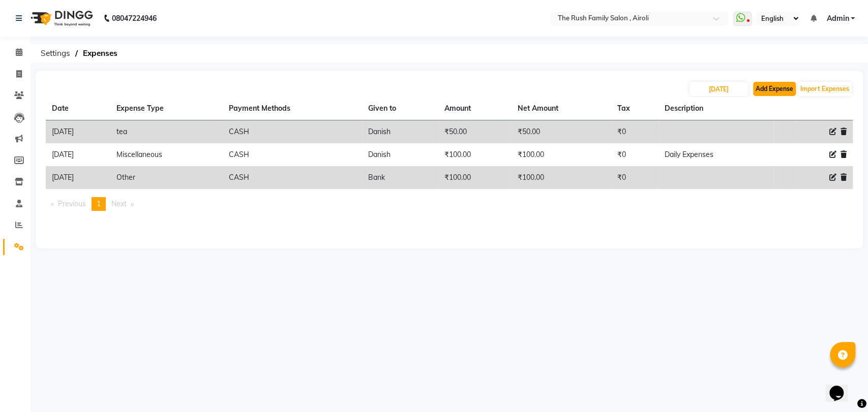
click at [769, 91] on button "Add Expense" at bounding box center [774, 89] width 43 height 14
select select "1"
select select "4348"
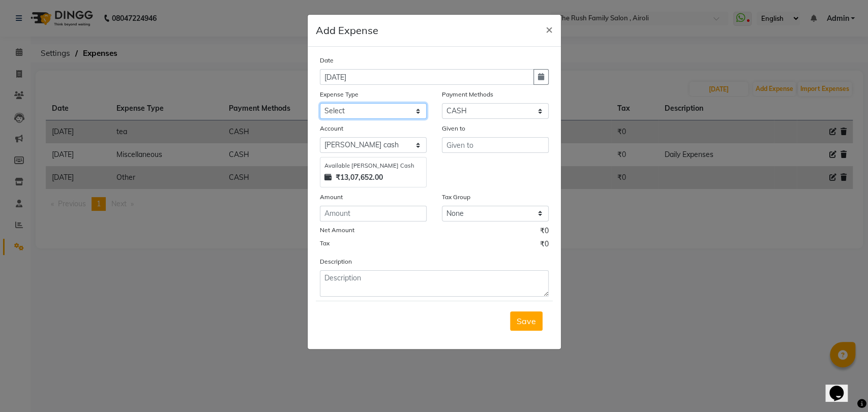
click at [396, 112] on select "Select Advance Salary Bank charges Car maintenance Cash transfer to bank Cash t…" at bounding box center [373, 111] width 107 height 16
select select "10791"
click at [320, 103] on select "Select Advance Salary Bank charges Car maintenance Cash transfer to bank Cash t…" at bounding box center [373, 111] width 107 height 16
click at [474, 152] on input "text" at bounding box center [495, 145] width 107 height 16
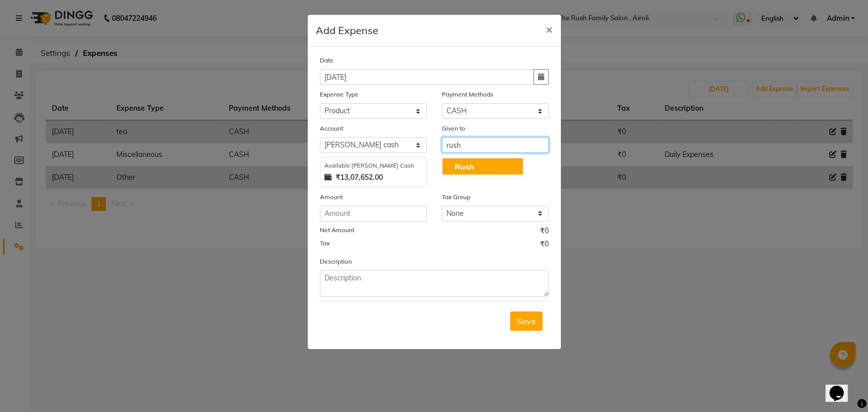
click at [474, 175] on ngb-typeahead-window "Rush" at bounding box center [482, 166] width 81 height 25
click at [472, 173] on button "Rush" at bounding box center [482, 166] width 80 height 16
type input "Rush"
click at [358, 174] on strong "₹13,07,652.00" at bounding box center [359, 177] width 47 height 11
click at [343, 203] on div "Amount" at bounding box center [373, 199] width 107 height 14
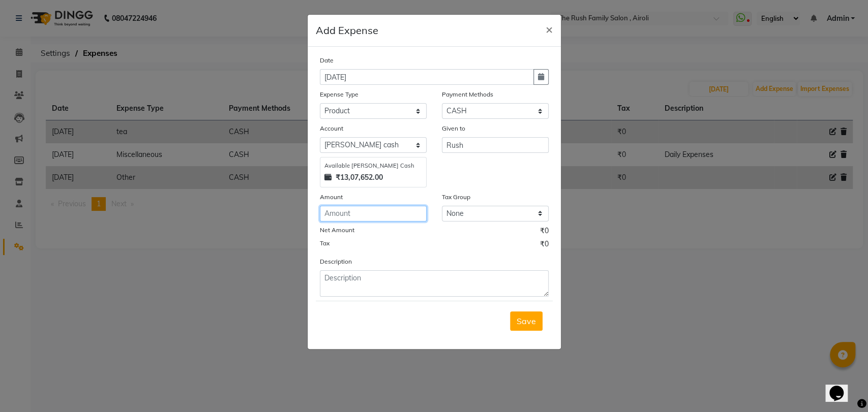
click at [345, 212] on input "number" at bounding box center [373, 214] width 107 height 16
click at [374, 213] on input "number" at bounding box center [373, 214] width 107 height 16
type input "35000"
click at [483, 221] on select "None GST" at bounding box center [495, 214] width 107 height 16
click at [442, 206] on select "None GST" at bounding box center [495, 214] width 107 height 16
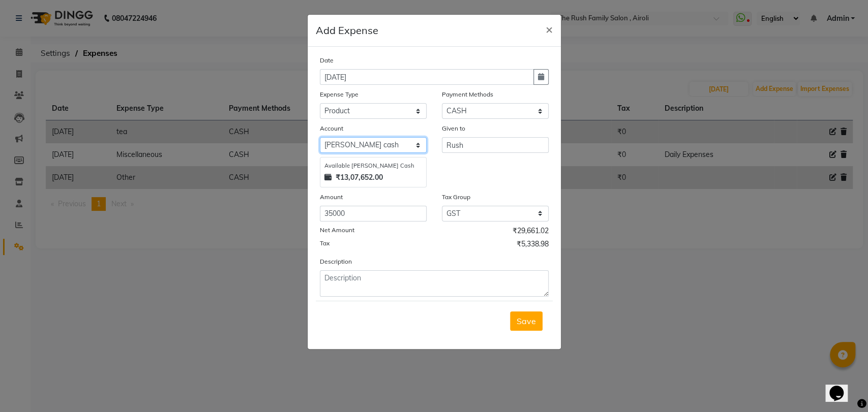
click at [365, 145] on select "Select [PERSON_NAME] cash Default account" at bounding box center [373, 145] width 107 height 16
click at [320, 137] on select "Select [PERSON_NAME] cash Default account" at bounding box center [373, 145] width 107 height 16
click at [458, 218] on select "None GST" at bounding box center [495, 214] width 107 height 16
select select "null"
click at [442, 206] on select "None GST" at bounding box center [495, 214] width 107 height 16
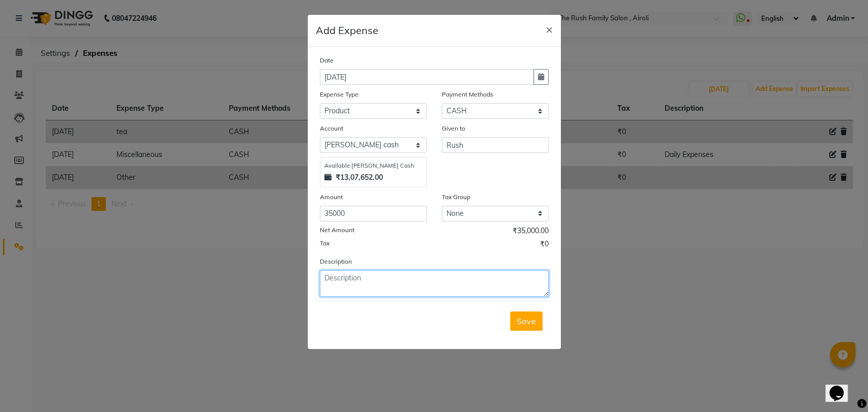
click at [370, 277] on textarea at bounding box center [434, 284] width 229 height 26
type textarea "N"
click at [365, 279] on textarea "Shine Fix qty5" at bounding box center [434, 284] width 229 height 26
click at [381, 279] on textarea "Shine Fix qty-5" at bounding box center [434, 284] width 229 height 26
type textarea "Shine Fix qty-5 bill paid"
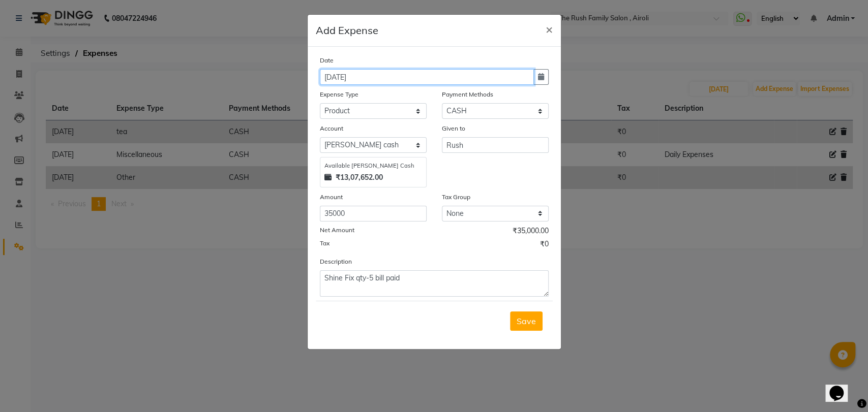
click at [455, 78] on input "[DATE]" at bounding box center [427, 77] width 214 height 16
click at [538, 80] on button "button" at bounding box center [540, 77] width 15 height 16
select select "9"
select select "2025"
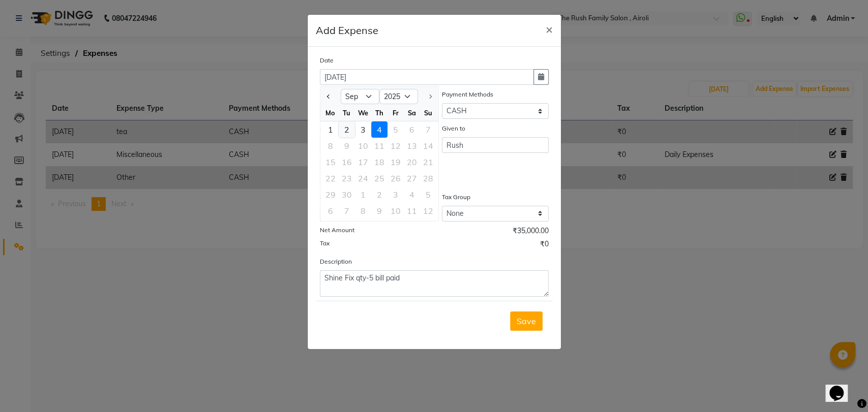
click at [344, 128] on div "2" at bounding box center [347, 130] width 16 height 16
type input "[DATE]"
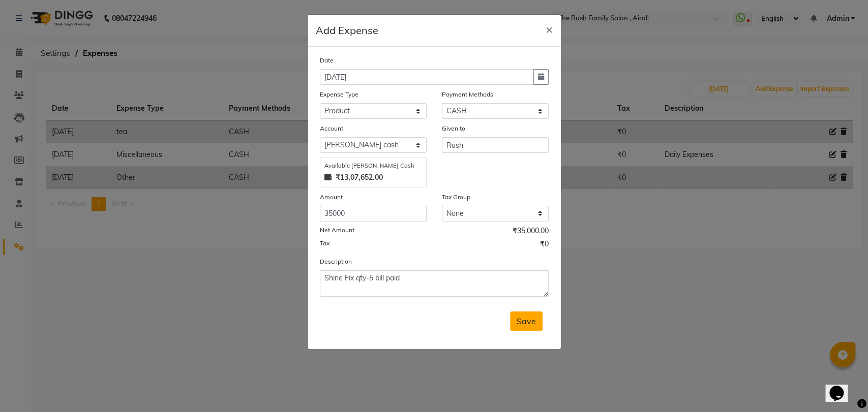
click at [516, 319] on button "Save" at bounding box center [526, 321] width 33 height 19
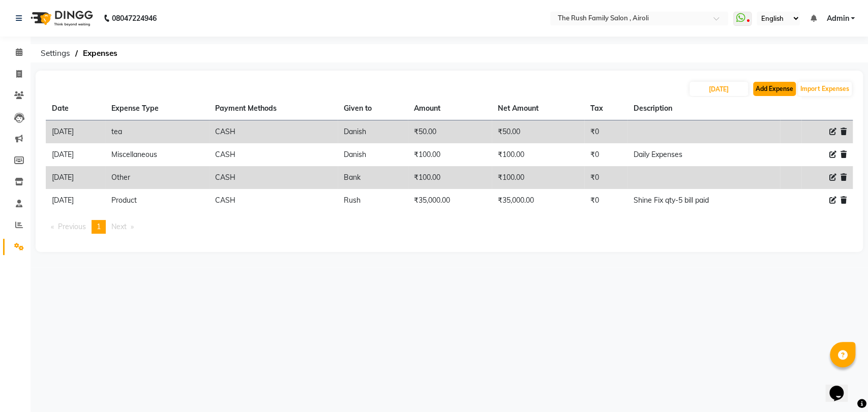
click at [763, 87] on button "Add Expense" at bounding box center [774, 89] width 43 height 14
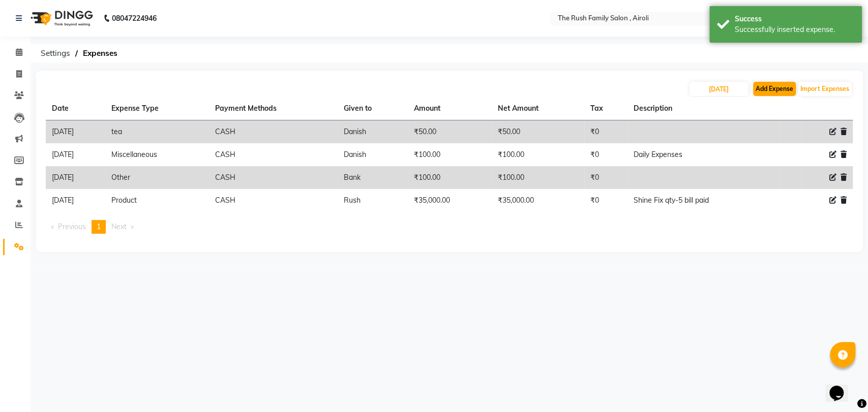
select select "1"
select select "4348"
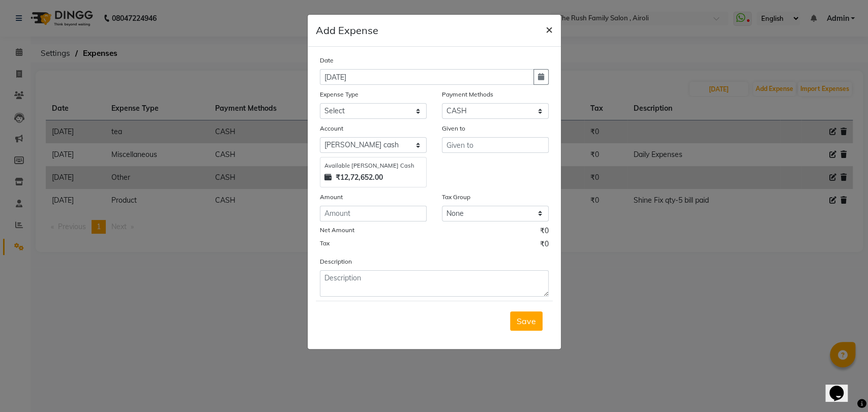
click at [544, 31] on button "×" at bounding box center [548, 29] width 23 height 28
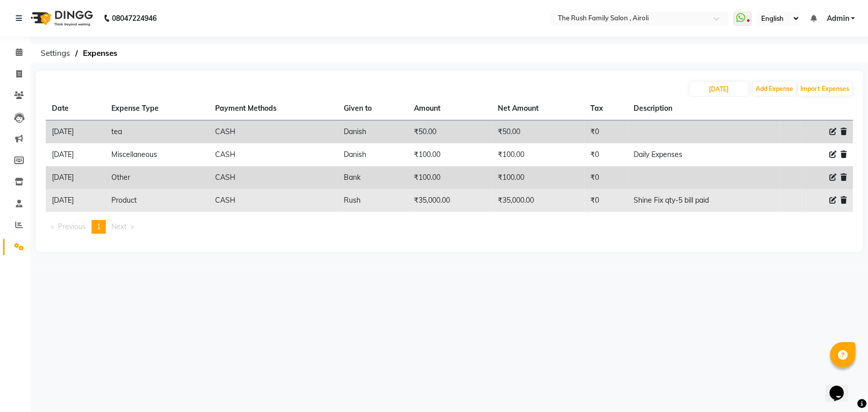
click at [830, 201] on icon at bounding box center [832, 200] width 7 height 7
select select "10791"
select select "1"
select select "4348"
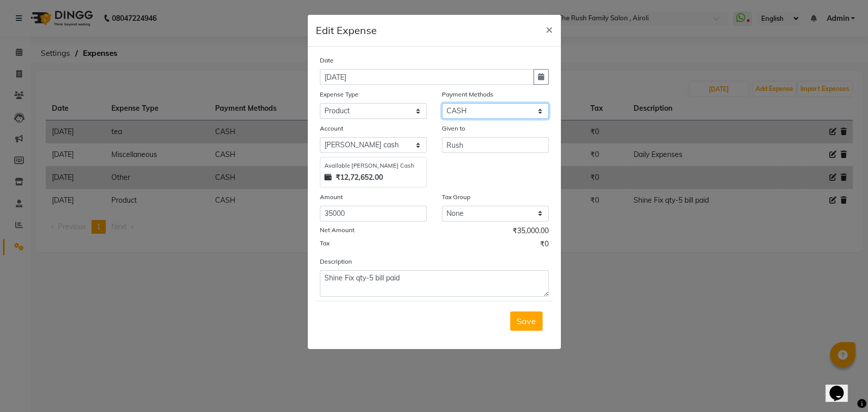
click at [476, 104] on select "Select CASH PayTM" at bounding box center [495, 111] width 107 height 16
select select "6"
click at [442, 103] on select "Select CASH PayTM" at bounding box center [495, 111] width 107 height 16
select select "4349"
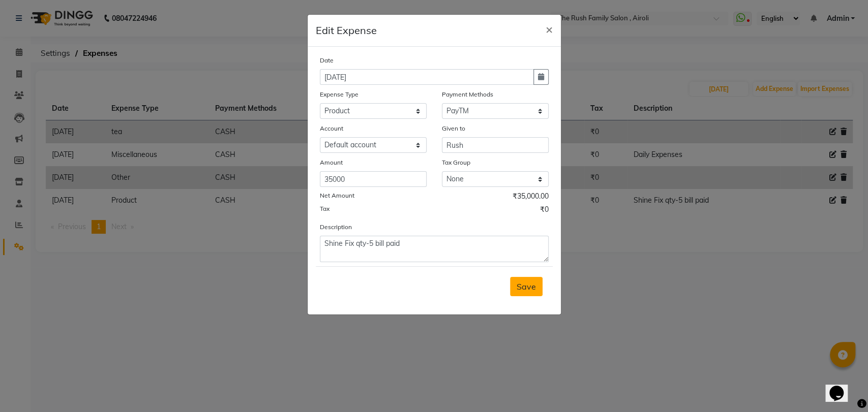
click at [527, 282] on span "Save" at bounding box center [526, 287] width 19 height 10
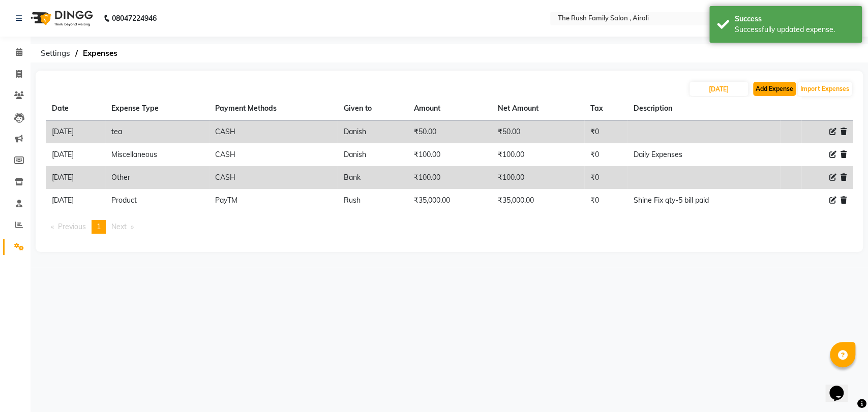
click at [765, 91] on button "Add Expense" at bounding box center [774, 89] width 43 height 14
select select "1"
select select "4348"
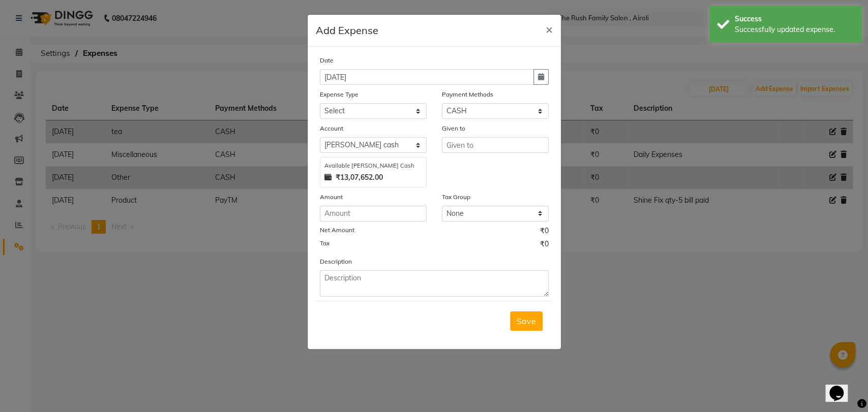
click at [378, 121] on div "Date [DATE] Expense Type Select Advance Salary Bank charges Car maintenance Cas…" at bounding box center [434, 176] width 229 height 242
click at [385, 114] on select "Select Advance Salary Bank charges Car maintenance Cash transfer to bank Cash t…" at bounding box center [373, 111] width 107 height 16
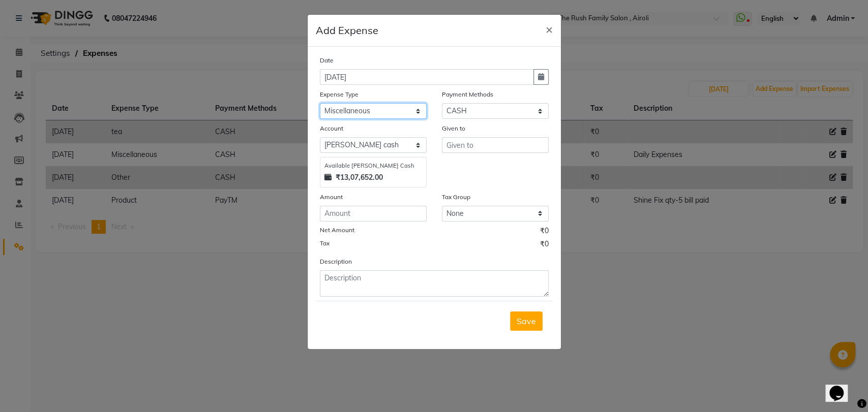
click at [320, 103] on select "Select Advance Salary Bank charges Car maintenance Cash transfer to bank Cash t…" at bounding box center [373, 111] width 107 height 16
click at [415, 110] on select "Select Advance Salary Bank charges Car maintenance Cash transfer to bank Cash t…" at bounding box center [373, 111] width 107 height 16
select select "10791"
click at [320, 103] on select "Select Advance Salary Bank charges Car maintenance Cash transfer to bank Cash t…" at bounding box center [373, 111] width 107 height 16
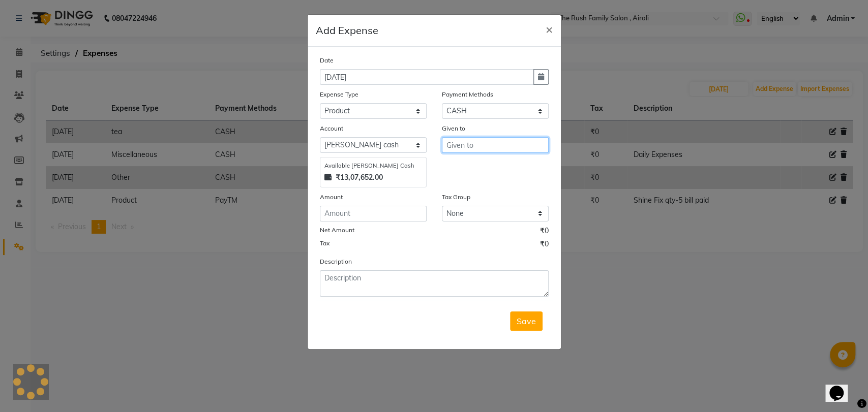
click at [462, 145] on input "text" at bounding box center [495, 145] width 107 height 16
click at [464, 169] on span "Rush" at bounding box center [465, 166] width 20 height 10
type input "Rush"
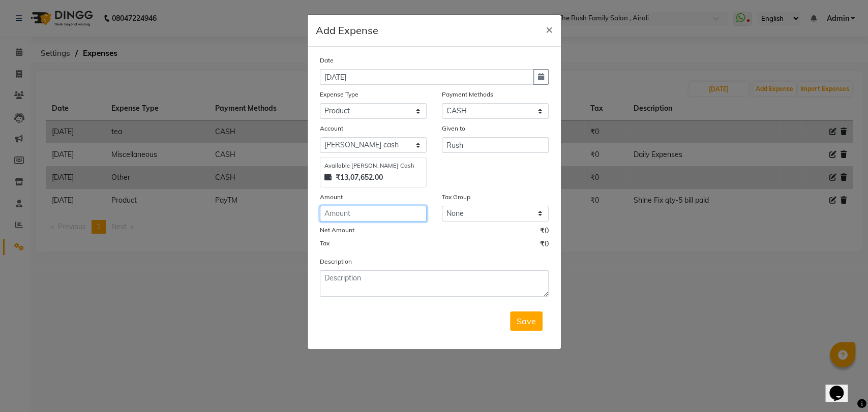
click at [374, 213] on input "number" at bounding box center [373, 214] width 107 height 16
type input "18397"
click at [471, 217] on select "None GST" at bounding box center [495, 214] width 107 height 16
click at [379, 232] on div "Net Amount ₹18,397.00" at bounding box center [434, 232] width 229 height 13
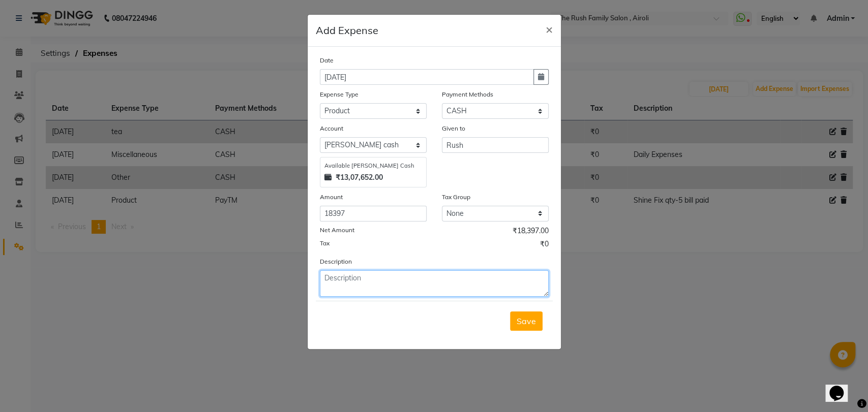
click at [336, 283] on textarea at bounding box center [434, 284] width 229 height 26
type textarea "Loreal retail product bill paid"
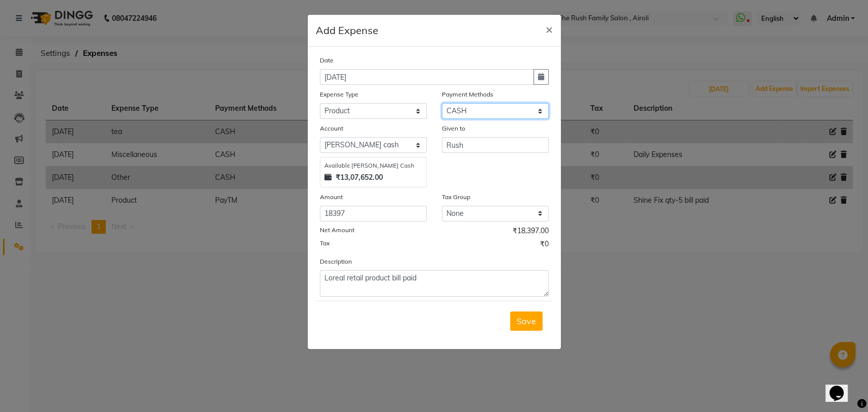
click at [466, 104] on select "Select CASH PayTM" at bounding box center [495, 111] width 107 height 16
select select "6"
click at [442, 103] on select "Select CASH PayTM" at bounding box center [495, 111] width 107 height 16
select select "4349"
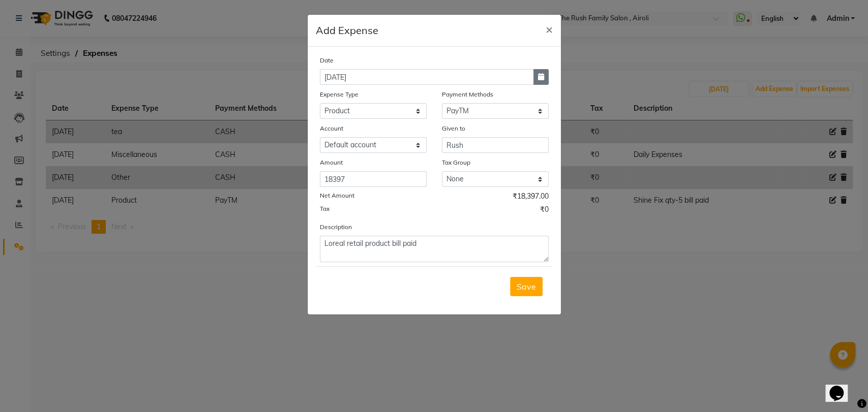
click at [538, 74] on icon "button" at bounding box center [541, 76] width 6 height 7
select select "9"
select select "2025"
click at [348, 127] on div "2" at bounding box center [347, 130] width 16 height 16
type input "[DATE]"
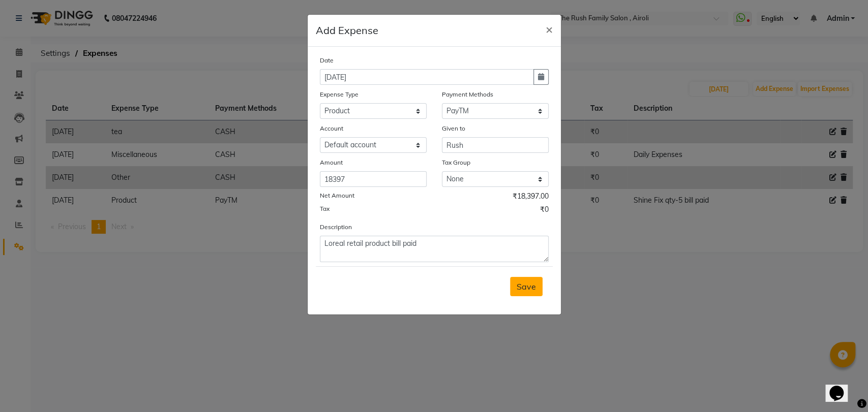
click at [522, 289] on span "Save" at bounding box center [526, 287] width 19 height 10
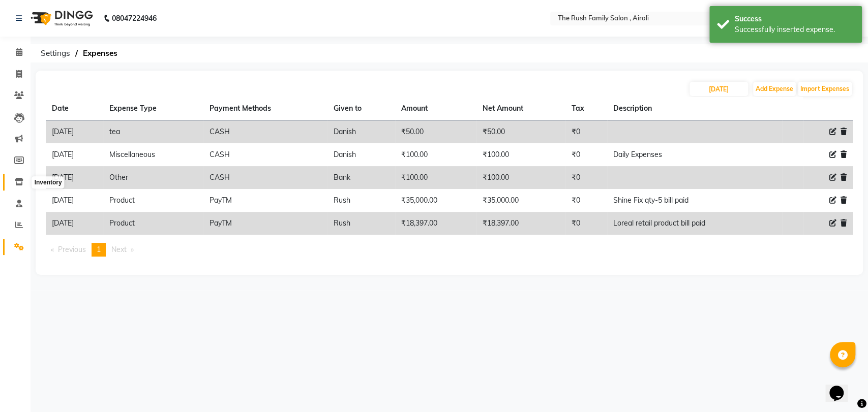
click at [19, 182] on icon at bounding box center [19, 182] width 9 height 8
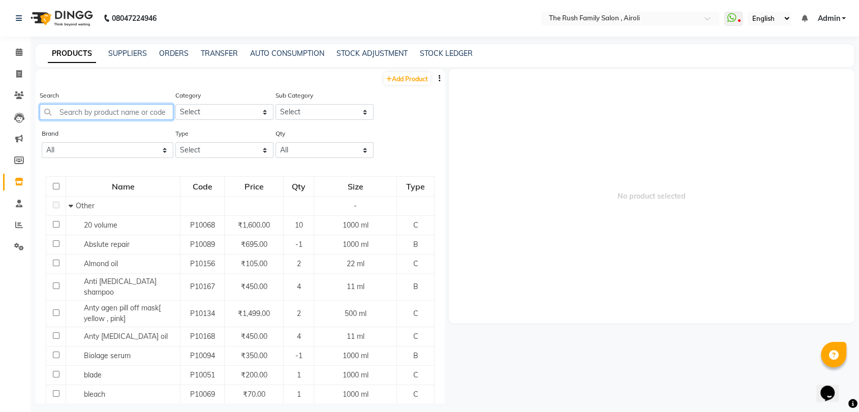
click at [149, 116] on input "text" at bounding box center [107, 112] width 134 height 16
click at [122, 107] on input "text" at bounding box center [107, 112] width 134 height 16
click at [375, 53] on link "STOCK ADJUSTMENT" at bounding box center [372, 53] width 71 height 9
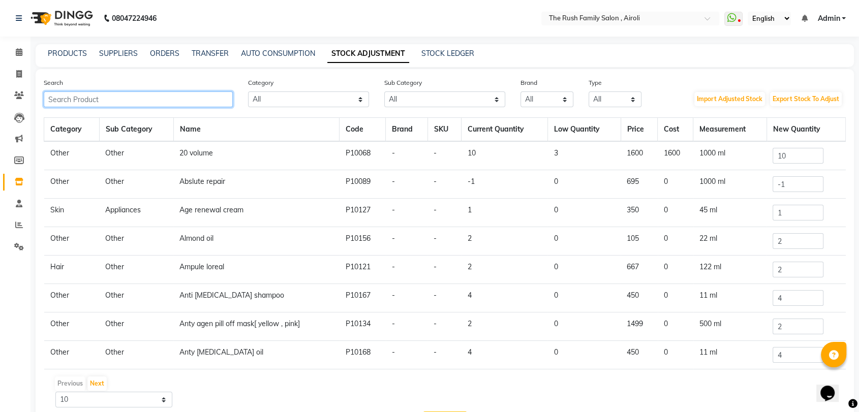
click at [122, 94] on input "text" at bounding box center [138, 100] width 189 height 16
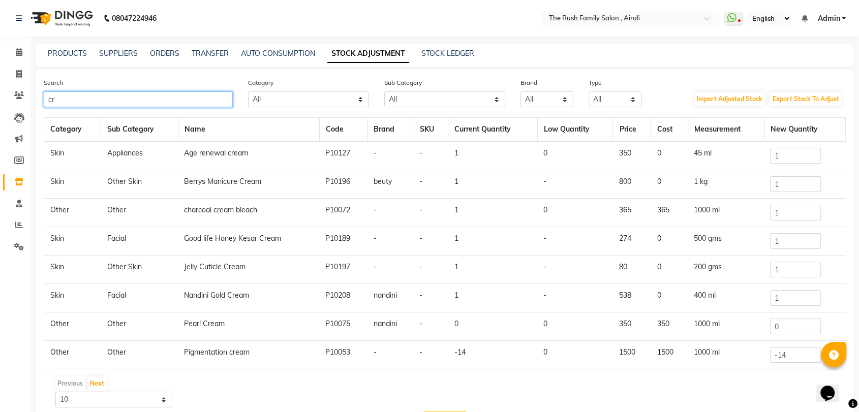
type input "c"
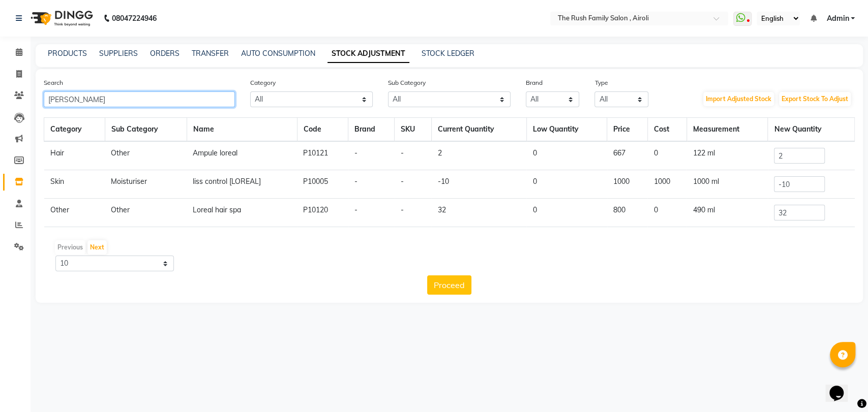
type input "[PERSON_NAME]"
click at [229, 213] on td "Loreal hair spa" at bounding box center [242, 213] width 110 height 28
click at [225, 209] on td "Loreal hair spa" at bounding box center [242, 213] width 110 height 28
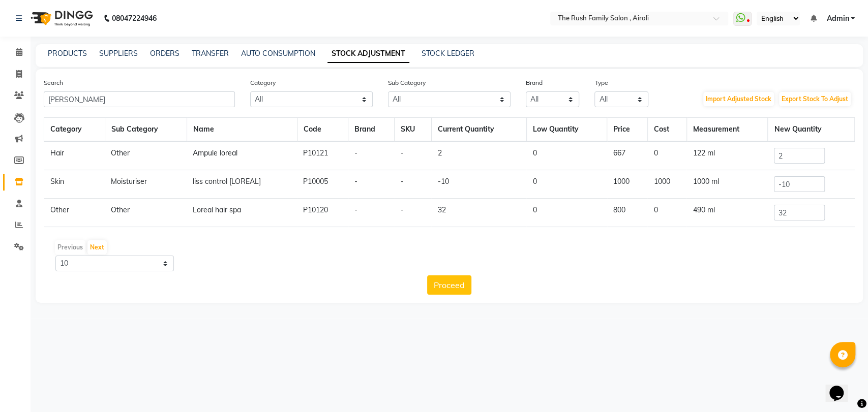
click at [63, 210] on td "Other" at bounding box center [74, 213] width 61 height 28
click at [213, 219] on td "Loreal hair spa" at bounding box center [242, 213] width 110 height 28
click at [790, 215] on input "32" at bounding box center [799, 213] width 51 height 16
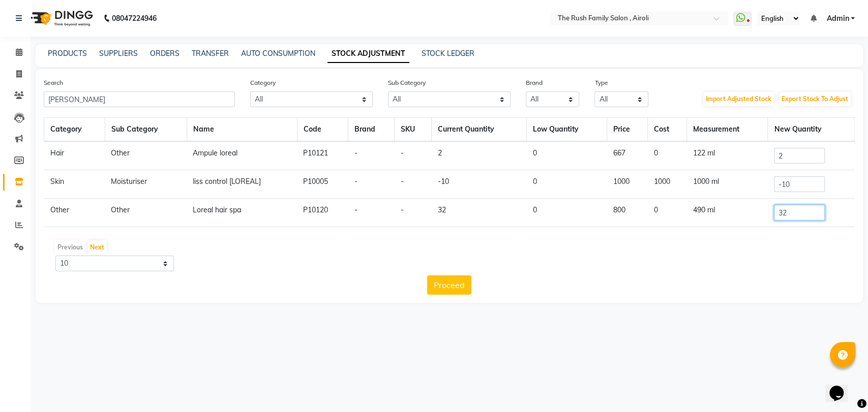
click at [790, 215] on input "32" at bounding box center [799, 213] width 51 height 16
click at [282, 55] on link "AUTO CONSUMPTION" at bounding box center [278, 53] width 74 height 9
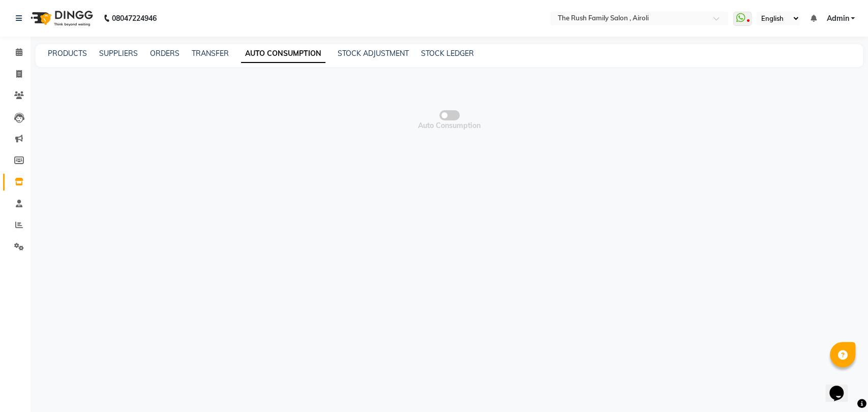
click at [452, 120] on span "Auto Consumption" at bounding box center [449, 120] width 827 height 102
click at [455, 118] on span at bounding box center [449, 115] width 20 height 10
click at [450, 117] on input "checkbox" at bounding box center [450, 117] width 0 height 0
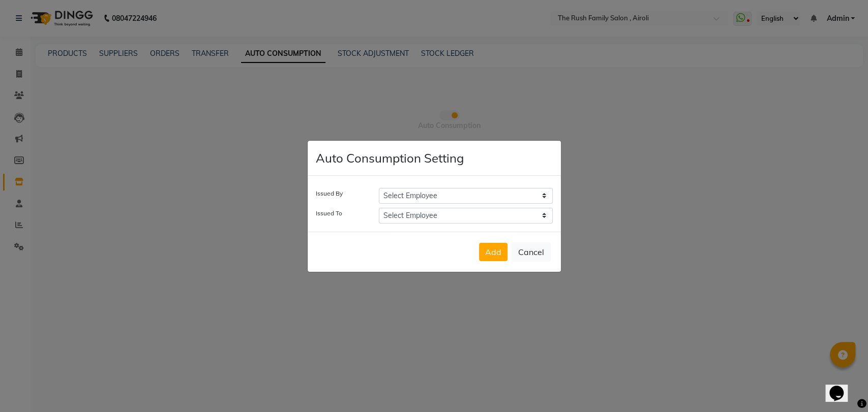
click at [439, 193] on select "Select Employee [PERSON_NAME] [PERSON_NAME] [DEMOGRAPHIC_DATA] Guddi [PERSON_NA…" at bounding box center [466, 196] width 174 height 16
select select "87277"
click at [379, 188] on select "Select Employee [PERSON_NAME] [PERSON_NAME] [DEMOGRAPHIC_DATA] Guddi [PERSON_NA…" at bounding box center [466, 196] width 174 height 16
click at [434, 218] on select "Select Employee [PERSON_NAME] [PERSON_NAME] [DEMOGRAPHIC_DATA] Guddi [PERSON_NA…" at bounding box center [466, 216] width 174 height 16
click at [442, 201] on select "Select Employee [PERSON_NAME] [PERSON_NAME] [DEMOGRAPHIC_DATA] Guddi [PERSON_NA…" at bounding box center [466, 196] width 174 height 16
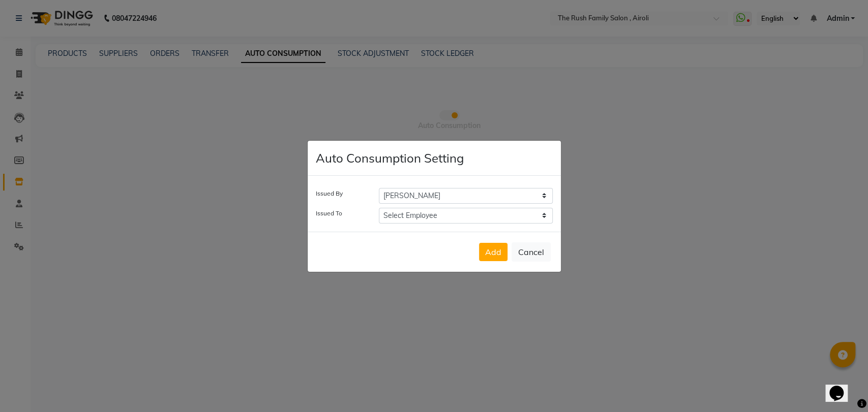
click at [631, 130] on ngb-modal-window "Auto Consumption Setting Issued By Select Employee [PERSON_NAME] [PERSON_NAME] …" at bounding box center [434, 206] width 868 height 412
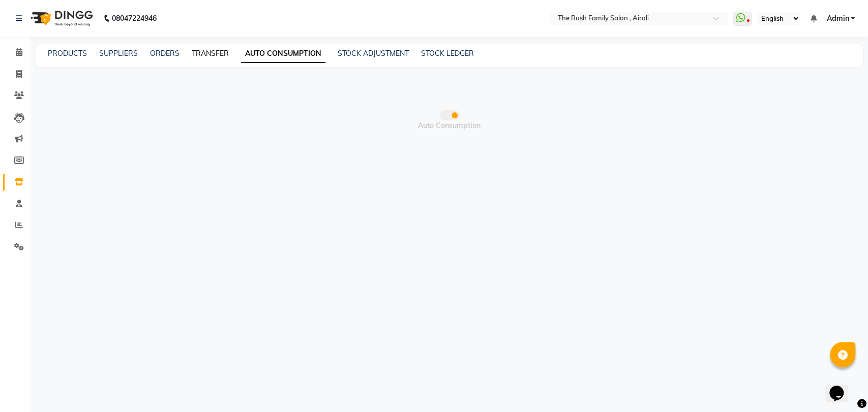
click at [216, 54] on link "TRANSFER" at bounding box center [210, 53] width 37 height 9
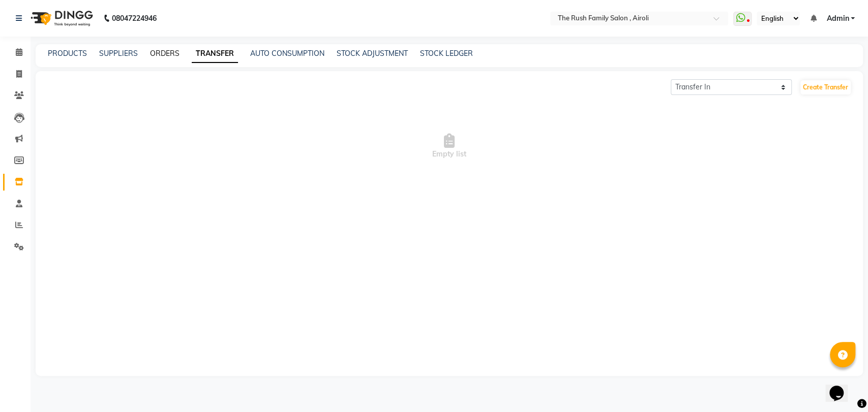
click at [170, 54] on link "ORDERS" at bounding box center [164, 53] width 29 height 9
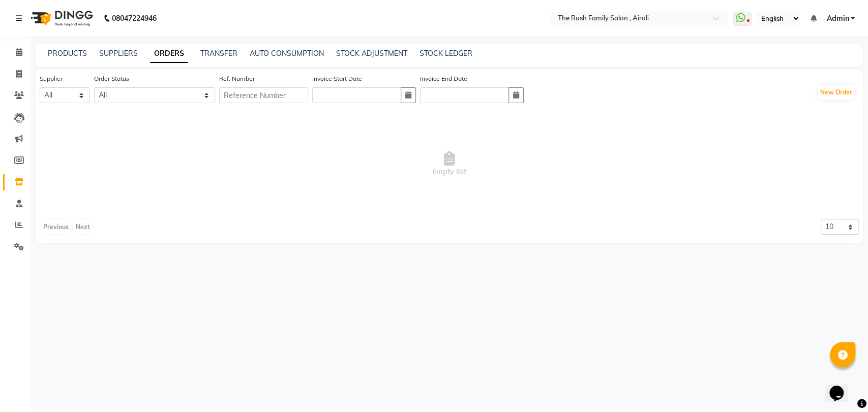
click at [117, 58] on div "SUPPLIERS" at bounding box center [118, 53] width 39 height 11
click at [121, 52] on link "SUPPLIERS" at bounding box center [118, 53] width 39 height 9
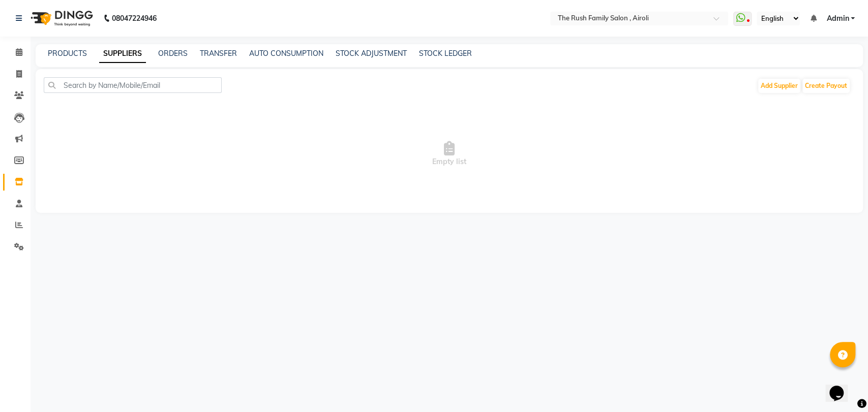
click at [67, 60] on div "PRODUCTS SUPPLIERS ORDERS TRANSFER AUTO CONSUMPTION STOCK ADJUSTMENT STOCK LEDG…" at bounding box center [449, 55] width 827 height 23
click at [73, 55] on link "PRODUCTS" at bounding box center [67, 53] width 39 height 9
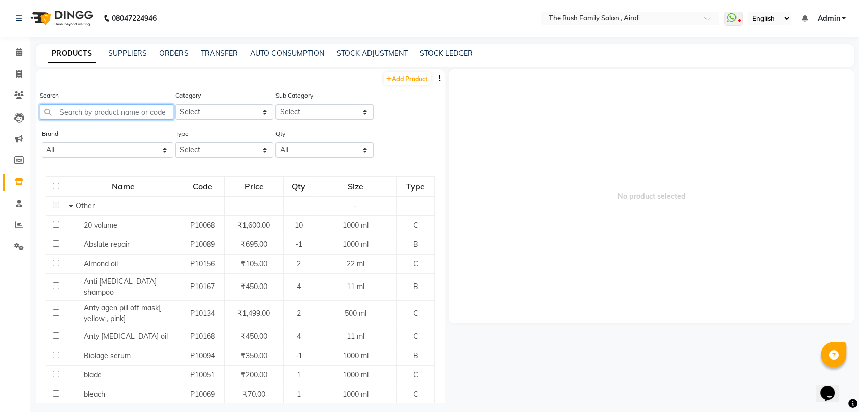
click at [138, 115] on input "text" at bounding box center [107, 112] width 134 height 16
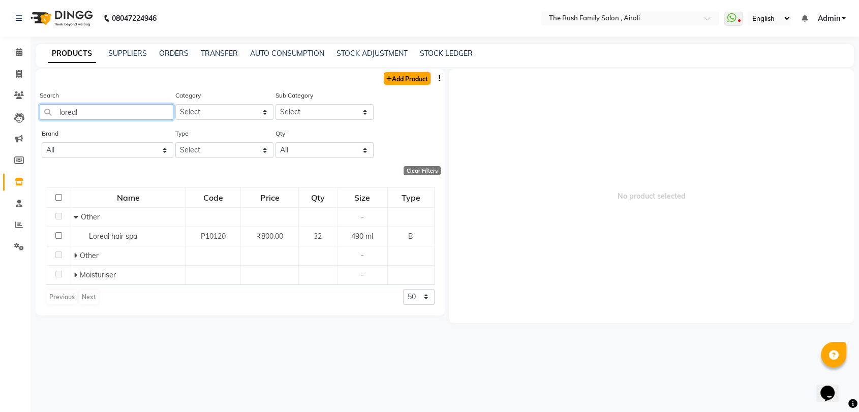
type input "loreal"
click at [401, 74] on link "Add Product" at bounding box center [407, 78] width 47 height 13
select select "true"
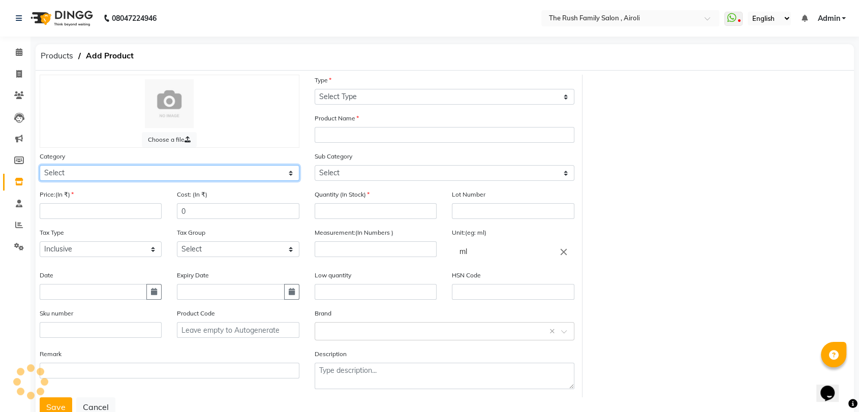
click at [129, 169] on select "Select" at bounding box center [170, 173] width 260 height 16
select select "812201100"
click at [40, 165] on select "Select Hair Skin Makeup Personal Care Appliances [PERSON_NAME] Waxing Disposabl…" at bounding box center [170, 173] width 260 height 16
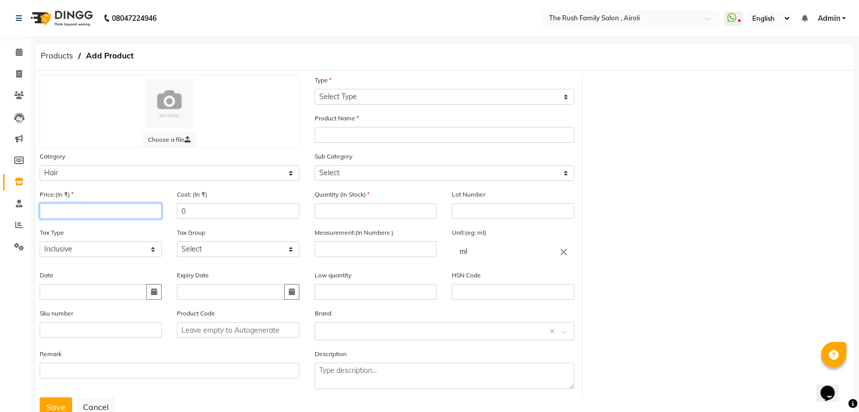
click at [85, 211] on input "number" at bounding box center [101, 211] width 122 height 16
type input "8"
type input "2400"
click at [119, 219] on div "Price:(In ₹) 2400" at bounding box center [100, 208] width 137 height 38
click at [106, 297] on input "text" at bounding box center [93, 292] width 107 height 16
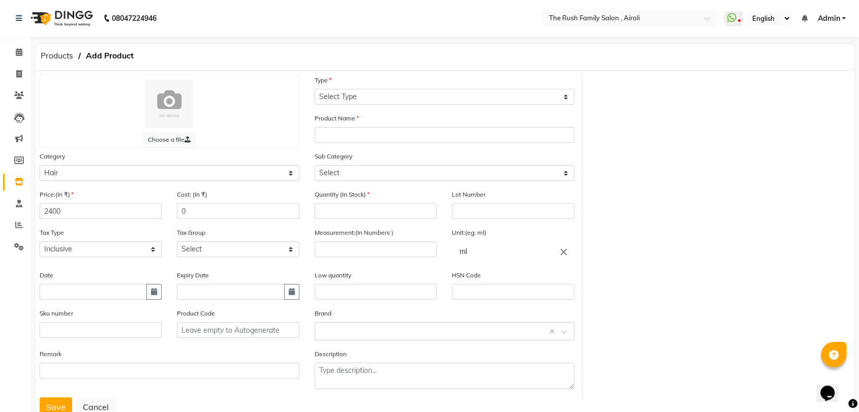
select select "9"
select select "2025"
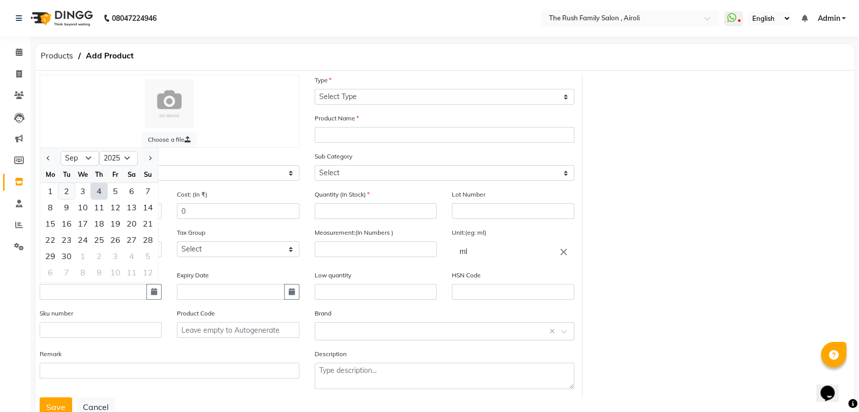
click at [66, 194] on div "2" at bounding box center [66, 191] width 16 height 16
type input "[DATE]"
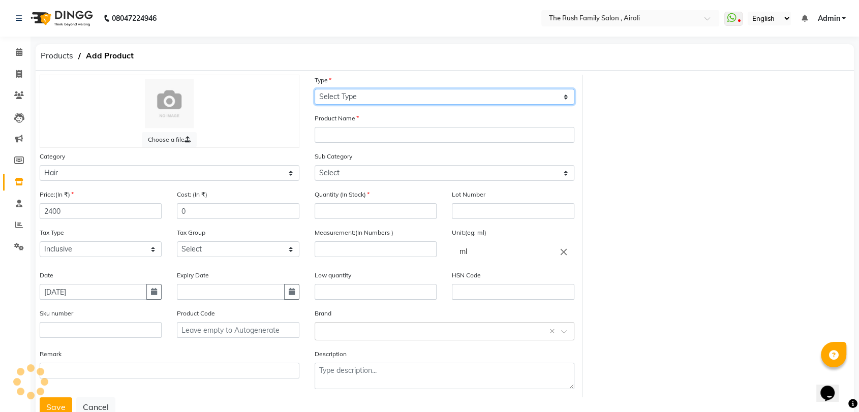
click at [442, 92] on select "Select Type Both Retail Consumable" at bounding box center [445, 97] width 260 height 16
select select "C"
click at [315, 89] on select "Select Type Both Retail Consumable" at bounding box center [445, 97] width 260 height 16
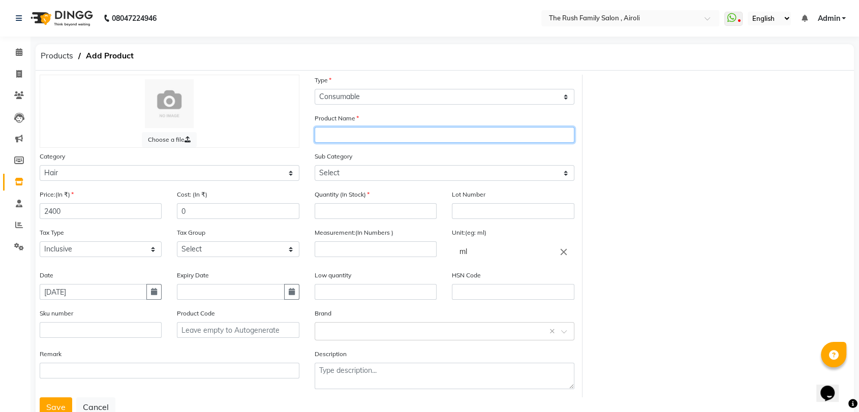
click at [409, 131] on input "text" at bounding box center [445, 135] width 260 height 16
type input "Loreal Spa"
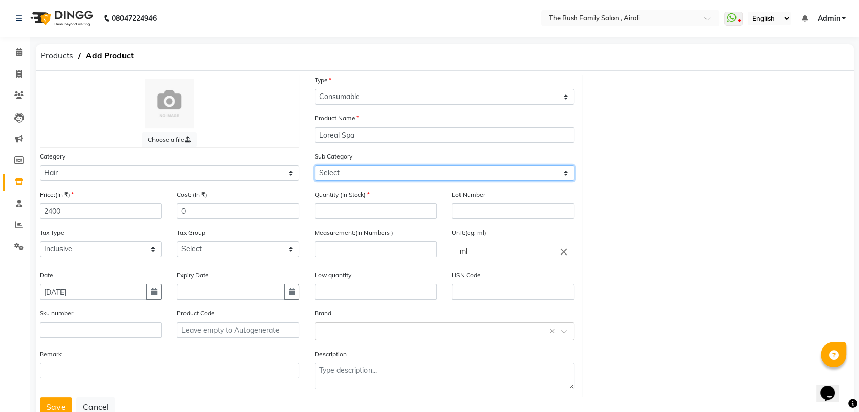
click at [390, 179] on select "Select Shampoo Conditioner Cream Mask Oil Serum Color Appliances Treatment Styl…" at bounding box center [445, 173] width 260 height 16
select select "812201112"
click at [315, 165] on select "Select Shampoo Conditioner Cream Mask Oil Serum Color Appliances Treatment Styl…" at bounding box center [445, 173] width 260 height 16
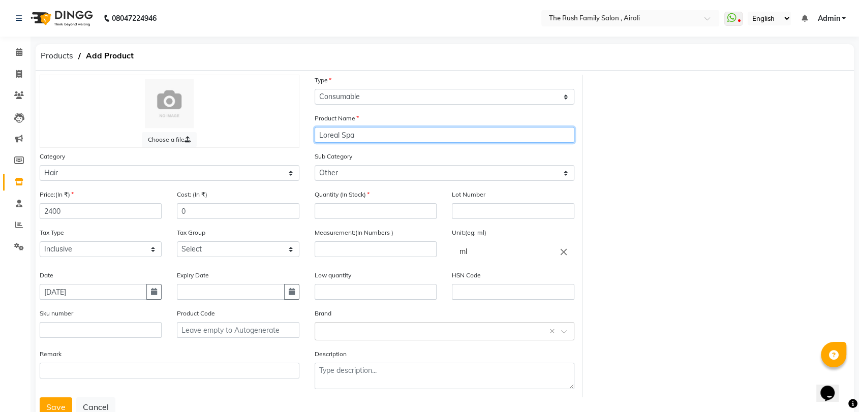
click at [360, 140] on input "Loreal Spa" at bounding box center [445, 135] width 260 height 16
click at [318, 139] on input "Loreal Spa" at bounding box center [445, 135] width 260 height 16
click at [454, 130] on input "Nourishing Creambath Loreal Spa" at bounding box center [445, 135] width 260 height 16
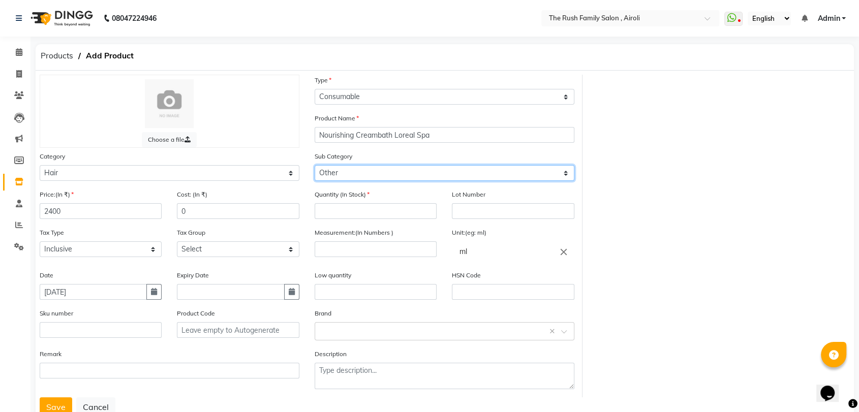
click at [416, 168] on select "Select Shampoo Conditioner Cream Mask Oil Serum Color Appliances Treatment Styl…" at bounding box center [445, 173] width 260 height 16
click at [410, 146] on div "Product Name Nourishing Creambath Loreal Spa" at bounding box center [444, 132] width 275 height 38
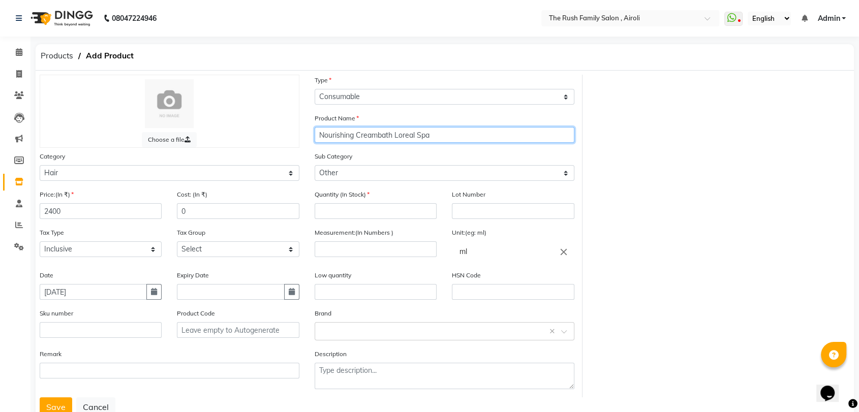
click at [433, 133] on input "Nourishing Creambath Loreal Spa" at bounding box center [445, 135] width 260 height 16
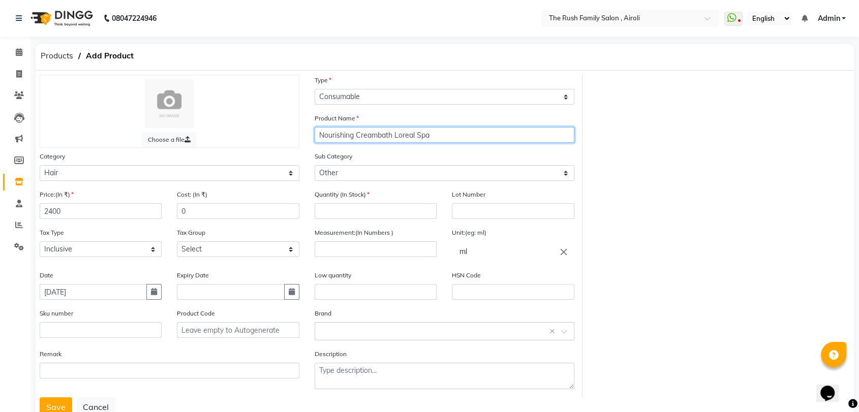
click at [433, 133] on input "Nourishing Creambath Loreal Spa" at bounding box center [445, 135] width 260 height 16
click at [418, 155] on div "Sub Category Select Shampoo Conditioner Cream Mask Oil Serum Color Appliances T…" at bounding box center [445, 166] width 260 height 30
drag, startPoint x: 429, startPoint y: 135, endPoint x: 397, endPoint y: 138, distance: 32.1
click at [397, 138] on input "Nourishing Creambath Loreal Spa" at bounding box center [445, 135] width 260 height 16
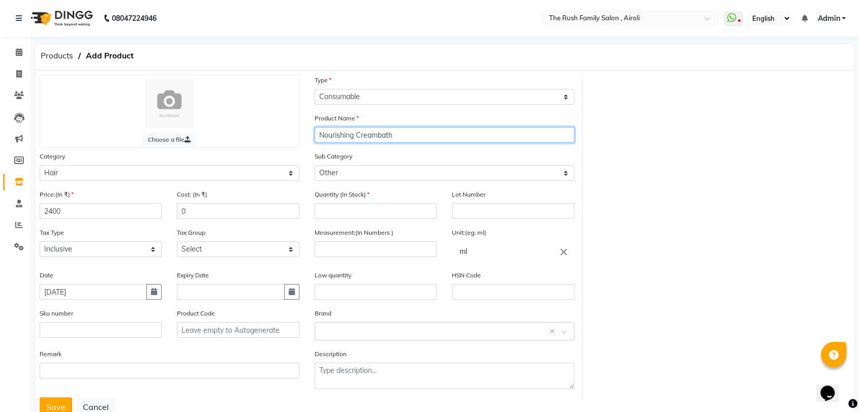
click at [317, 133] on input "Nourishing Creambath" at bounding box center [445, 135] width 260 height 16
paste input "Loreal Spa"
click at [410, 135] on input "Loreal Spa Nourishing Creambath" at bounding box center [445, 135] width 260 height 16
click at [415, 133] on input "Loreal Spa Nourishing Creambath" at bounding box center [445, 135] width 260 height 16
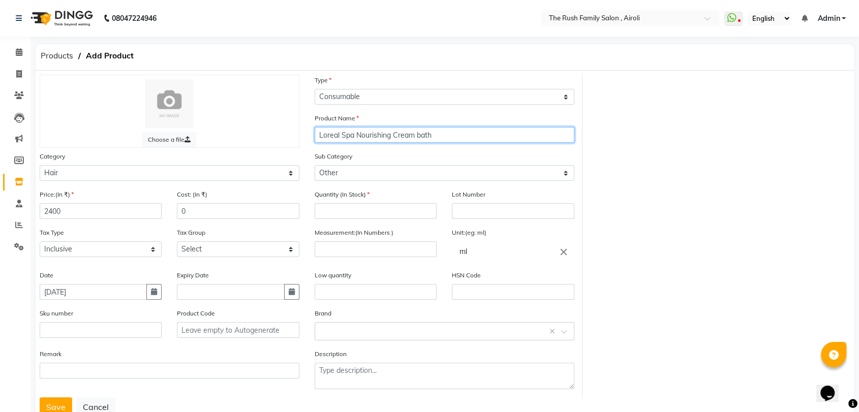
type input "Loreal Spa Nourishing Cream bath"
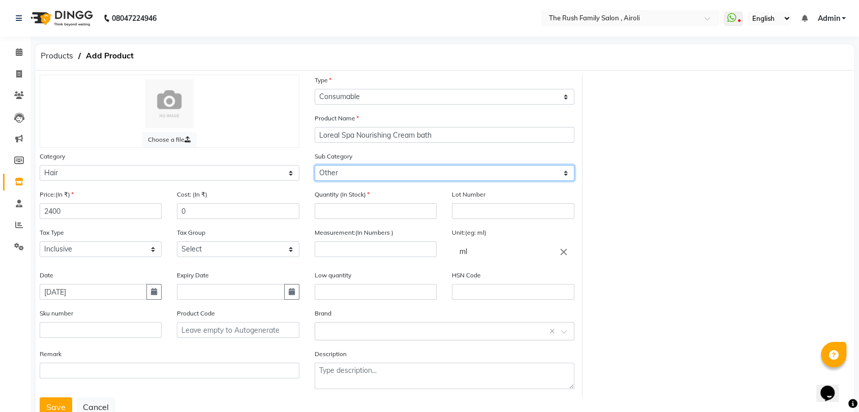
click at [406, 170] on select "Select Shampoo Conditioner Cream Mask Oil Serum Color Appliances Treatment Styl…" at bounding box center [445, 173] width 260 height 16
select select "812201103"
click at [315, 165] on select "Select Shampoo Conditioner Cream Mask Oil Serum Color Appliances Treatment Styl…" at bounding box center [445, 173] width 260 height 16
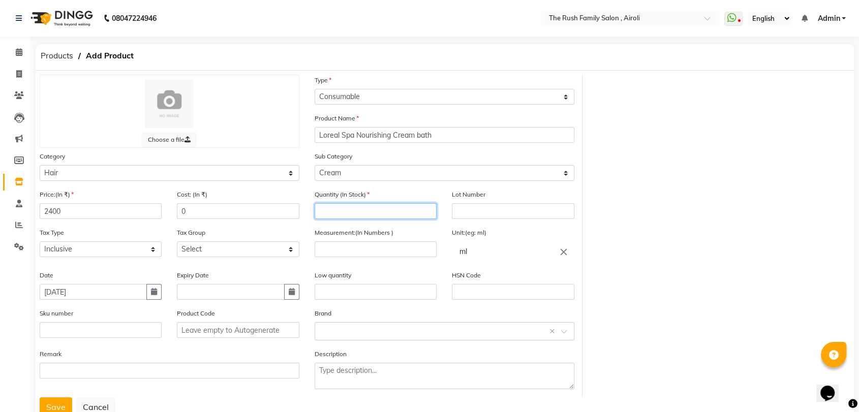
click at [354, 211] on input "number" at bounding box center [376, 211] width 122 height 16
type input "3"
click at [374, 233] on label "Measurement:(In Numbers )" at bounding box center [354, 232] width 79 height 9
click at [366, 249] on input "number" at bounding box center [376, 250] width 122 height 16
type input "4"
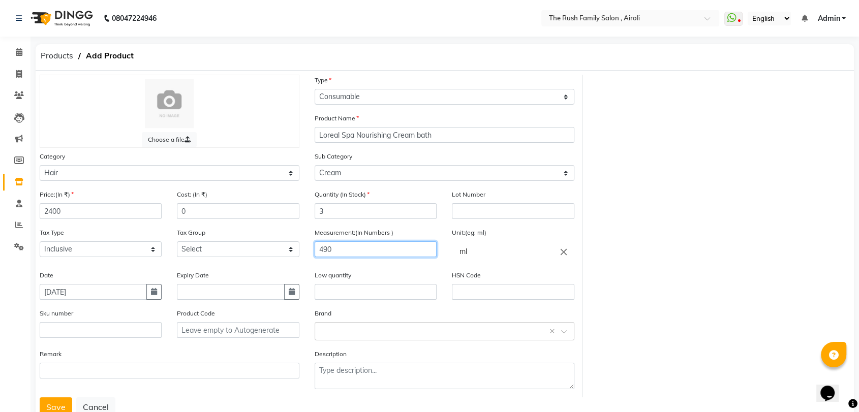
type input "490"
click at [477, 254] on input "ml" at bounding box center [513, 252] width 122 height 20
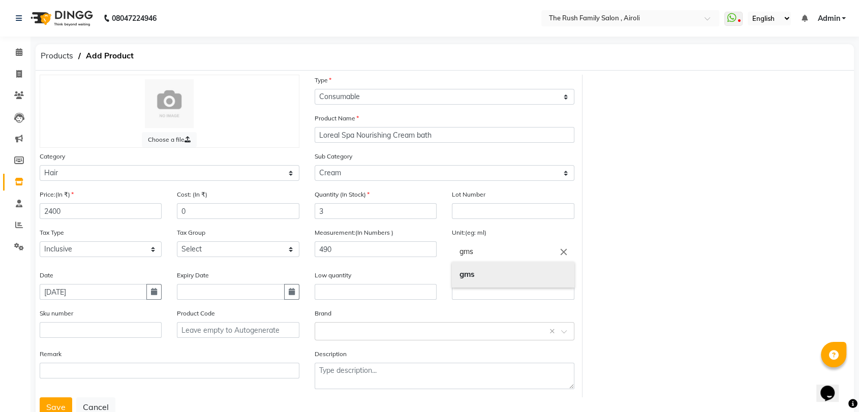
type input "gms"
click at [496, 285] on link "gms" at bounding box center [513, 275] width 122 height 26
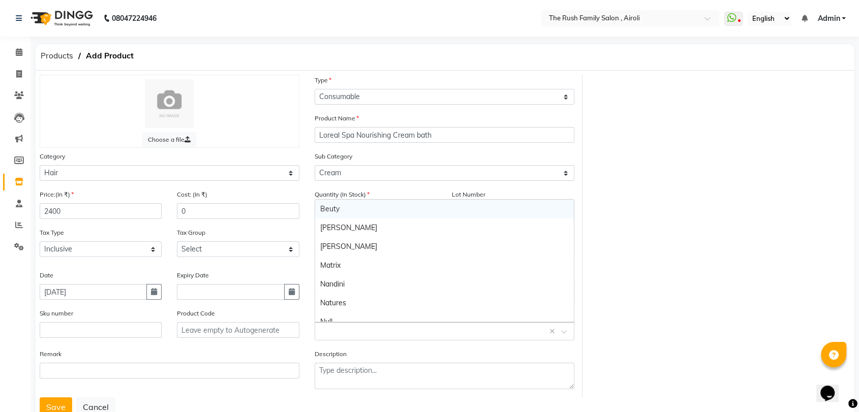
click at [401, 339] on div "Select brand or add custom brand ×" at bounding box center [445, 331] width 260 height 18
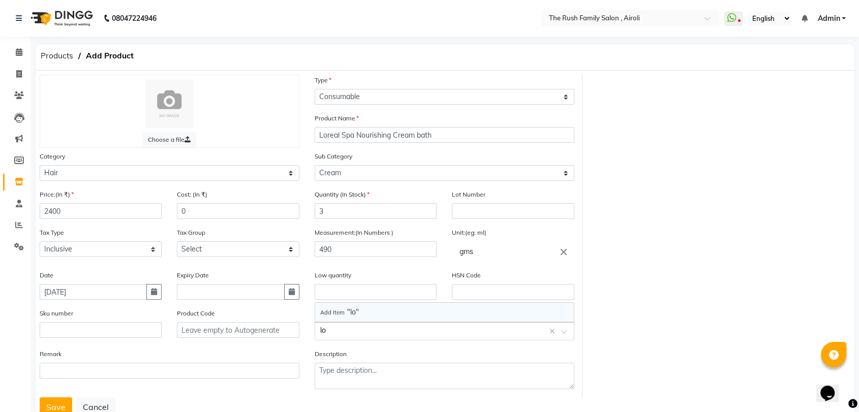
type input "l"
type input "Loreal"
click at [440, 345] on div "Brand Select brand or add custom brand ×" at bounding box center [444, 328] width 275 height 41
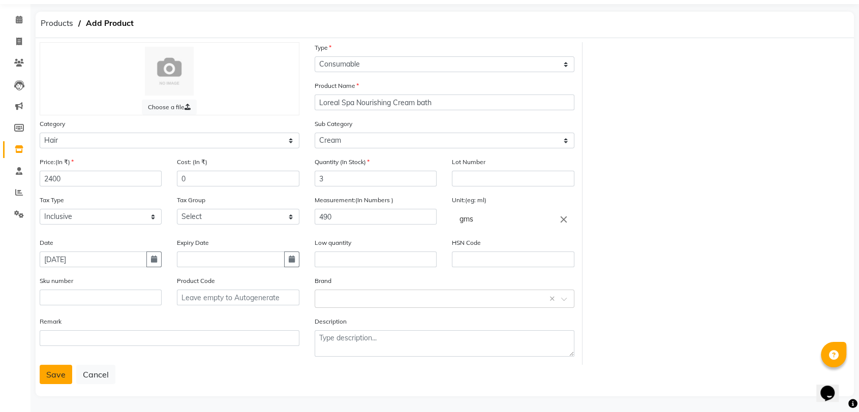
click at [46, 368] on button "Save" at bounding box center [56, 374] width 33 height 19
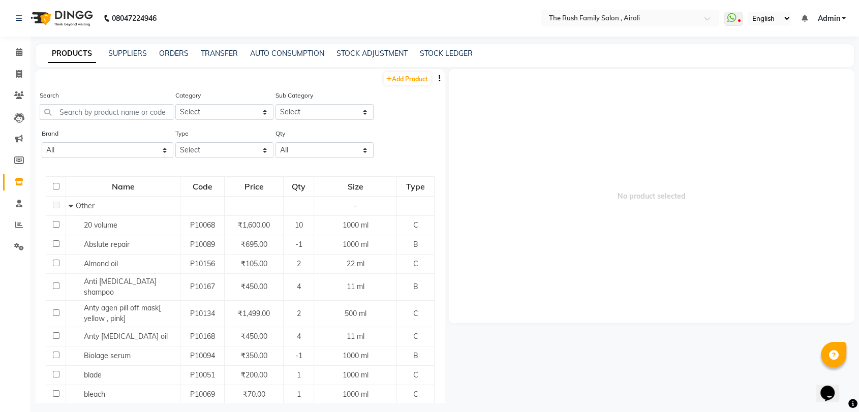
click at [375, 91] on div "Search Category Select Hair Skin Makeup Personal Care Appliances [PERSON_NAME] …" at bounding box center [240, 109] width 409 height 38
click at [388, 83] on link "Add Product" at bounding box center [407, 78] width 47 height 13
select select "true"
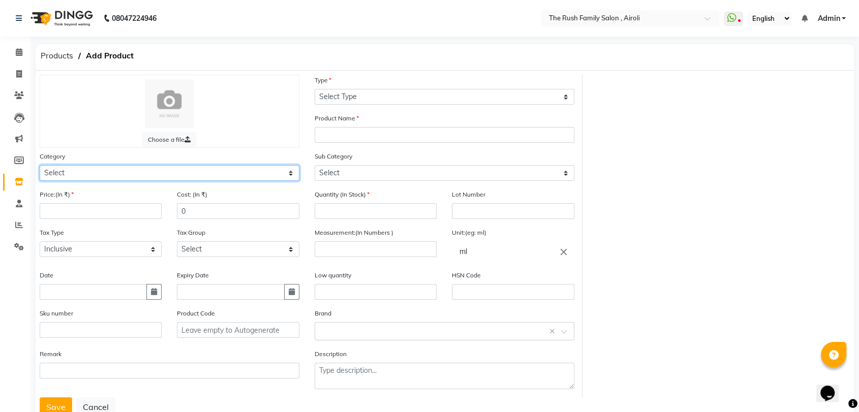
click at [109, 176] on select "Select Hair Skin Makeup Personal Care Appliances [PERSON_NAME] Waxing Disposabl…" at bounding box center [170, 173] width 260 height 16
click at [232, 149] on div "Product Name" at bounding box center [307, 132] width 550 height 38
click at [243, 165] on select "Select Hair Skin Makeup Personal Care Appliances [PERSON_NAME] Waxing Disposabl…" at bounding box center [170, 173] width 260 height 16
click at [216, 145] on div "Choose a file" at bounding box center [170, 111] width 260 height 73
click at [191, 164] on div "Category Select Hair Skin Makeup Personal Care Appliances [PERSON_NAME] Waxing …" at bounding box center [170, 166] width 260 height 30
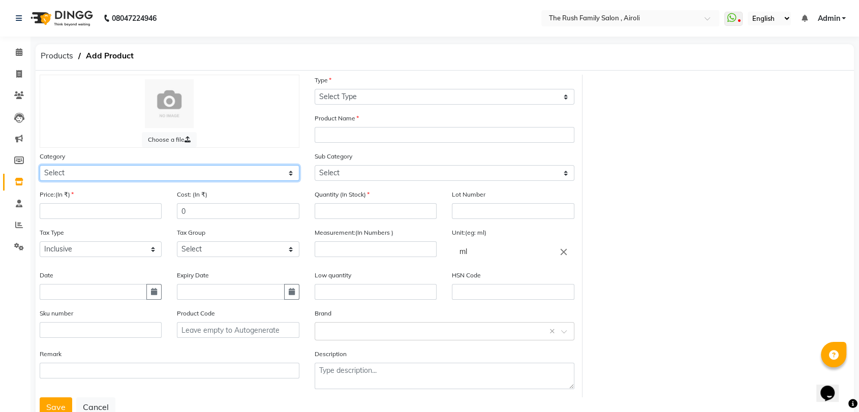
click at [188, 172] on select "Select Hair Skin Makeup Personal Care Appliances [PERSON_NAME] Waxing Disposabl…" at bounding box center [170, 173] width 260 height 16
select select "812201100"
click at [40, 165] on select "Select Hair Skin Makeup Personal Care Appliances [PERSON_NAME] Waxing Disposabl…" at bounding box center [170, 173] width 260 height 16
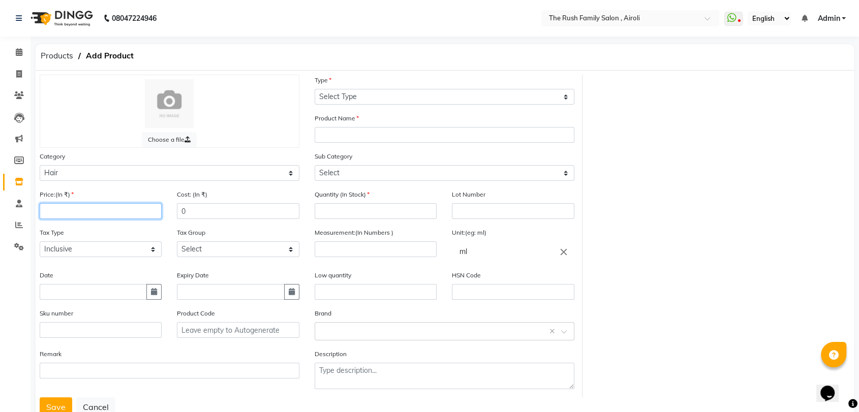
click at [90, 215] on input "number" at bounding box center [101, 211] width 122 height 16
type input "1390"
click at [61, 252] on select "Select Inclusive Exclusive" at bounding box center [101, 250] width 122 height 16
click at [40, 242] on select "Select Inclusive Exclusive" at bounding box center [101, 250] width 122 height 16
click at [240, 251] on select "Select GST" at bounding box center [238, 250] width 122 height 16
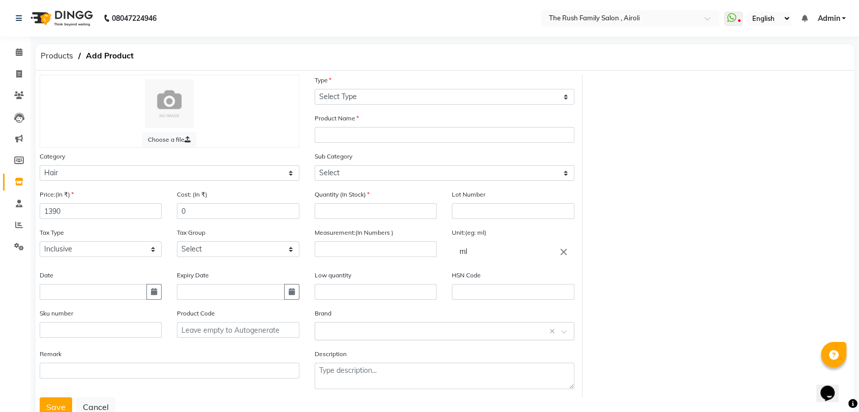
click at [107, 267] on div "Tax Type Select Inclusive Exclusive Tax Group Select GST" at bounding box center [169, 248] width 275 height 43
click at [163, 293] on div "Date" at bounding box center [100, 289] width 137 height 38
drag, startPoint x: 156, startPoint y: 293, endPoint x: 149, endPoint y: 288, distance: 8.7
click at [149, 288] on button "button" at bounding box center [153, 292] width 15 height 16
select select "9"
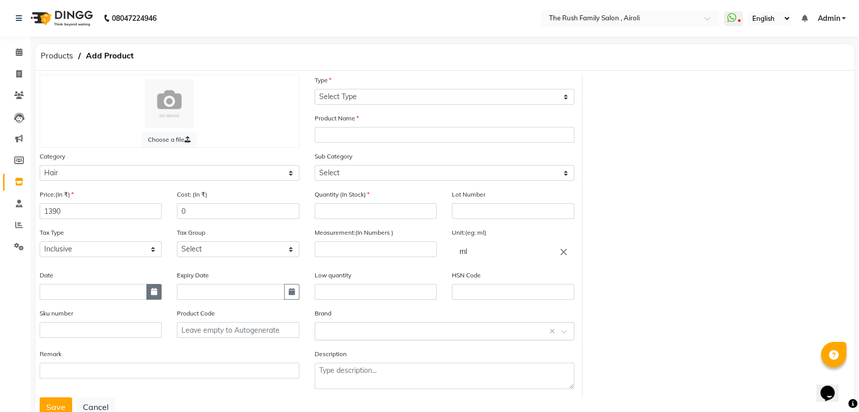
select select "2025"
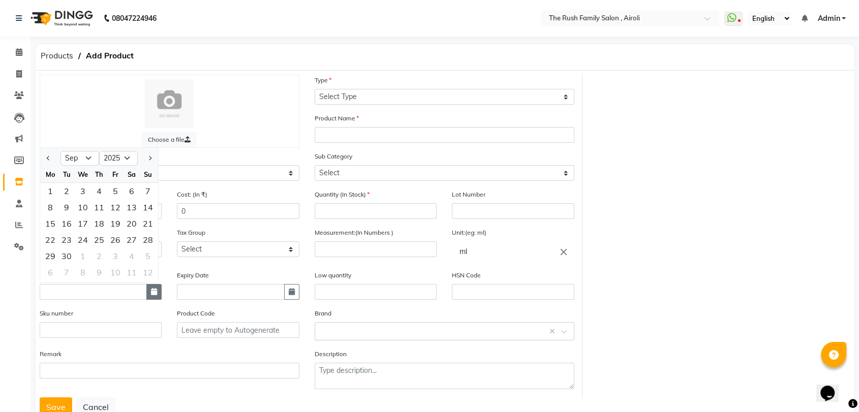
click at [149, 288] on button "button" at bounding box center [153, 292] width 15 height 16
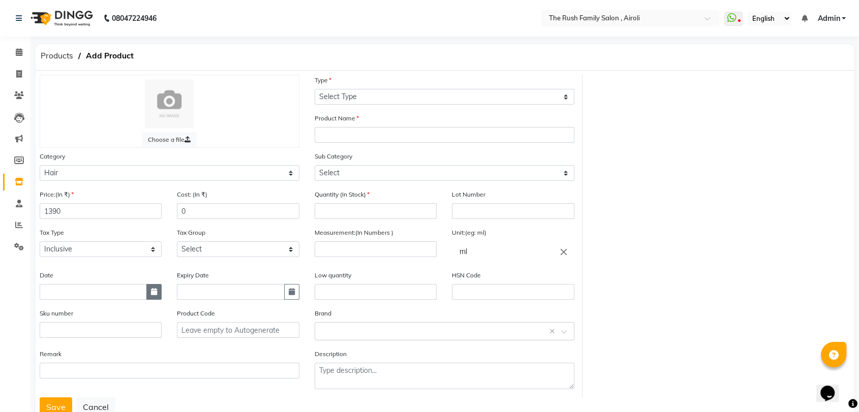
click at [153, 291] on icon "button" at bounding box center [154, 291] width 6 height 7
select select "9"
select select "2025"
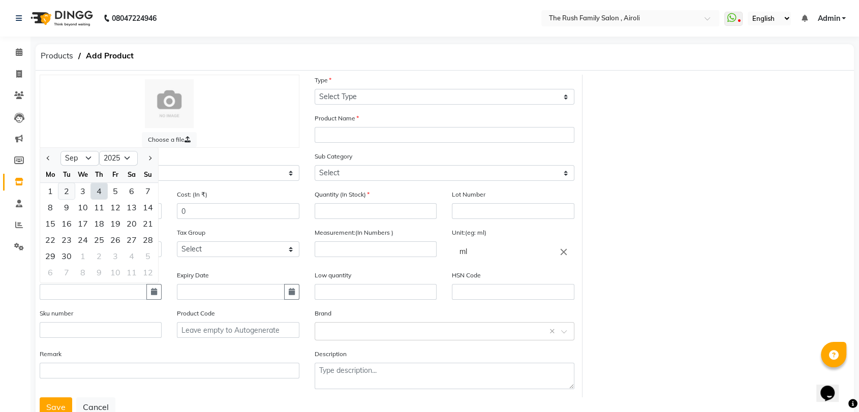
click at [69, 185] on div "2" at bounding box center [66, 191] width 16 height 16
type input "[DATE]"
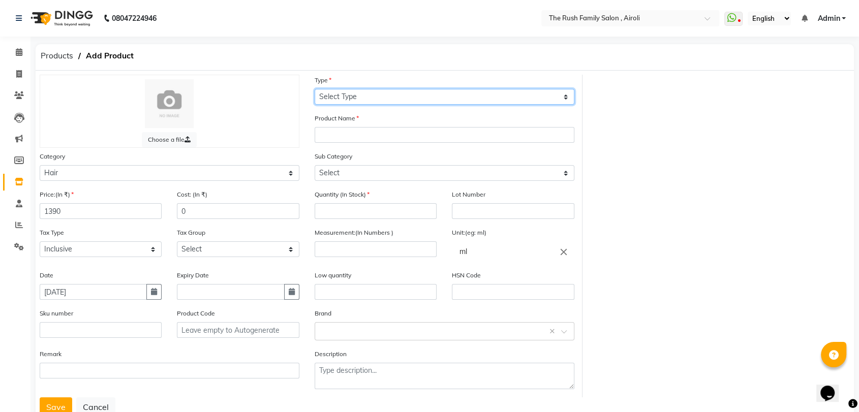
click at [413, 91] on select "Select Type Both Retail Consumable" at bounding box center [445, 97] width 260 height 16
select select "R"
click at [315, 89] on select "Select Type Both Retail Consumable" at bounding box center [445, 97] width 260 height 16
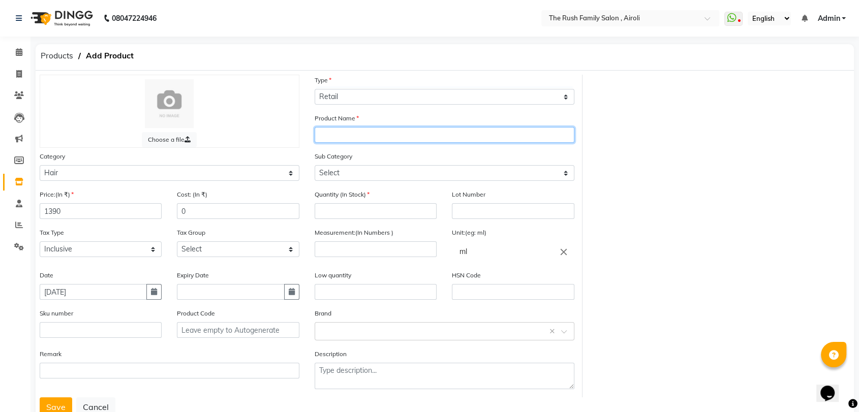
click at [362, 140] on input "text" at bounding box center [445, 135] width 260 height 16
type input "Loreal Combo"
drag, startPoint x: 369, startPoint y: 184, endPoint x: 374, endPoint y: 175, distance: 9.8
click at [374, 175] on div "Sub Category Select Shampoo Conditioner Cream Mask Oil Serum Color Appliances T…" at bounding box center [444, 170] width 275 height 38
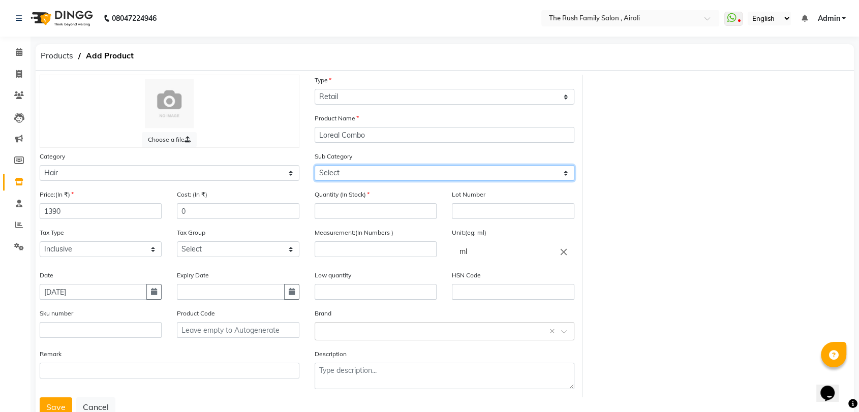
click at [374, 175] on select "Select Shampoo Conditioner Cream Mask Oil Serum Color Appliances Treatment Styl…" at bounding box center [445, 173] width 260 height 16
select select "812201109"
click at [315, 165] on select "Select Shampoo Conditioner Cream Mask Oil Serum Color Appliances Treatment Styl…" at bounding box center [445, 173] width 260 height 16
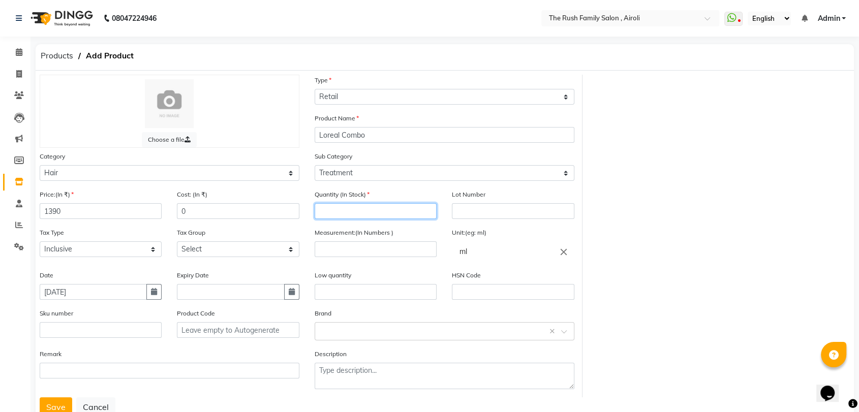
click at [376, 213] on input "number" at bounding box center [376, 211] width 122 height 16
type input "3"
click at [358, 251] on input "number" at bounding box center [376, 250] width 122 height 16
type input "210"
click at [338, 326] on input "text" at bounding box center [434, 330] width 228 height 11
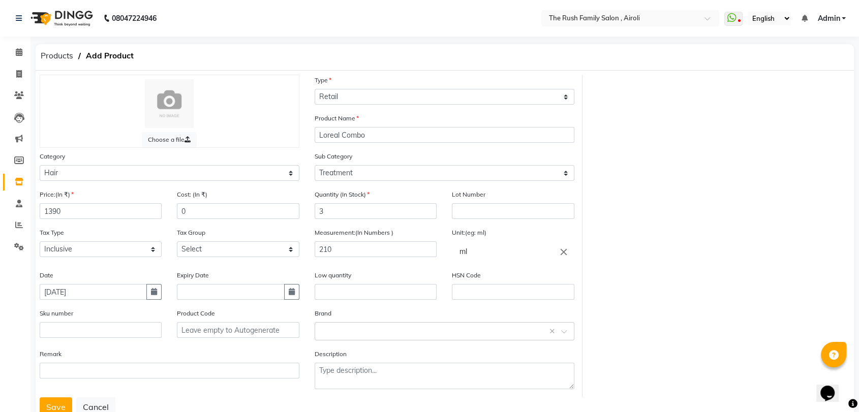
click at [685, 270] on div "Choose a file Type Select Type Both Retail Consumable Product Name Loreal Combo…" at bounding box center [445, 236] width 826 height 323
click at [62, 401] on button "Save" at bounding box center [56, 407] width 33 height 19
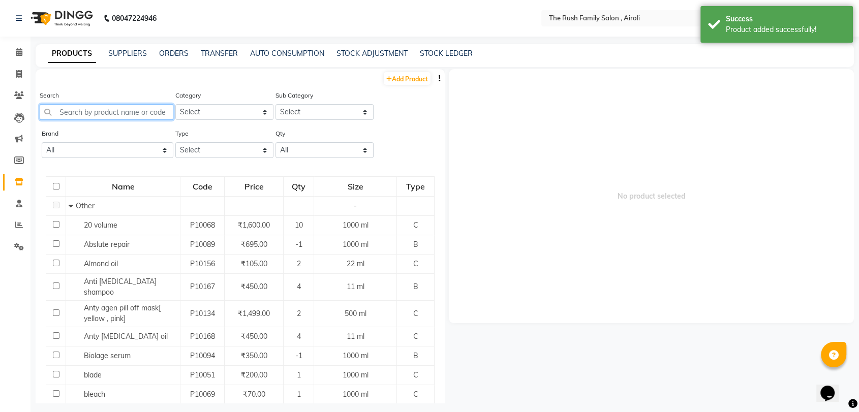
click at [73, 111] on input "text" at bounding box center [107, 112] width 134 height 16
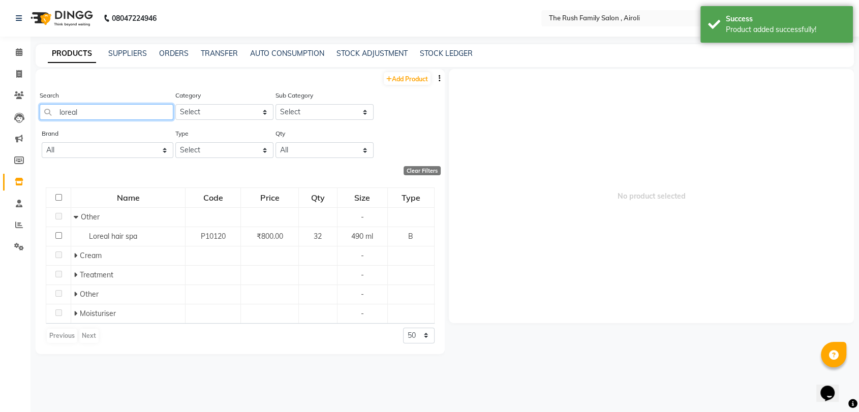
type input "loreal"
click at [246, 111] on select "Select Hair Skin Makeup Personal Care Appliances [PERSON_NAME] Waxing Disposabl…" at bounding box center [224, 112] width 98 height 16
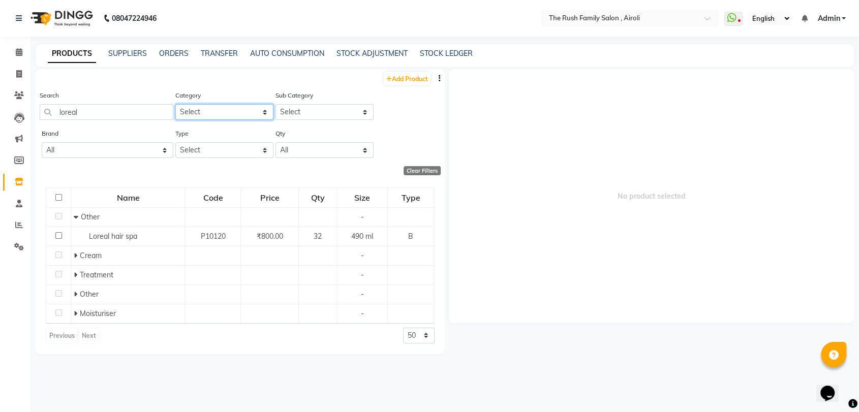
select select "812201100"
click at [175, 104] on select "Select Hair Skin Makeup Personal Care Appliances [PERSON_NAME] Waxing Disposabl…" at bounding box center [224, 112] width 98 height 16
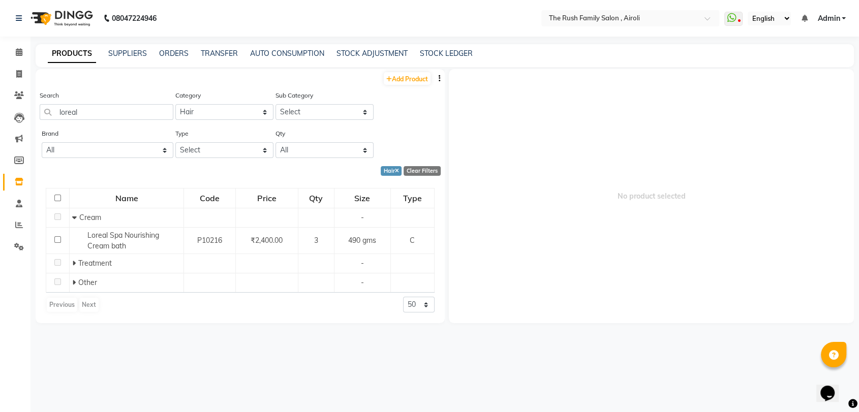
click at [154, 120] on div "Search loreal" at bounding box center [107, 109] width 134 height 38
drag, startPoint x: 154, startPoint y: 120, endPoint x: 149, endPoint y: 107, distance: 14.0
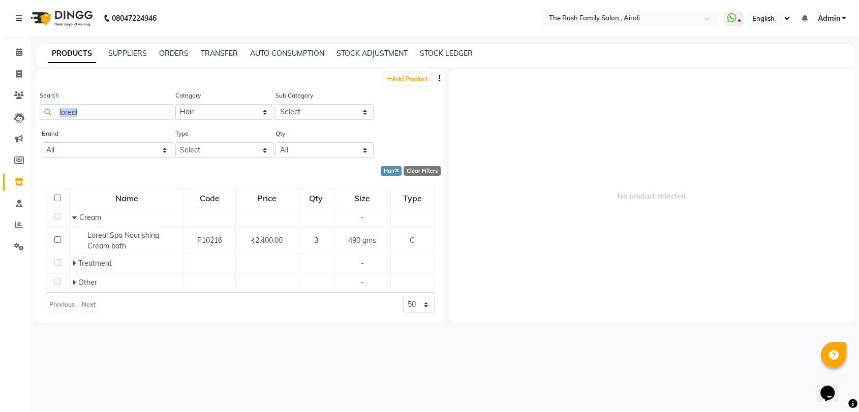
click at [149, 107] on div "Search loreal" at bounding box center [107, 109] width 134 height 38
click at [149, 107] on input "loreal" at bounding box center [107, 112] width 134 height 16
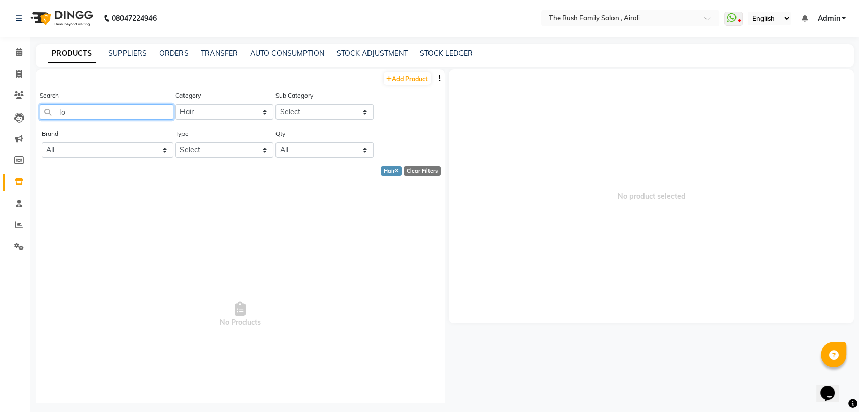
type input "l"
type input "com"
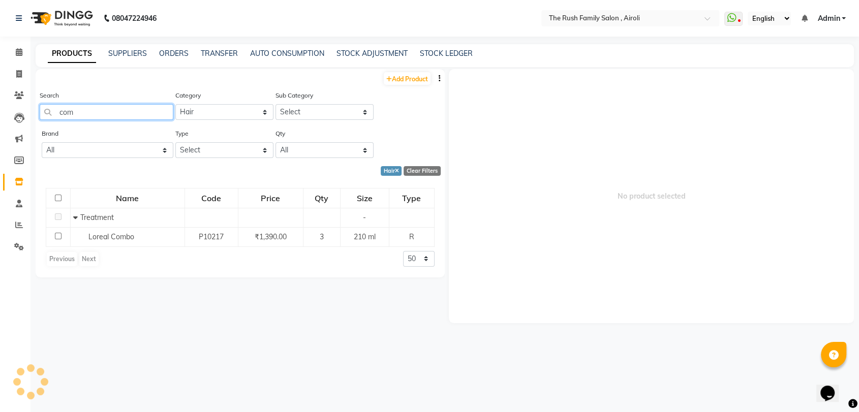
click at [125, 111] on input "com" at bounding box center [107, 112] width 134 height 16
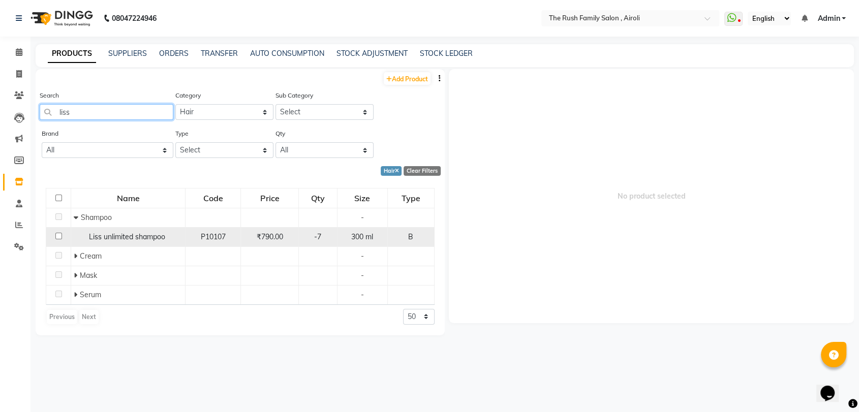
type input "liss"
click at [61, 237] on input "checkbox" at bounding box center [58, 236] width 7 height 7
checkbox input "true"
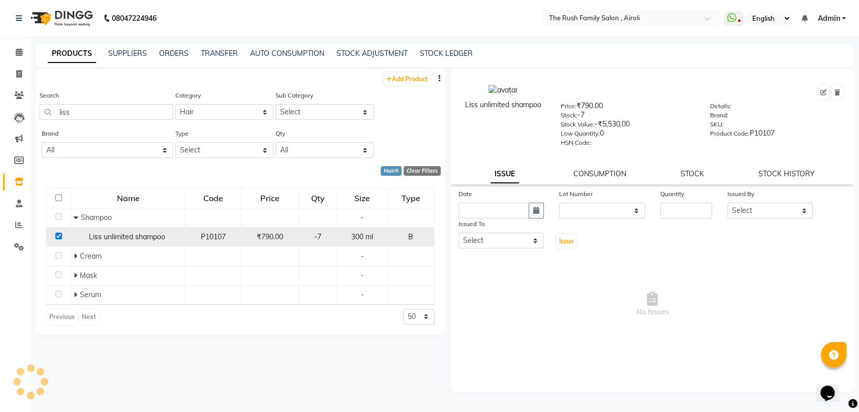
click at [61, 237] on input "checkbox" at bounding box center [58, 236] width 7 height 7
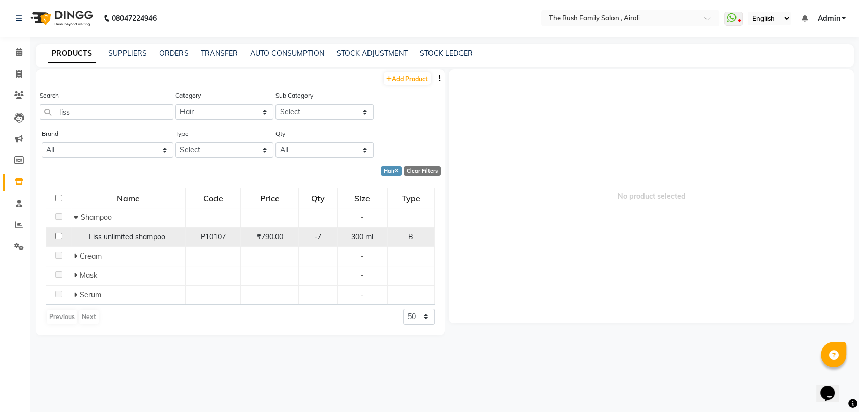
click at [61, 237] on input "checkbox" at bounding box center [58, 236] width 7 height 7
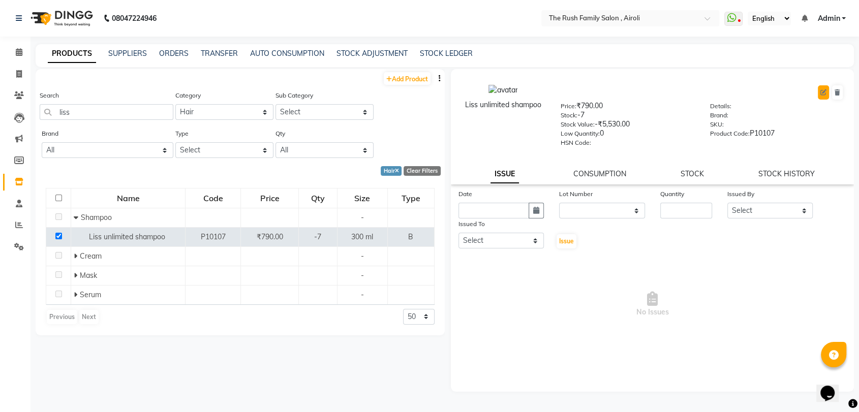
click at [826, 92] on icon at bounding box center [824, 92] width 6 height 6
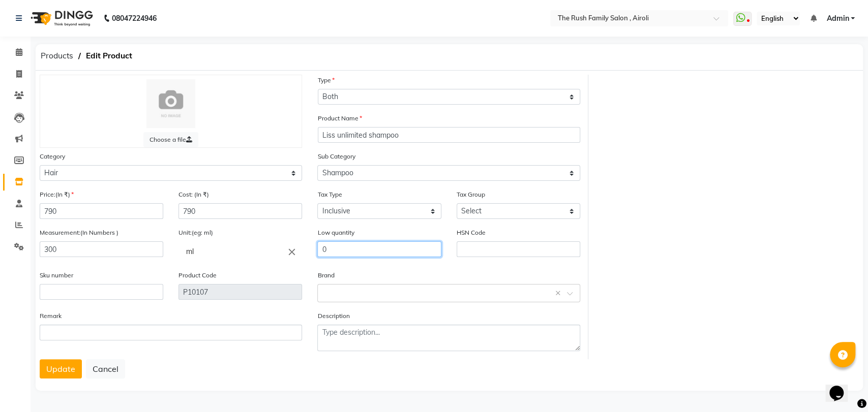
click at [370, 247] on input "0" at bounding box center [379, 250] width 124 height 16
click at [52, 371] on button "Update" at bounding box center [61, 369] width 42 height 19
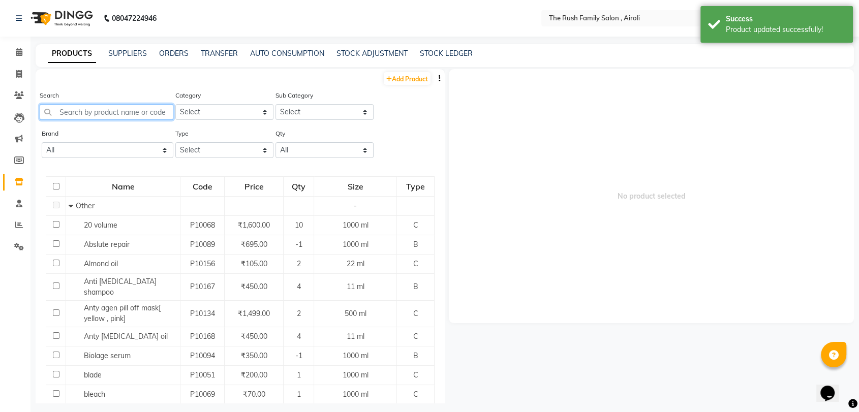
click at [131, 113] on input "text" at bounding box center [107, 112] width 134 height 16
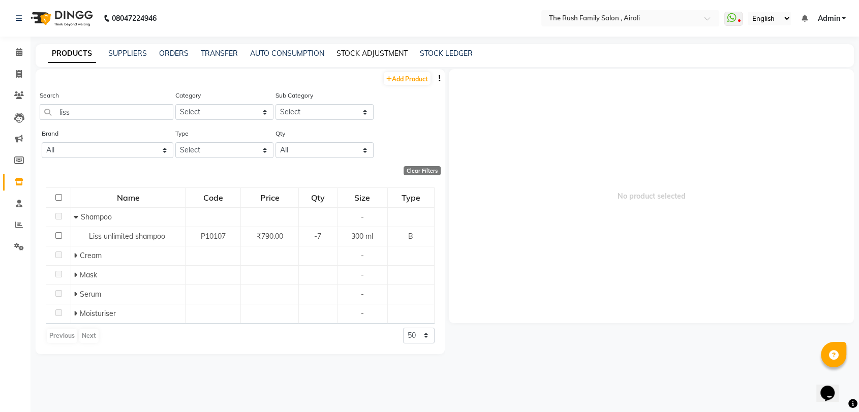
click at [390, 55] on link "STOCK ADJUSTMENT" at bounding box center [372, 53] width 71 height 9
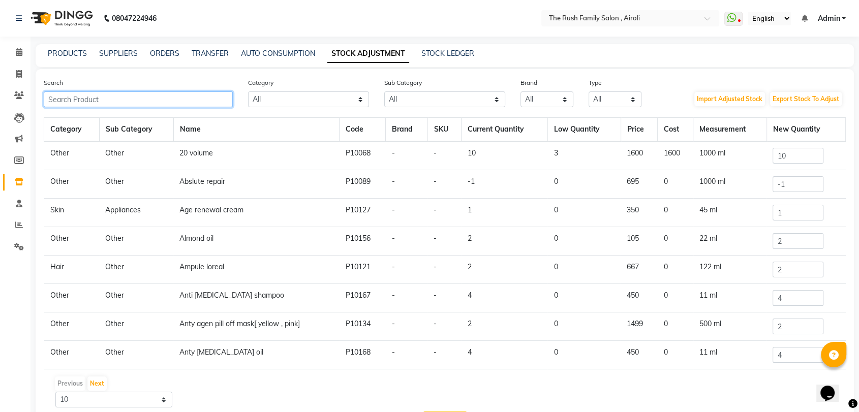
click at [198, 99] on input "text" at bounding box center [138, 100] width 189 height 16
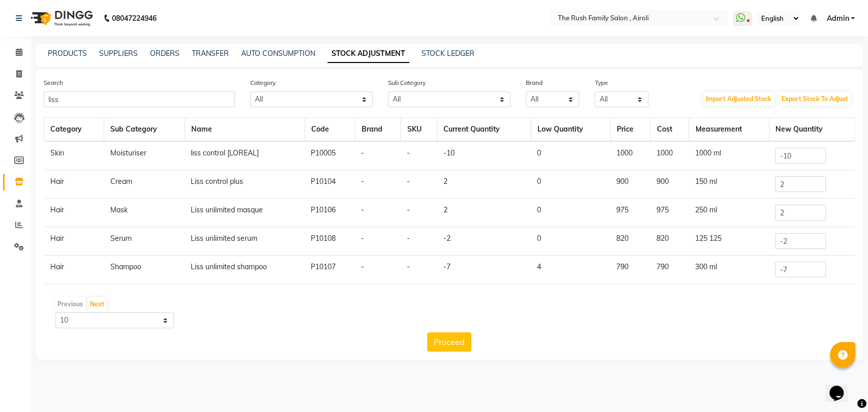
click at [293, 170] on td "Liss control plus" at bounding box center [245, 184] width 120 height 28
click at [793, 155] on input "-10" at bounding box center [800, 156] width 51 height 16
click at [787, 241] on input "-2" at bounding box center [800, 241] width 51 height 16
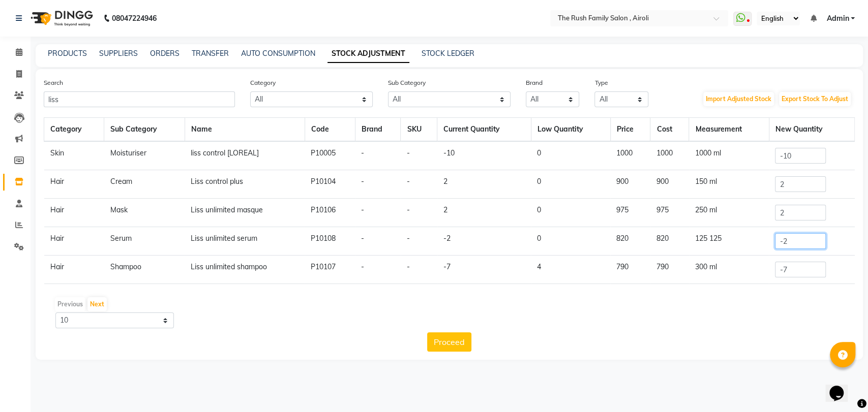
click at [787, 241] on input "-2" at bounding box center [800, 241] width 51 height 16
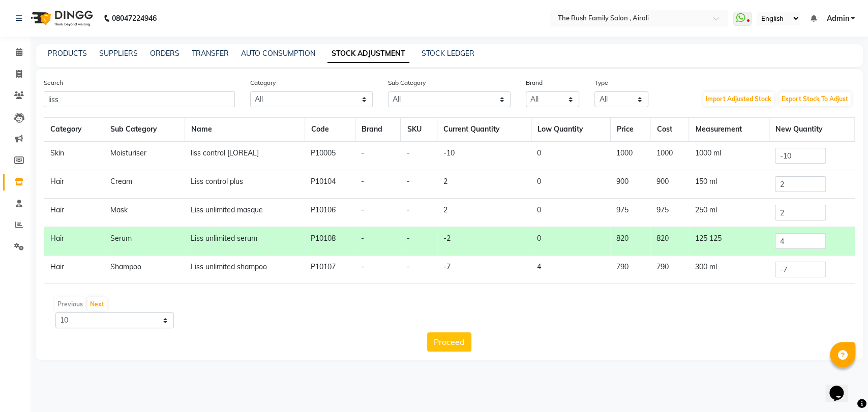
click at [759, 254] on td "125 125" at bounding box center [729, 241] width 80 height 28
click at [439, 343] on button "Proceed" at bounding box center [449, 342] width 44 height 19
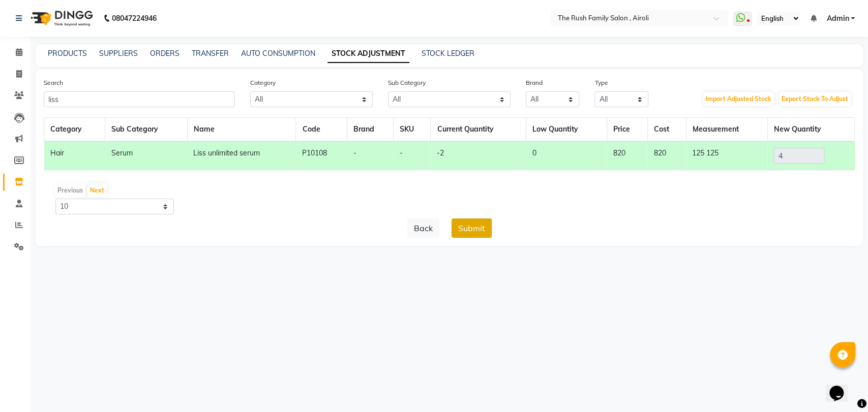
click at [468, 226] on button "Submit" at bounding box center [472, 228] width 40 height 19
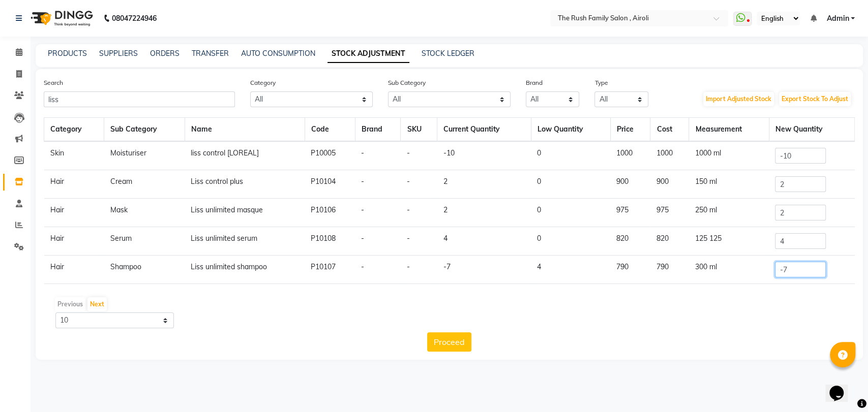
click at [787, 268] on input "-7" at bounding box center [800, 270] width 51 height 16
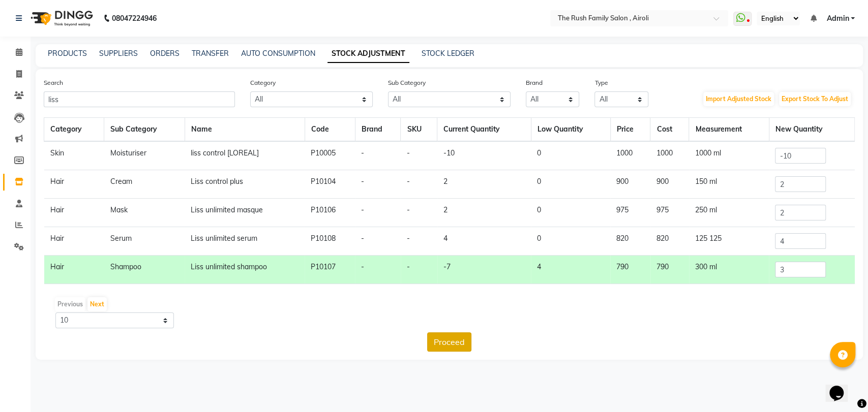
click at [437, 339] on button "Proceed" at bounding box center [449, 342] width 44 height 19
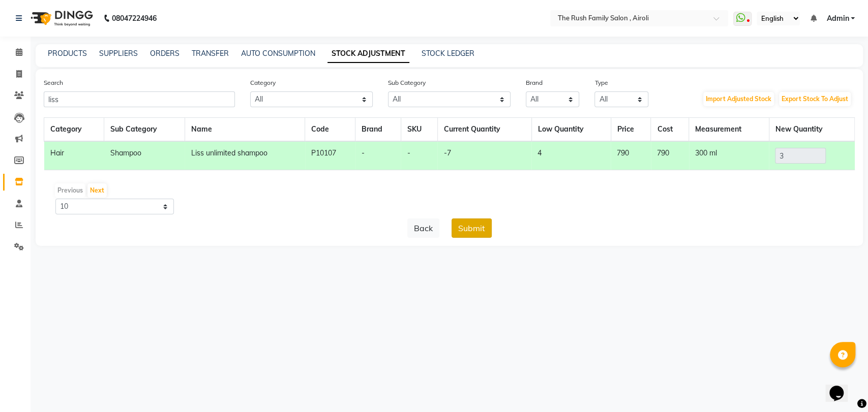
click at [482, 231] on button "Submit" at bounding box center [472, 228] width 40 height 19
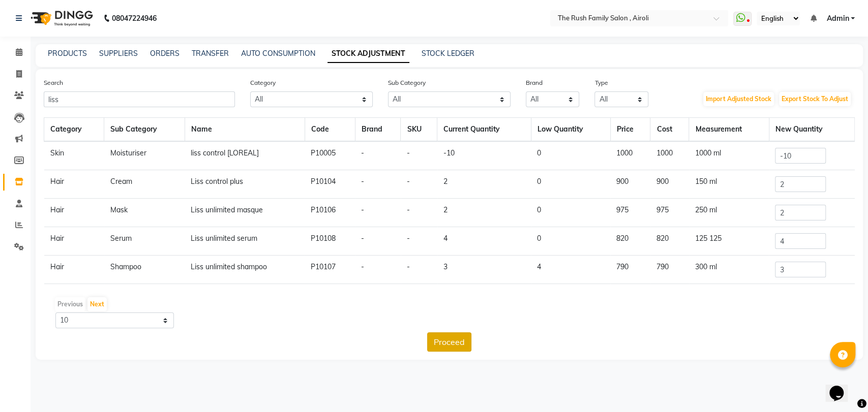
click at [445, 335] on button "Proceed" at bounding box center [449, 342] width 44 height 19
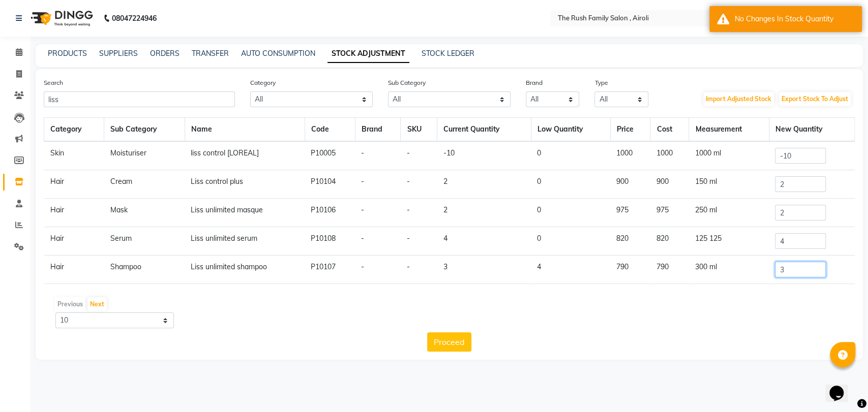
click at [789, 269] on input "3" at bounding box center [800, 270] width 51 height 16
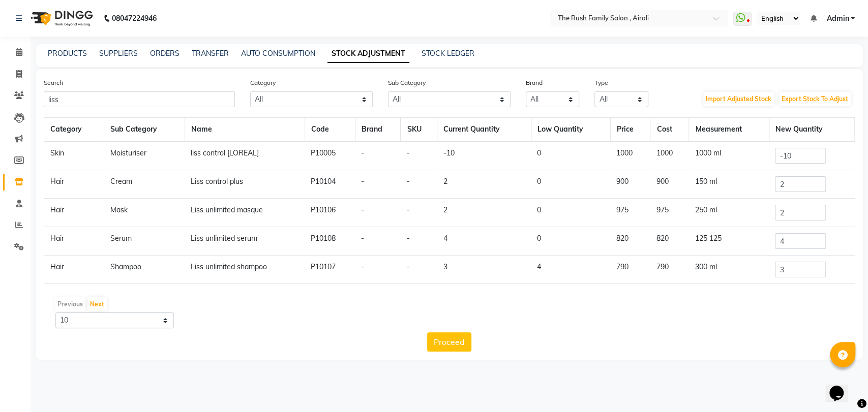
drag, startPoint x: 543, startPoint y: 178, endPoint x: 543, endPoint y: 184, distance: 5.1
click at [543, 184] on td "0" at bounding box center [570, 184] width 79 height 28
click at [141, 103] on input "liss" at bounding box center [139, 100] width 191 height 16
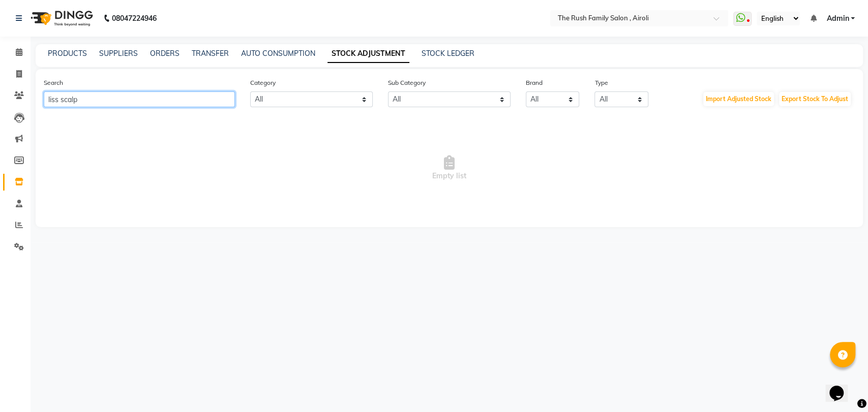
click at [145, 103] on input "liss scalp" at bounding box center [139, 100] width 191 height 16
click at [114, 103] on input "liss scalp" at bounding box center [139, 100] width 191 height 16
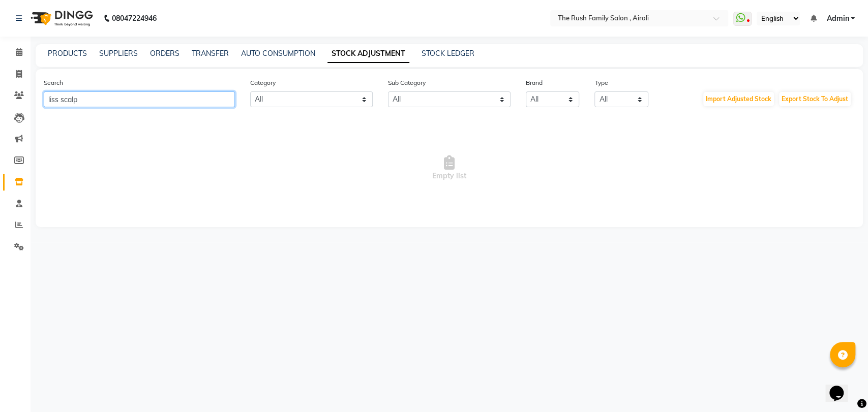
click at [114, 103] on input "liss scalp" at bounding box center [139, 100] width 191 height 16
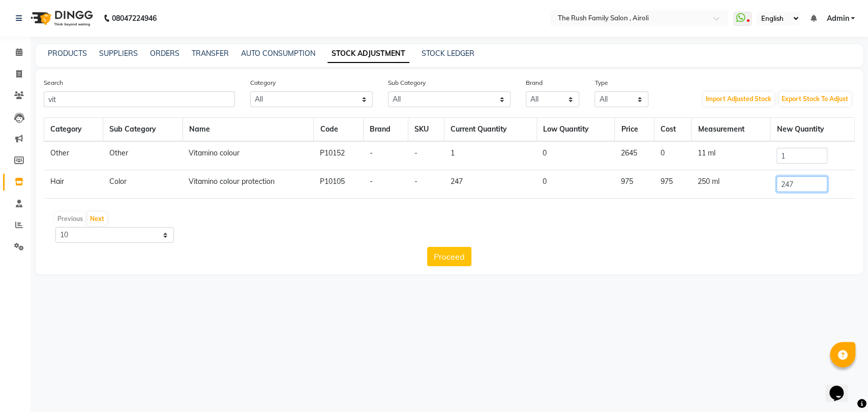
drag, startPoint x: 791, startPoint y: 194, endPoint x: 795, endPoint y: 181, distance: 14.0
click at [795, 181] on td "247" at bounding box center [812, 184] width 84 height 28
click at [795, 181] on input "247" at bounding box center [801, 184] width 51 height 16
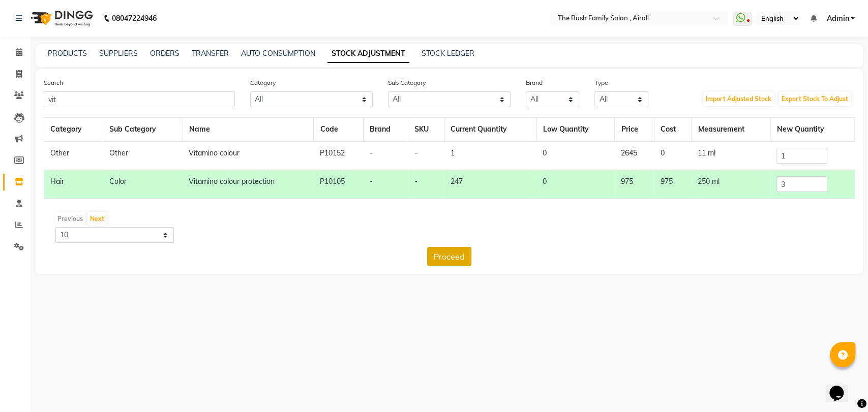
click at [446, 257] on button "Proceed" at bounding box center [449, 256] width 44 height 19
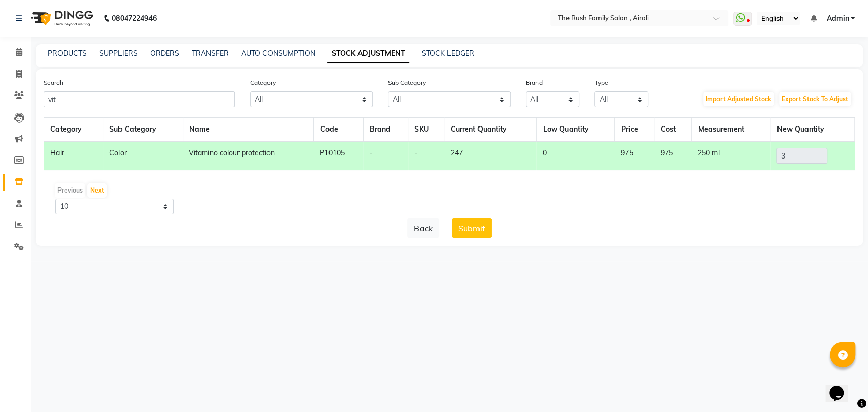
click at [702, 148] on td "250 ml" at bounding box center [731, 155] width 79 height 29
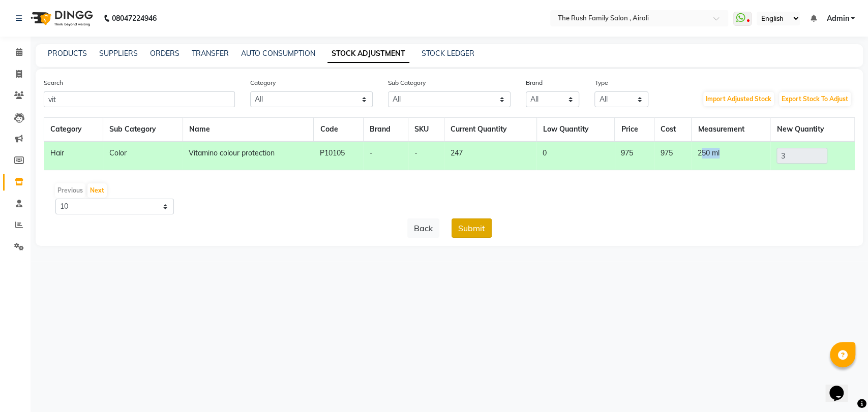
click at [477, 234] on button "Submit" at bounding box center [472, 228] width 40 height 19
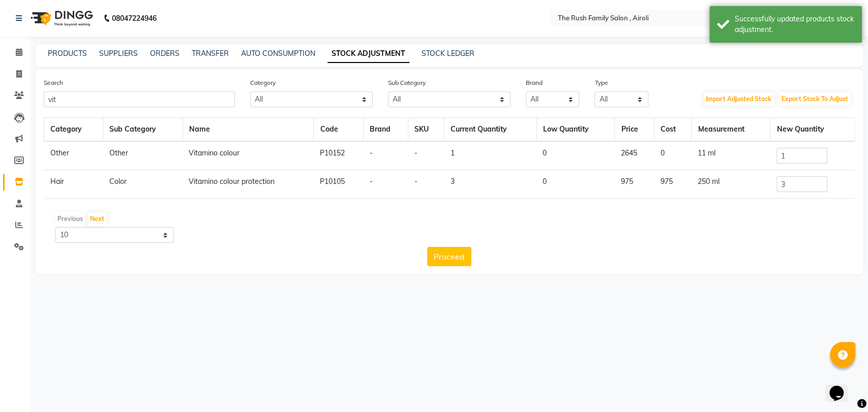
click at [716, 176] on td "250 ml" at bounding box center [731, 184] width 79 height 28
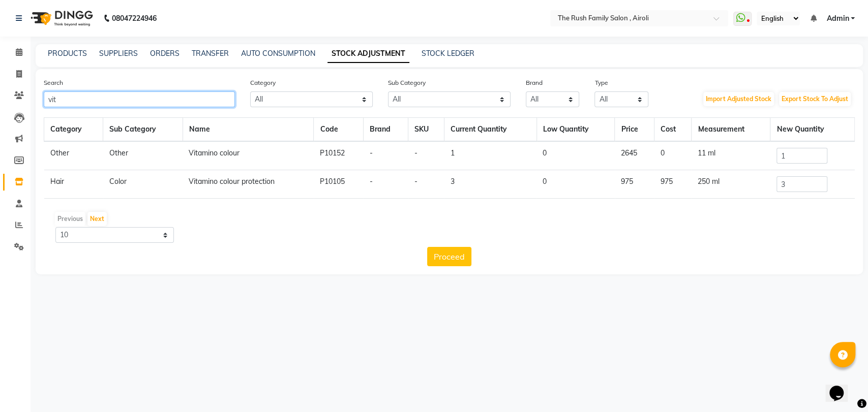
click at [106, 92] on input "vit" at bounding box center [139, 100] width 191 height 16
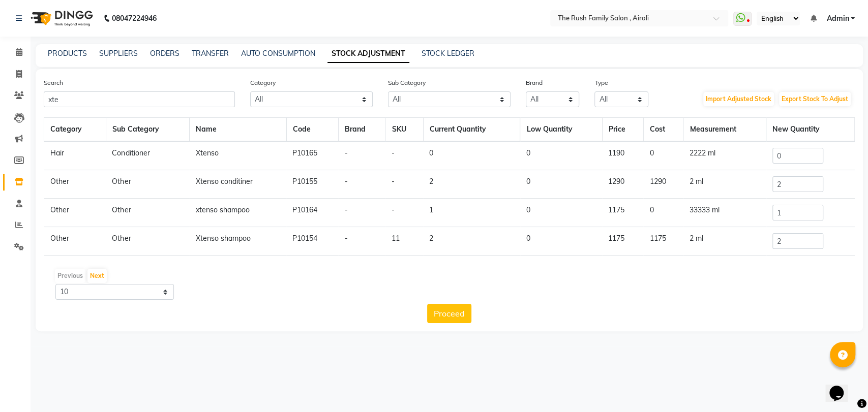
click at [737, 172] on td "2 ml" at bounding box center [724, 184] width 83 height 28
click at [781, 214] on input "1" at bounding box center [797, 213] width 51 height 16
click at [781, 180] on input "2" at bounding box center [797, 184] width 51 height 16
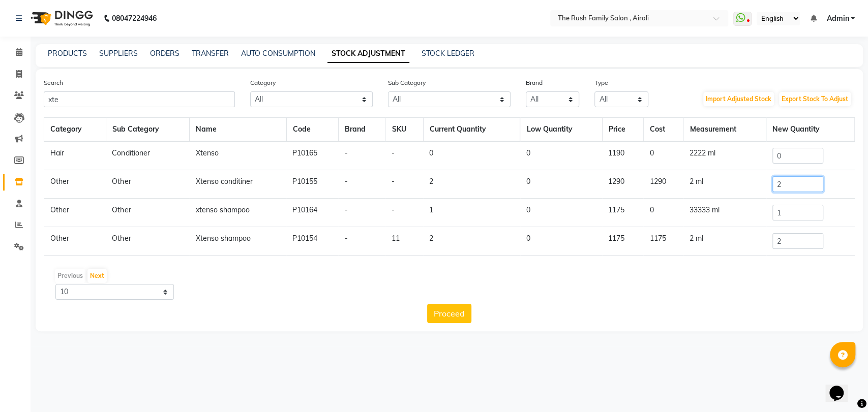
click at [781, 180] on input "2" at bounding box center [797, 184] width 51 height 16
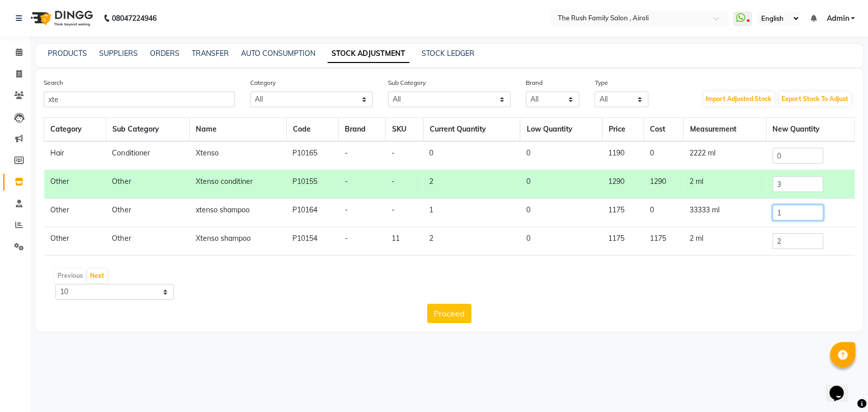
click at [788, 216] on input "1" at bounding box center [797, 213] width 51 height 16
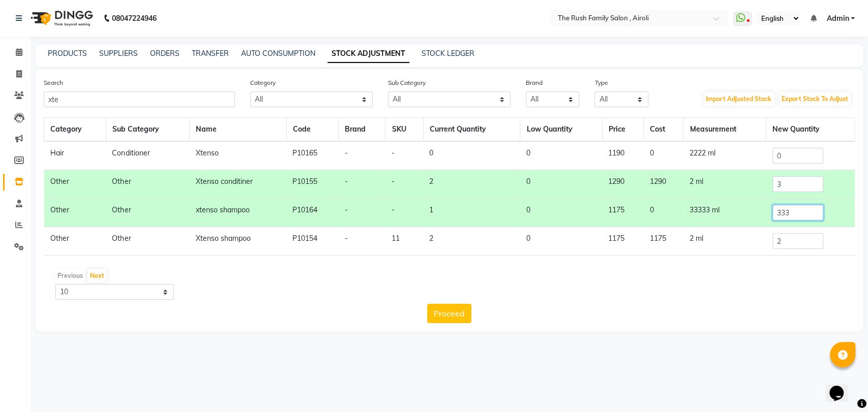
click at [777, 208] on input "333" at bounding box center [797, 213] width 51 height 16
click at [447, 315] on button "Proceed" at bounding box center [449, 313] width 44 height 19
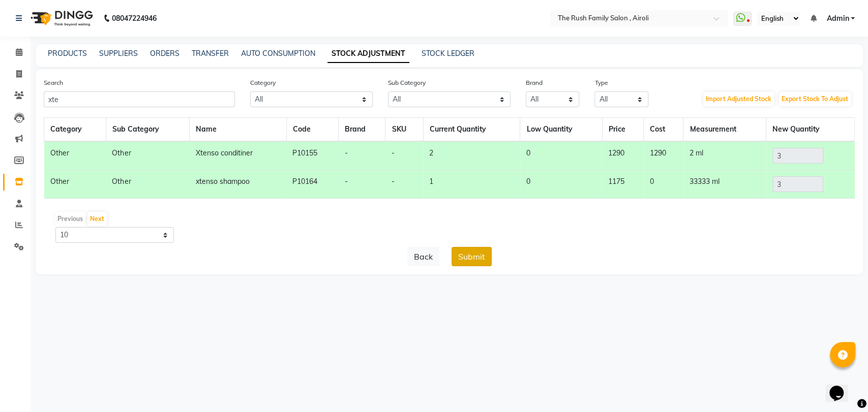
click at [476, 254] on button "Submit" at bounding box center [472, 256] width 40 height 19
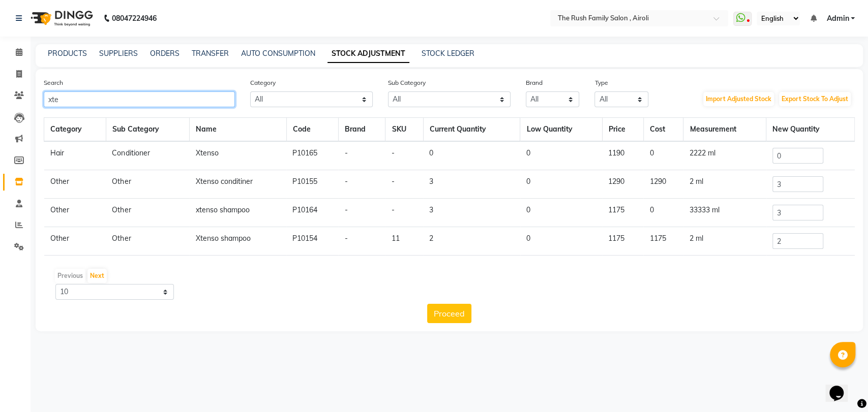
click at [78, 95] on input "xte" at bounding box center [139, 100] width 191 height 16
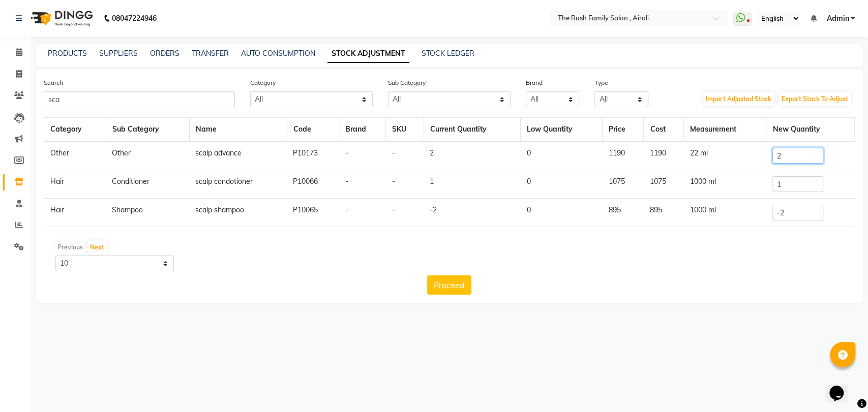
click at [779, 154] on input "2" at bounding box center [797, 156] width 51 height 16
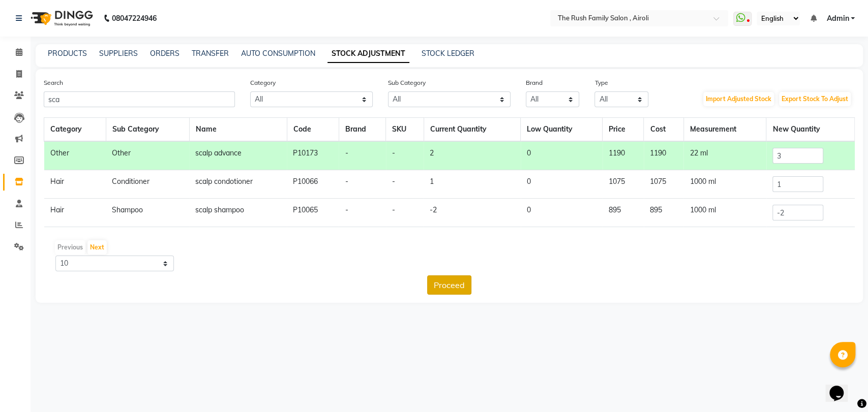
click at [457, 288] on button "Proceed" at bounding box center [449, 285] width 44 height 19
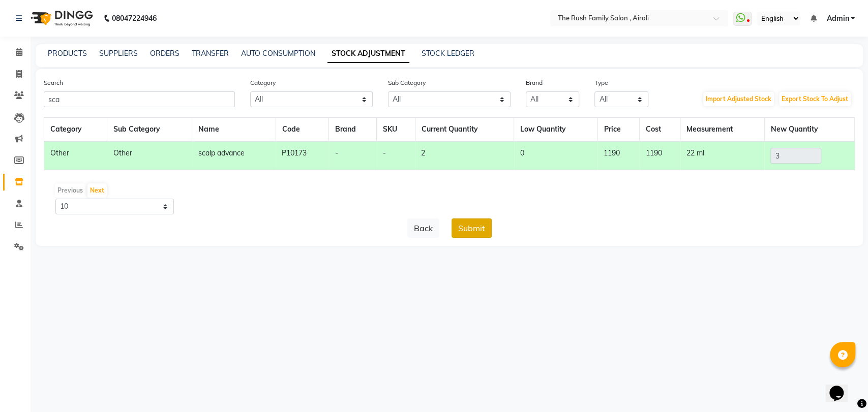
click at [470, 231] on button "Submit" at bounding box center [472, 228] width 40 height 19
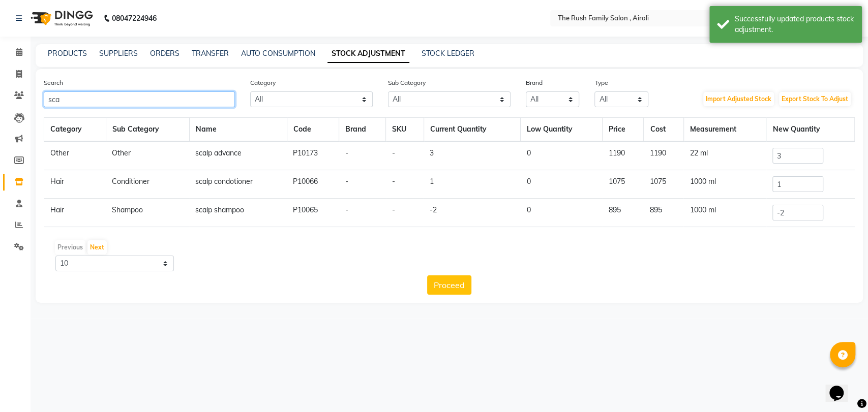
click at [122, 99] on input "sca" at bounding box center [139, 100] width 191 height 16
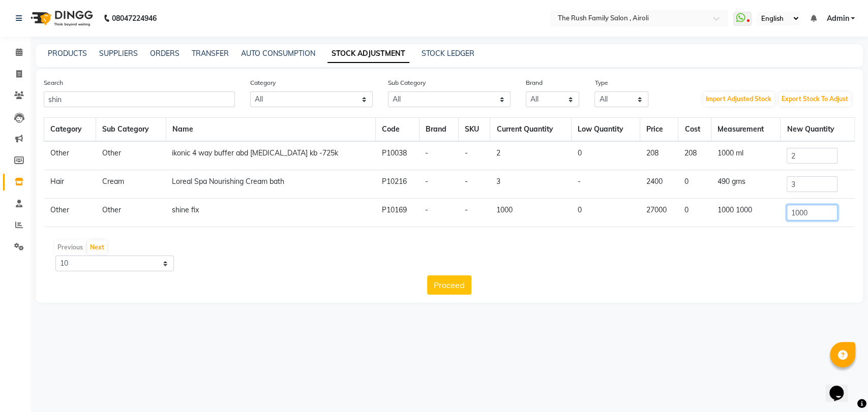
click at [802, 213] on input "1000" at bounding box center [812, 213] width 51 height 16
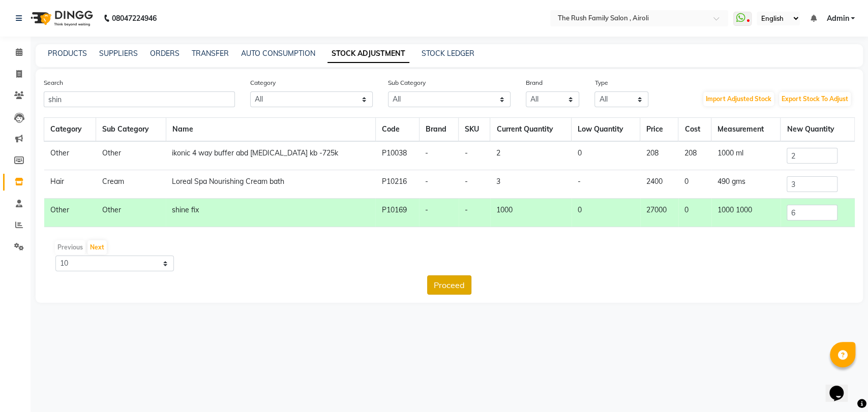
click at [454, 285] on button "Proceed" at bounding box center [449, 285] width 44 height 19
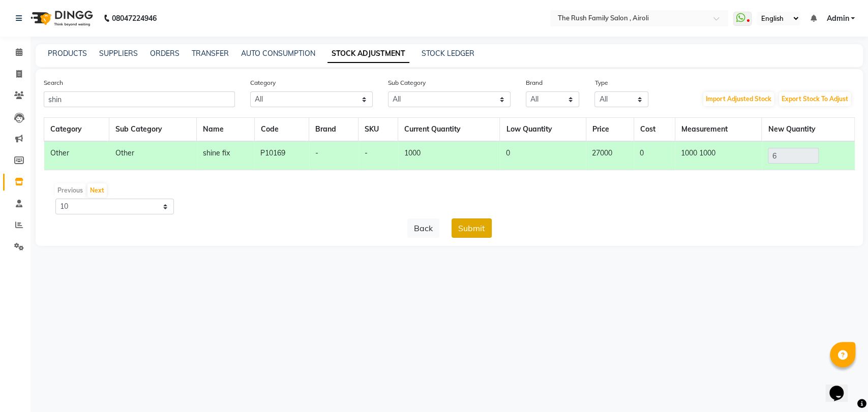
click at [464, 221] on button "Submit" at bounding box center [472, 228] width 40 height 19
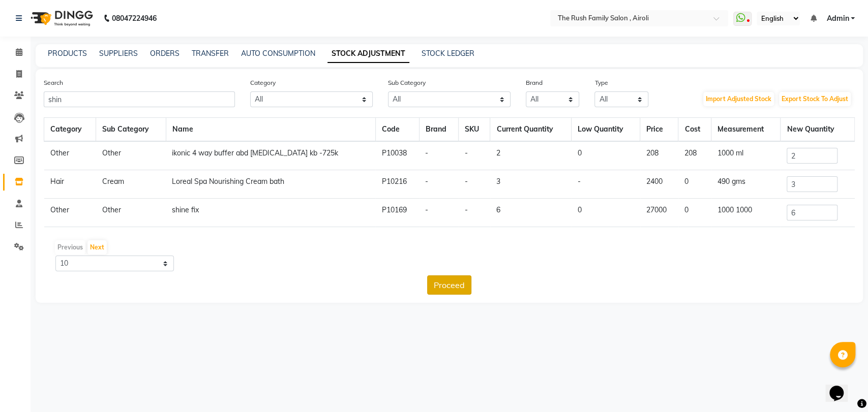
click at [447, 276] on button "Proceed" at bounding box center [449, 285] width 44 height 19
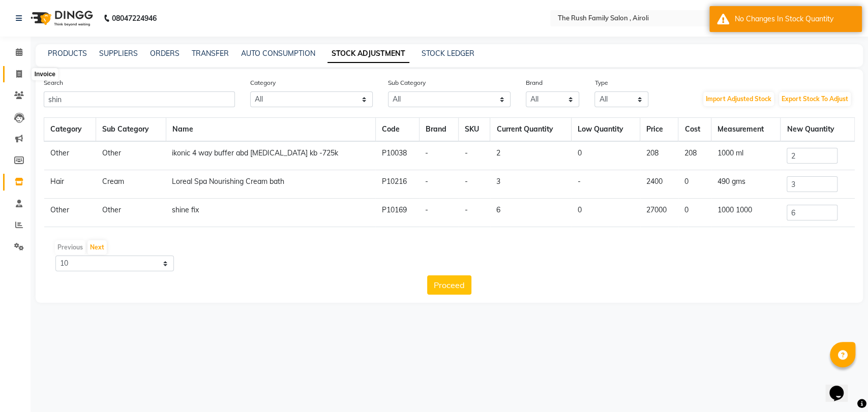
click at [15, 72] on span at bounding box center [19, 75] width 18 height 12
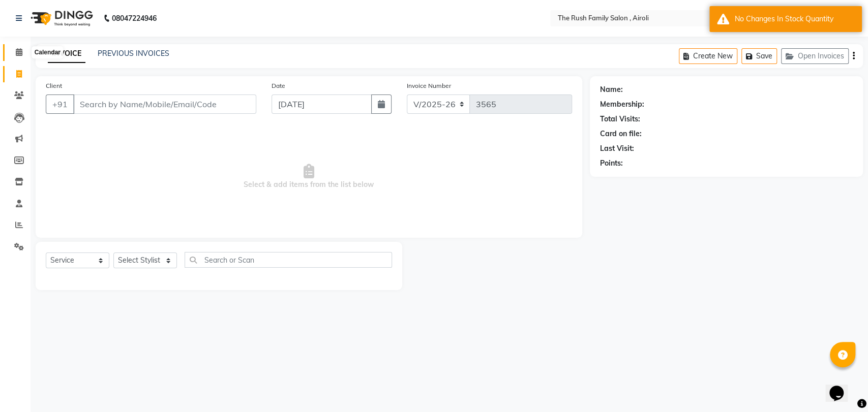
click at [20, 55] on icon at bounding box center [19, 52] width 7 height 8
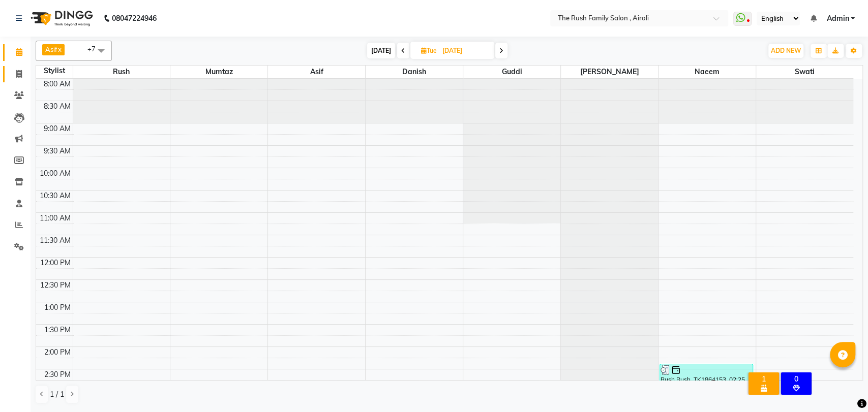
click at [20, 67] on link "Invoice" at bounding box center [15, 74] width 24 height 17
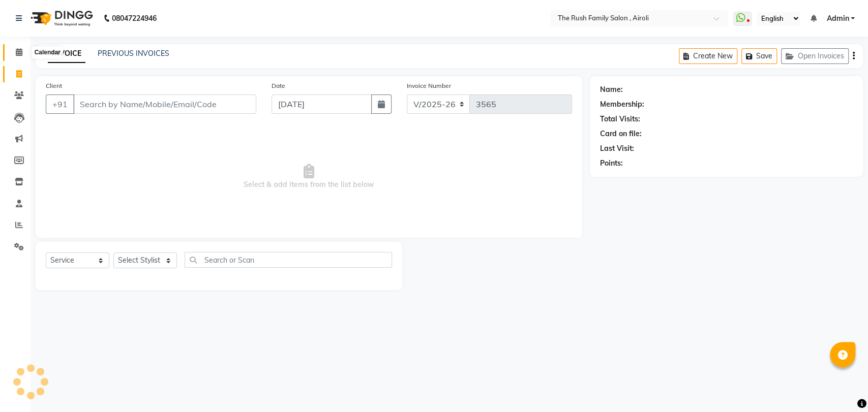
click at [21, 57] on span at bounding box center [19, 53] width 18 height 12
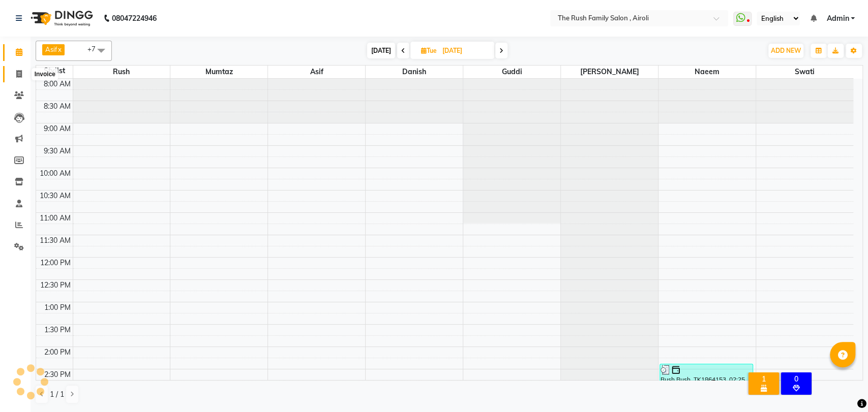
click at [18, 78] on icon at bounding box center [19, 74] width 6 height 8
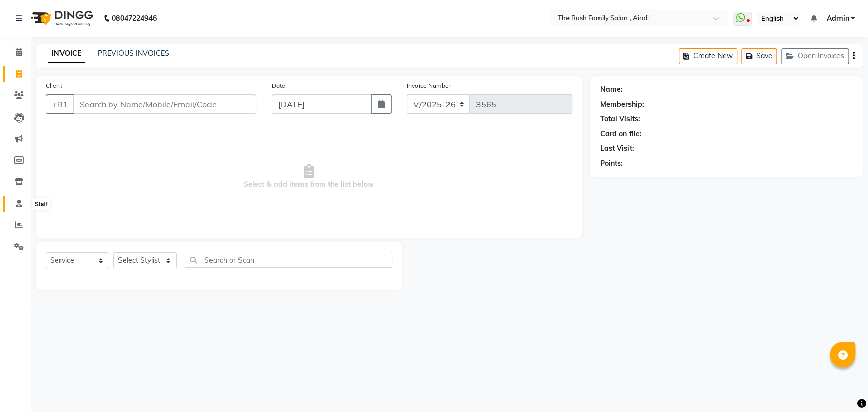
click at [17, 205] on icon at bounding box center [19, 204] width 7 height 8
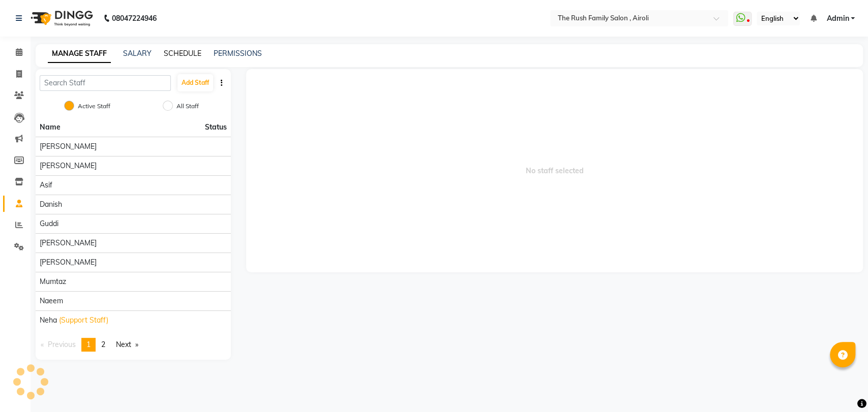
click at [182, 53] on link "SCHEDULE" at bounding box center [183, 53] width 38 height 9
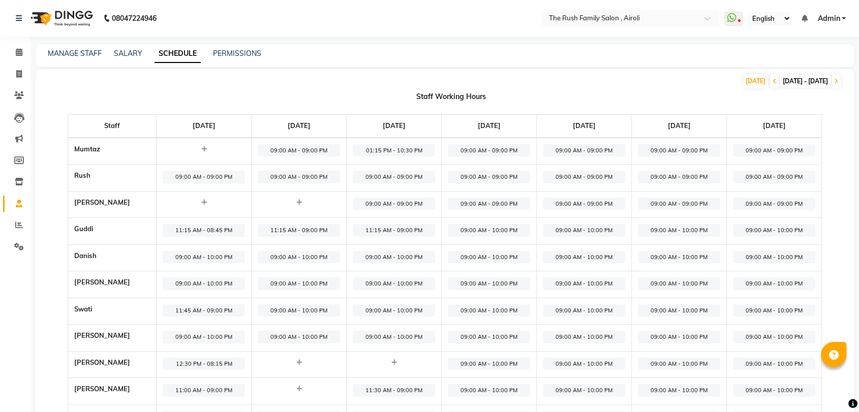
click at [781, 78] on span "[DATE] - [DATE]" at bounding box center [806, 81] width 50 height 13
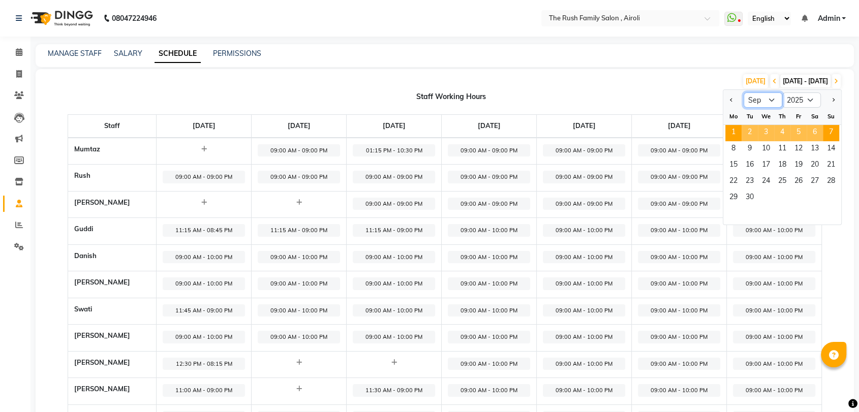
click at [750, 103] on select "Jan Feb Mar Apr May Jun [DATE] Aug Sep Oct Nov Dec" at bounding box center [763, 100] width 39 height 15
click at [744, 93] on select "Jan Feb Mar Apr May Jun [DATE] Aug Sep Oct Nov Dec" at bounding box center [763, 100] width 39 height 15
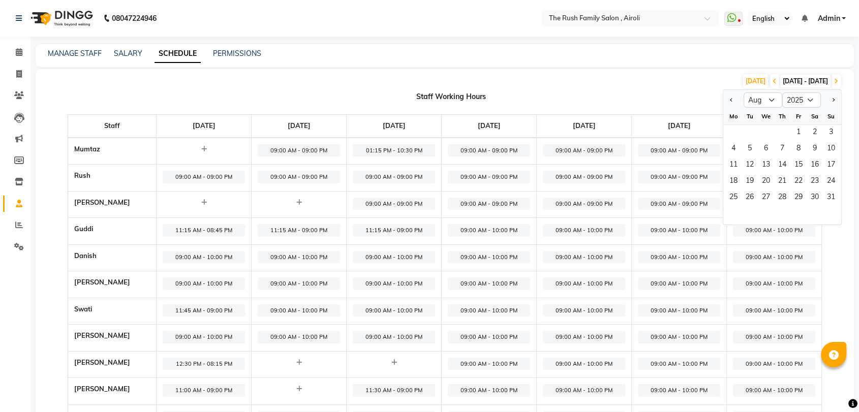
click at [342, 91] on div "[DATE] [DATE] - [DATE] Jan Feb Mar Apr May Jun [DATE] Aug Sep Oct Nov [DATE] 20…" at bounding box center [445, 287] width 819 height 436
click at [798, 134] on span "1" at bounding box center [799, 133] width 16 height 16
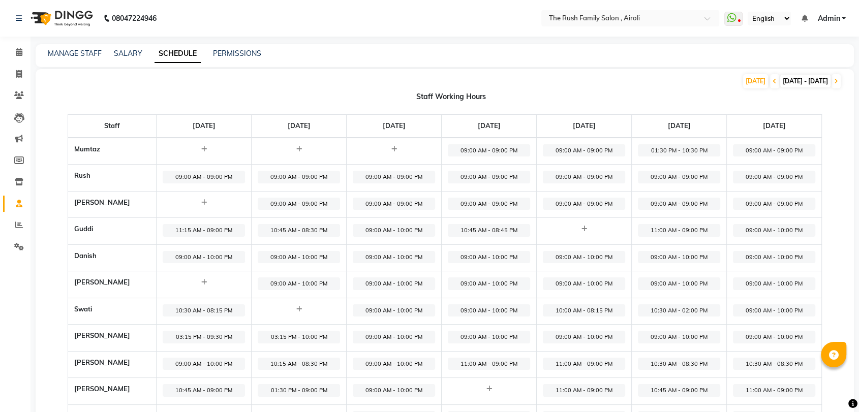
click at [781, 80] on span "[DATE] - [DATE]" at bounding box center [806, 81] width 50 height 13
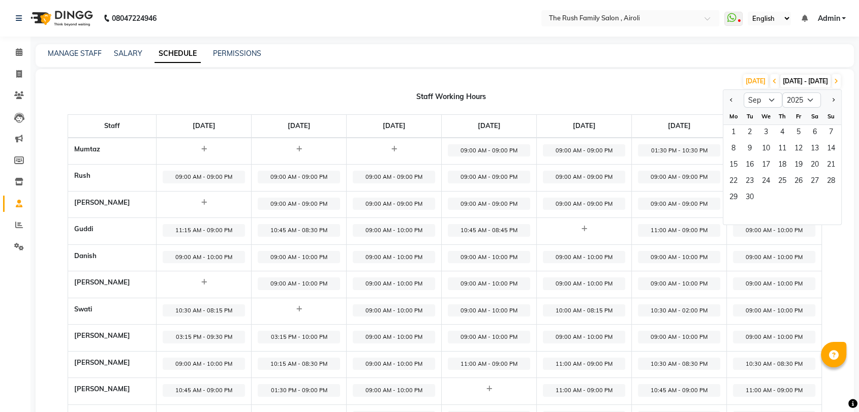
click at [635, 78] on div "[DATE] [DATE] - [DATE] Jan Feb Mar Apr May Jun [DATE] Aug Sep Oct Nov [DATE] 20…" at bounding box center [439, 81] width 806 height 16
click at [683, 88] on div "[DATE] [DATE] - [DATE] Jan Feb Mar Apr May Jun [DATE] Aug Sep Oct Nov [DATE] 20…" at bounding box center [439, 81] width 806 height 16
click at [708, 94] on div "Staff Working Hours" at bounding box center [451, 97] width 806 height 11
click at [671, 91] on div "[DATE] [DATE] - [DATE] Jan Feb Mar Apr May Jun [DATE] Aug Sep Oct Nov [DATE] 20…" at bounding box center [445, 285] width 819 height 432
click at [728, 99] on button "Previous month" at bounding box center [732, 100] width 8 height 16
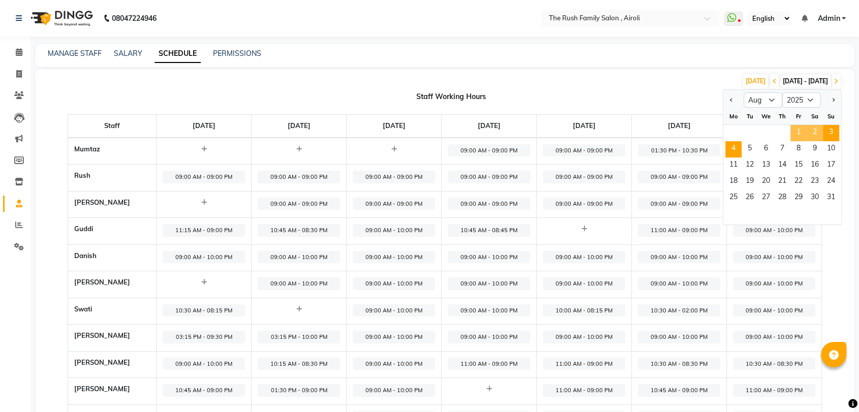
click at [736, 147] on span "4" at bounding box center [734, 149] width 16 height 16
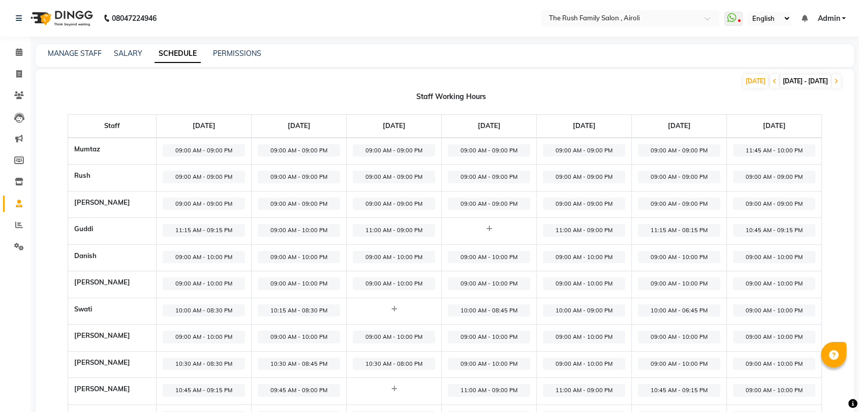
click at [781, 80] on span "[DATE] - [DATE]" at bounding box center [806, 81] width 50 height 13
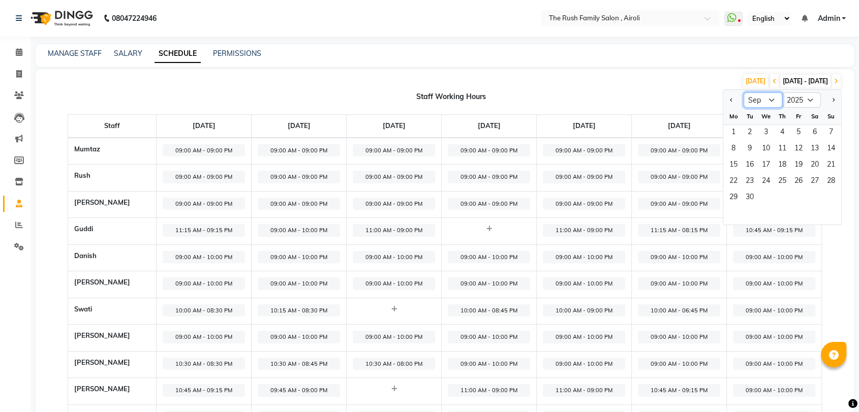
click at [772, 102] on select "Jan Feb Mar Apr May Jun [DATE] Aug Sep Oct Nov Dec" at bounding box center [763, 100] width 39 height 15
click at [744, 93] on select "Jan Feb Mar Apr May Jun [DATE] Aug Sep Oct Nov Dec" at bounding box center [763, 100] width 39 height 15
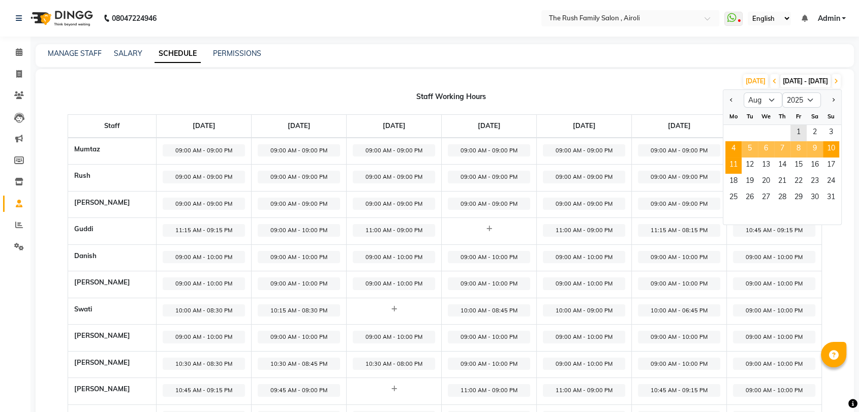
click at [738, 164] on span "11" at bounding box center [734, 166] width 16 height 16
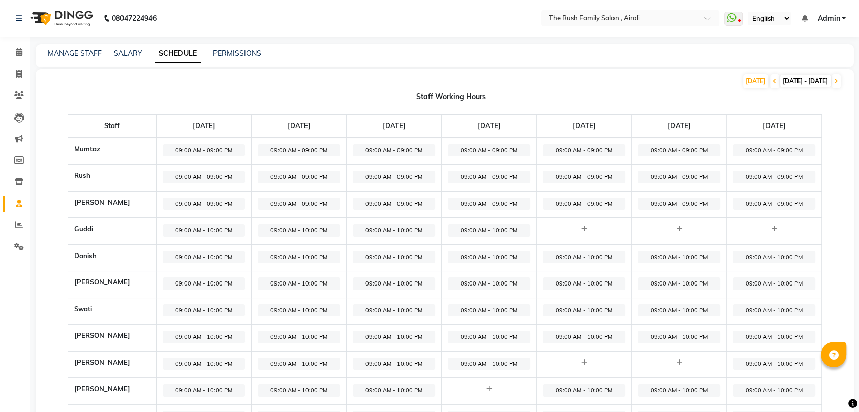
click at [781, 83] on span "[DATE] - [DATE]" at bounding box center [806, 81] width 50 height 13
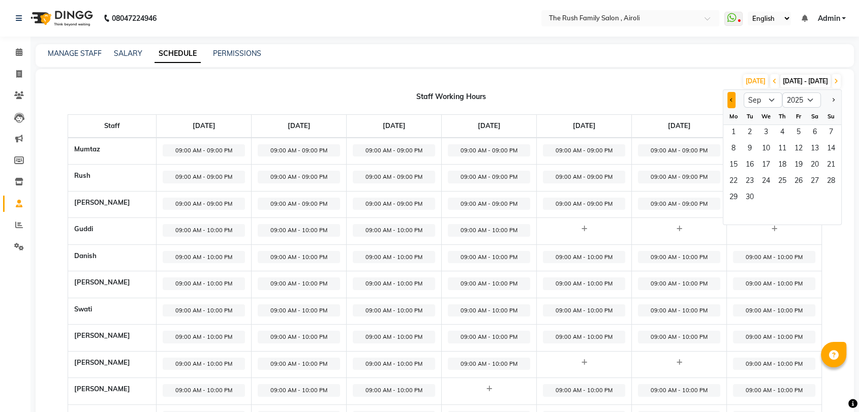
click at [733, 102] on button "Previous month" at bounding box center [732, 100] width 8 height 16
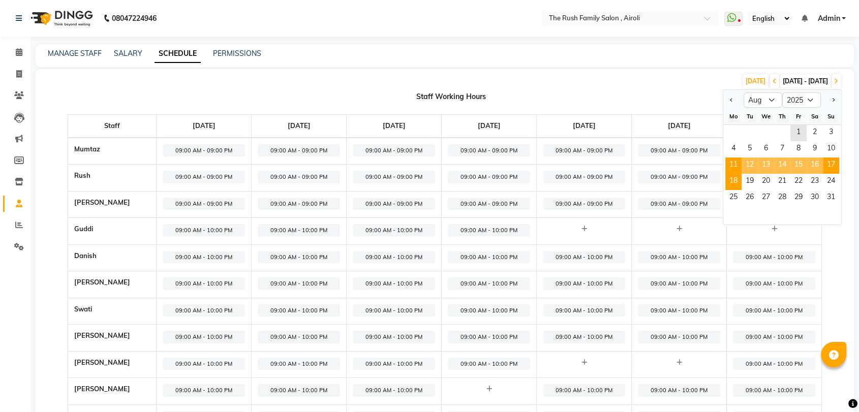
click at [733, 177] on span "18" at bounding box center [734, 182] width 16 height 16
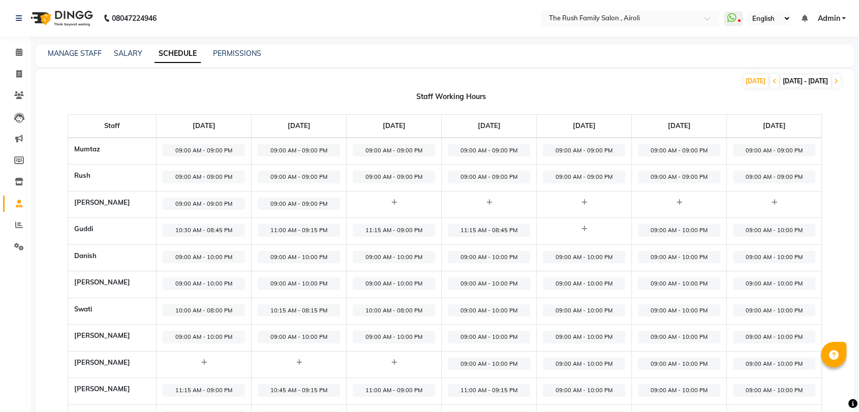
click at [781, 84] on span "[DATE] - [DATE]" at bounding box center [806, 81] width 50 height 13
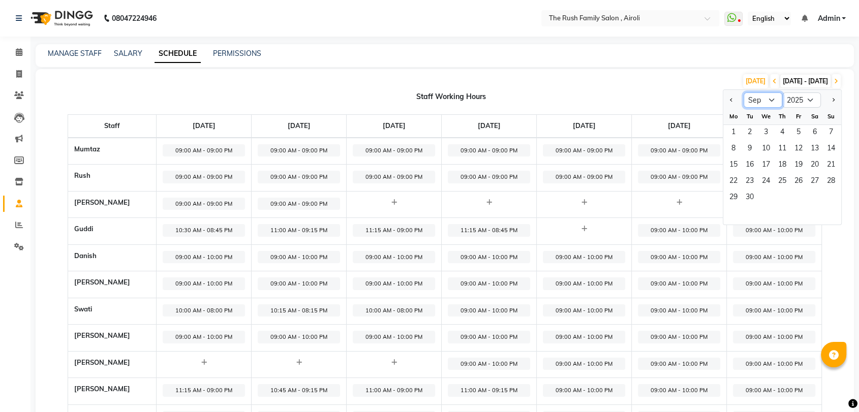
click at [763, 100] on select "Jan Feb Mar Apr May Jun [DATE] Aug Sep Oct Nov Dec" at bounding box center [763, 100] width 39 height 15
click at [744, 93] on select "Jan Feb Mar Apr May Jun [DATE] Aug Sep Oct Nov Dec" at bounding box center [763, 100] width 39 height 15
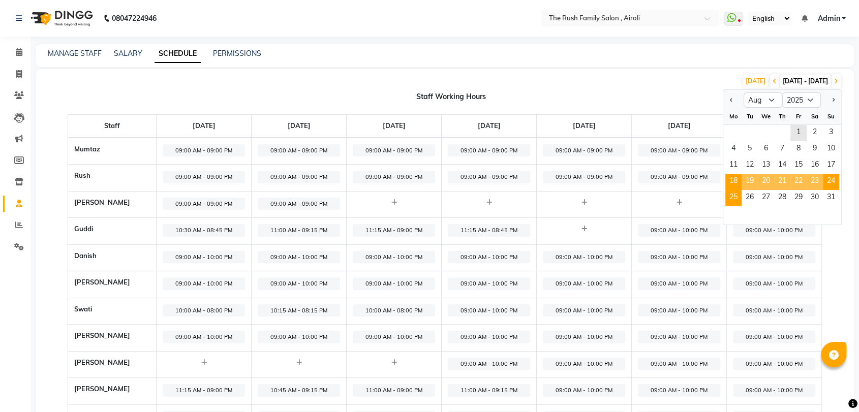
click at [734, 198] on span "25" at bounding box center [734, 198] width 16 height 16
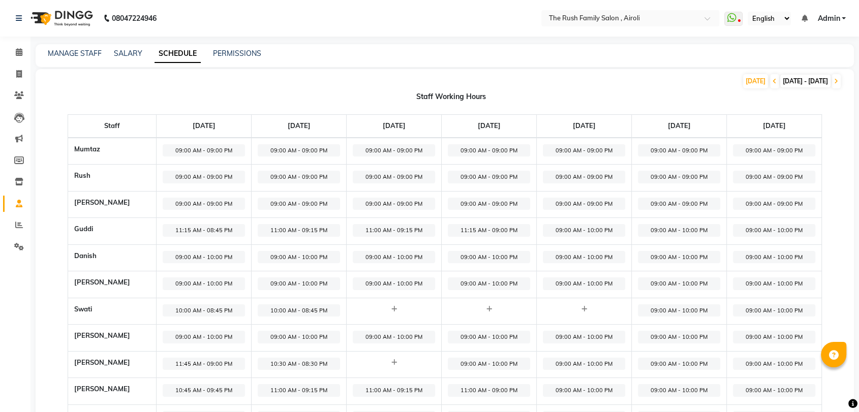
click at [795, 77] on span "[DATE] - [DATE]" at bounding box center [806, 81] width 50 height 13
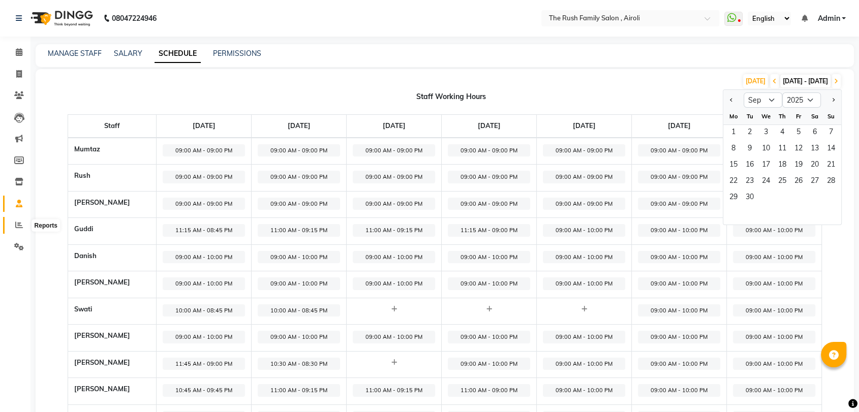
click at [18, 221] on span at bounding box center [19, 226] width 18 height 12
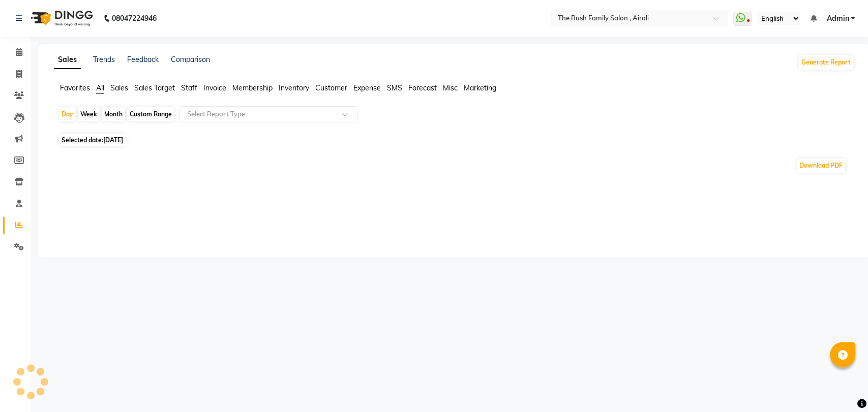
click at [109, 141] on span "[DATE]" at bounding box center [113, 140] width 20 height 8
click at [98, 158] on div "Download PDF" at bounding box center [448, 166] width 780 height 16
click at [100, 144] on span "Selected date: [DATE]" at bounding box center [92, 140] width 67 height 13
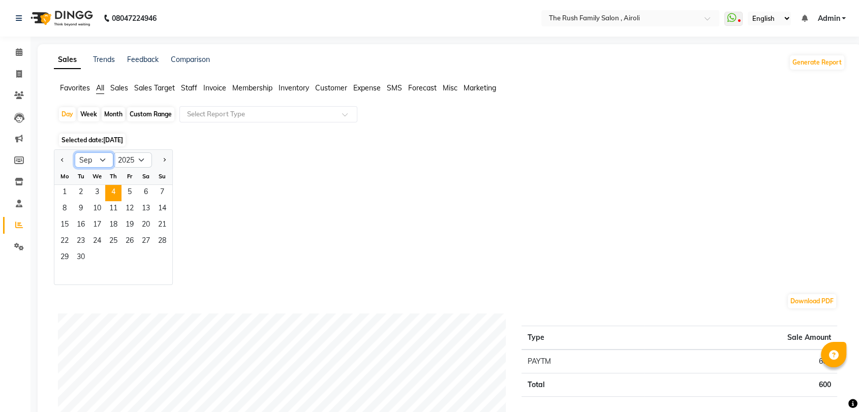
click at [102, 158] on select "Jan Feb Mar Apr May Jun [DATE] Aug Sep Oct Nov Dec" at bounding box center [94, 160] width 39 height 15
click at [75, 153] on select "Jan Feb Mar Apr May Jun [DATE] Aug Sep Oct Nov Dec" at bounding box center [94, 160] width 39 height 15
click at [129, 237] on span "22" at bounding box center [130, 242] width 16 height 16
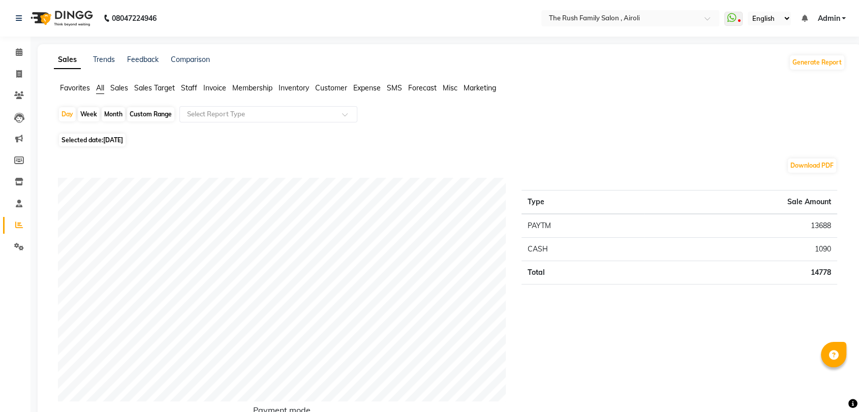
click at [89, 140] on span "Selected date: [DATE]" at bounding box center [92, 140] width 67 height 13
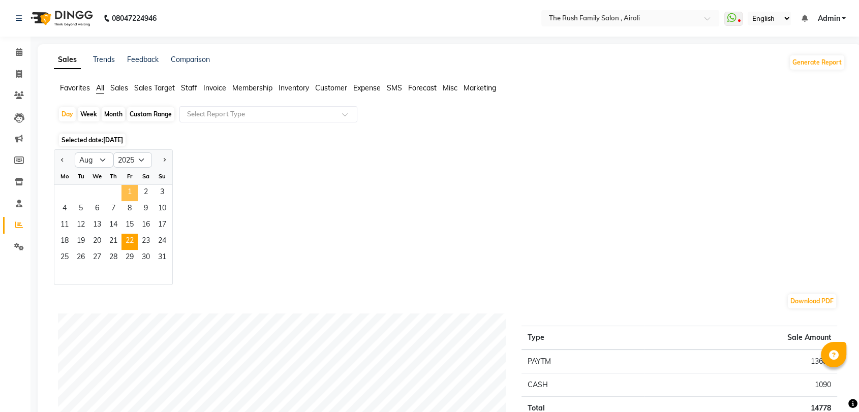
click at [128, 188] on span "1" at bounding box center [130, 193] width 16 height 16
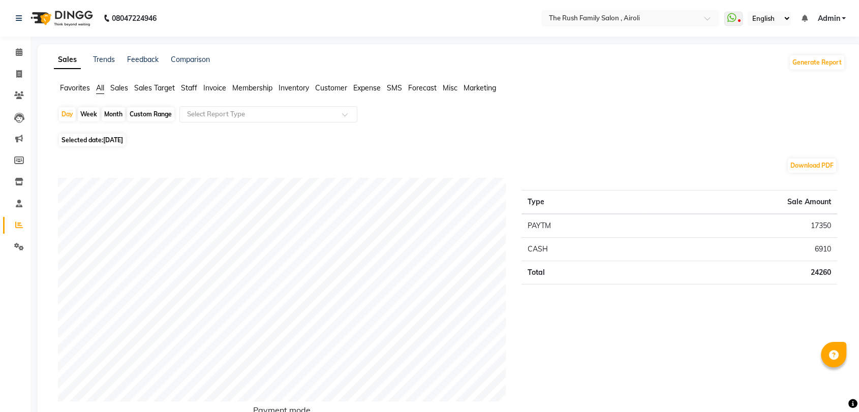
click at [545, 137] on div "Selected date: [DATE]" at bounding box center [452, 140] width 788 height 11
click at [77, 143] on span "Selected date: [DATE]" at bounding box center [92, 140] width 67 height 13
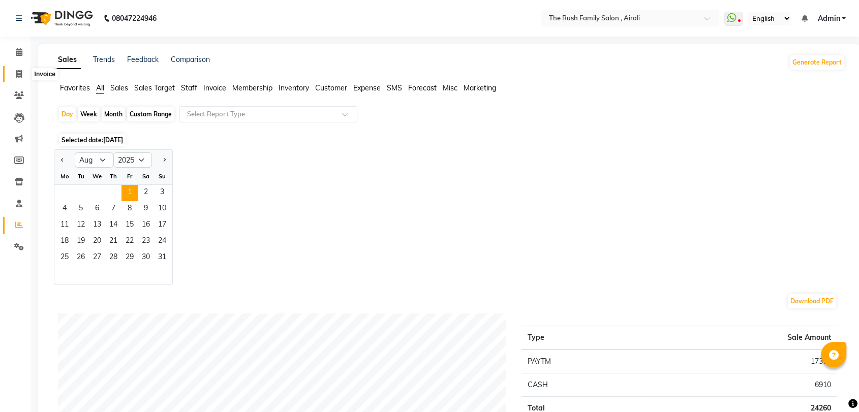
click at [19, 76] on icon at bounding box center [19, 74] width 6 height 8
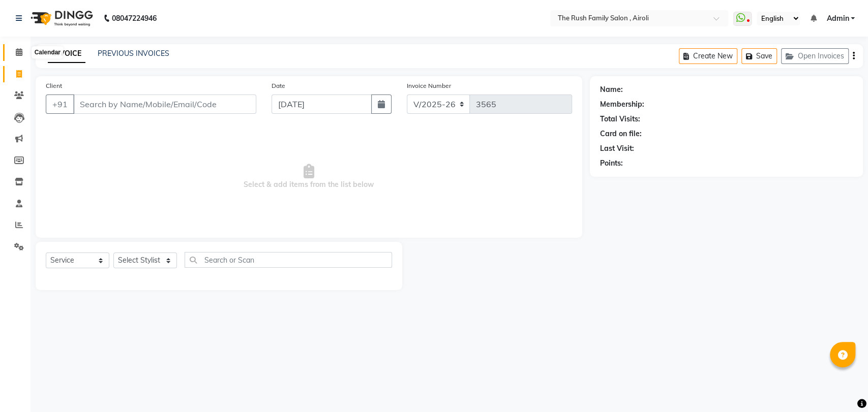
click at [20, 54] on icon at bounding box center [19, 52] width 7 height 8
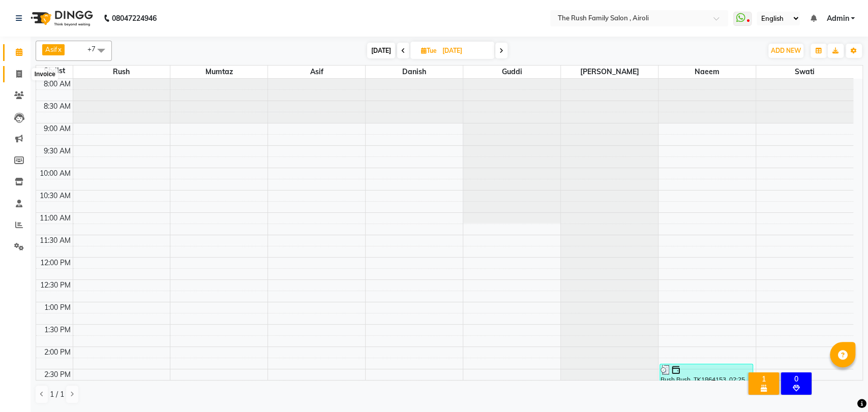
click at [16, 69] on span at bounding box center [19, 75] width 18 height 12
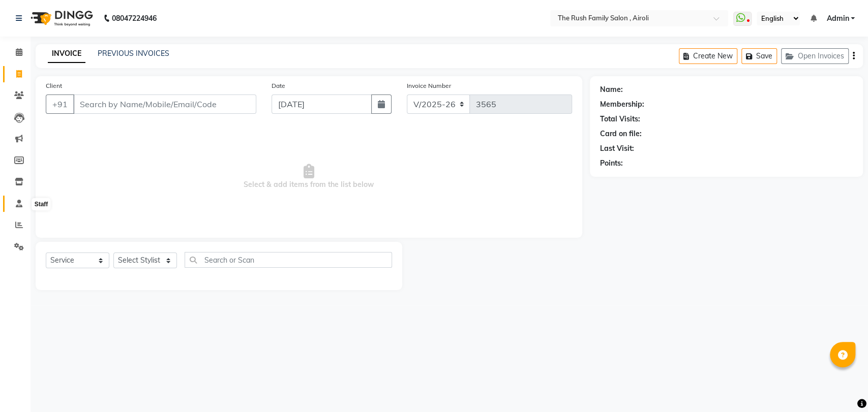
click at [20, 205] on icon at bounding box center [19, 204] width 7 height 8
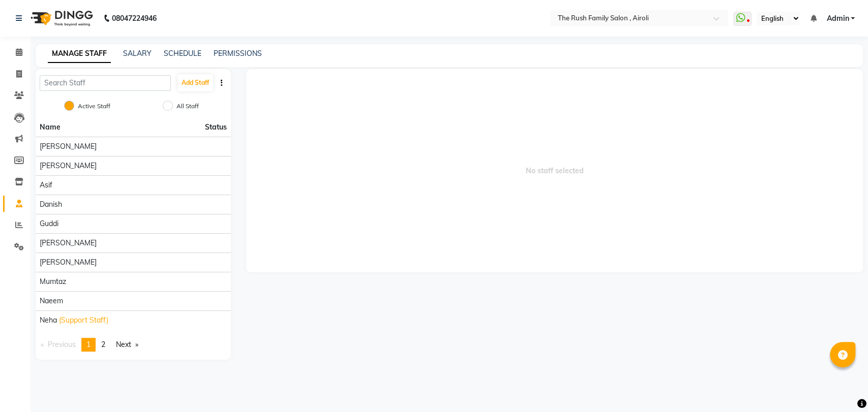
click at [835, 16] on span "Admin" at bounding box center [837, 18] width 22 height 11
click at [416, 161] on span "No staff selected" at bounding box center [554, 170] width 617 height 203
click at [170, 107] on input "All Staff" at bounding box center [168, 106] width 10 height 10
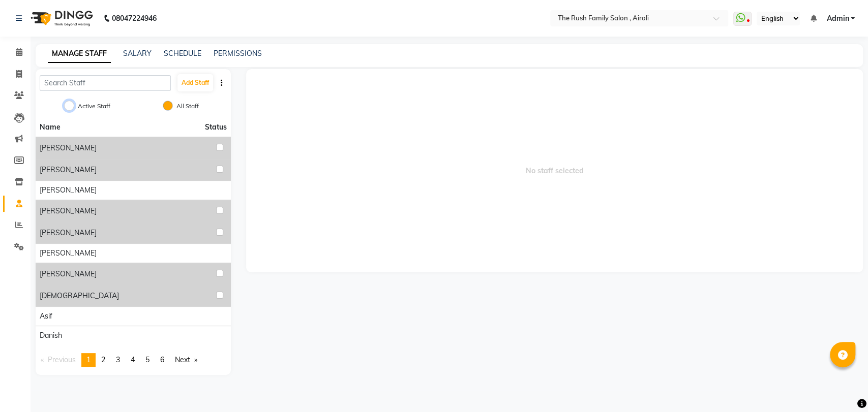
click at [67, 102] on input "Active Staff" at bounding box center [69, 106] width 10 height 10
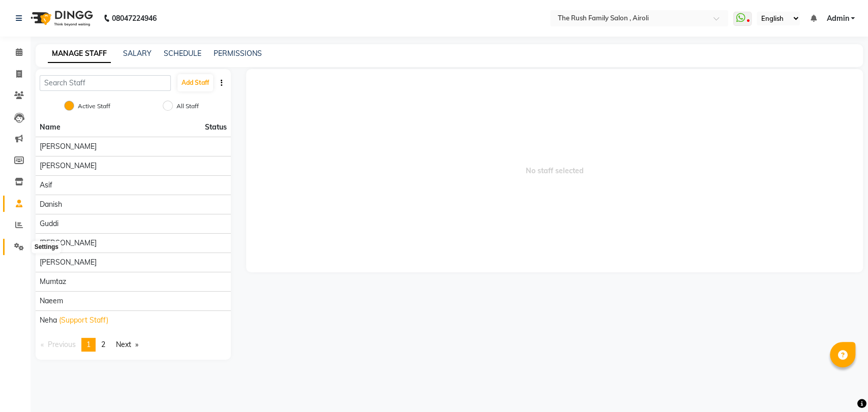
click at [19, 243] on icon at bounding box center [19, 247] width 10 height 8
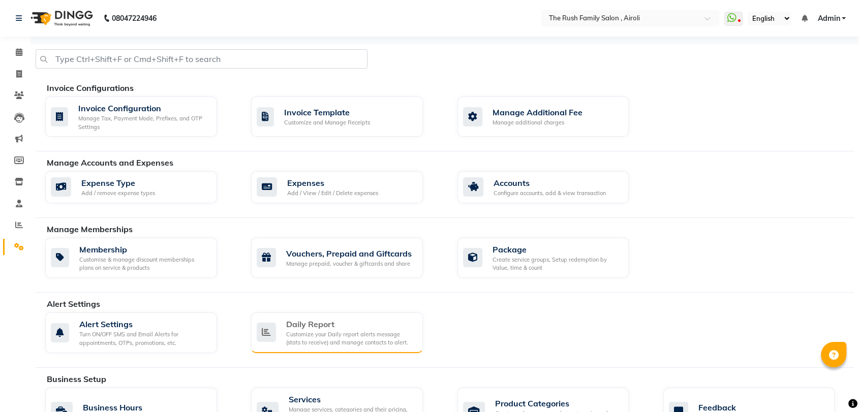
click at [329, 333] on div "Customize your Daily report alerts message (stats to receive) and manage contac…" at bounding box center [350, 339] width 129 height 17
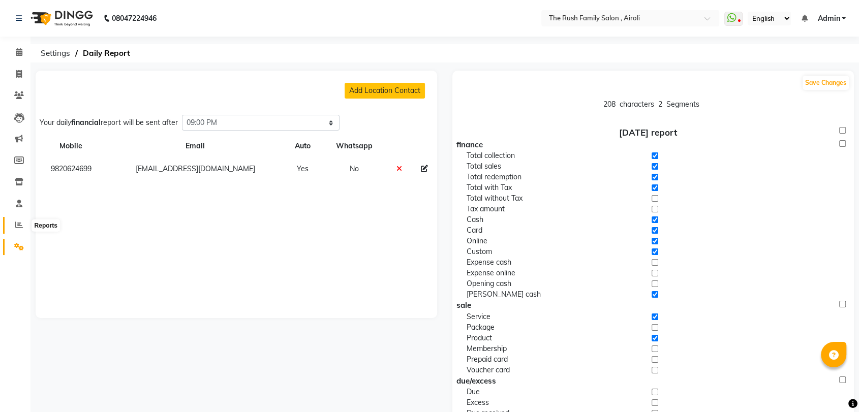
click at [13, 227] on span at bounding box center [19, 226] width 18 height 12
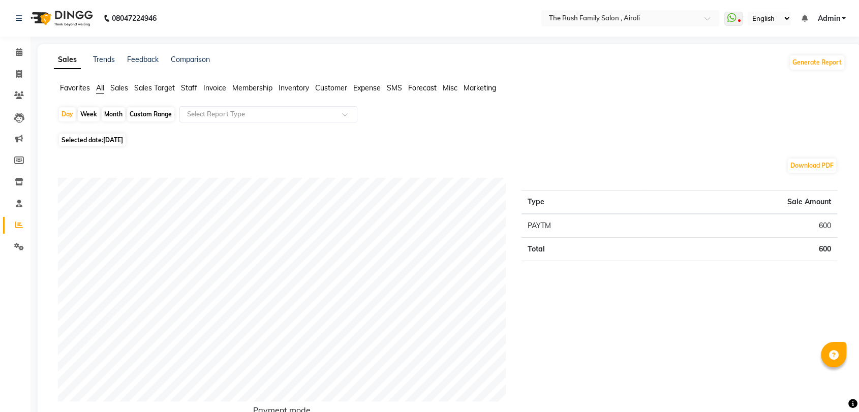
click at [674, 113] on div "Day Week Month Custom Range Select Report Type" at bounding box center [450, 118] width 784 height 24
